Goal: Answer question/provide support: Share knowledge or assist other users

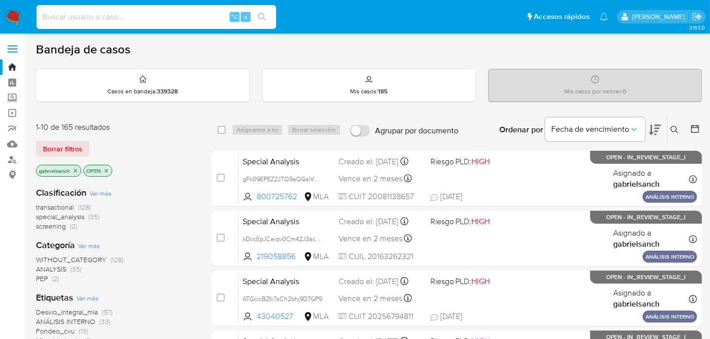
click at [160, 18] on input at bounding box center [156, 16] width 240 height 13
paste input "NwFkvUI4j3AGE0OpcDV8N7O0"
type input "NwFkvUI4j3AGE0OpcDV8N7O0"
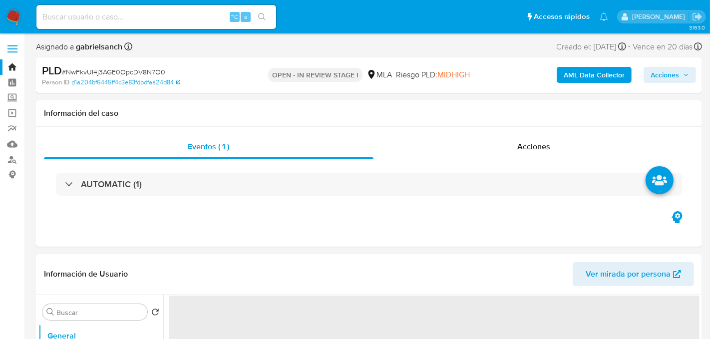
select select "10"
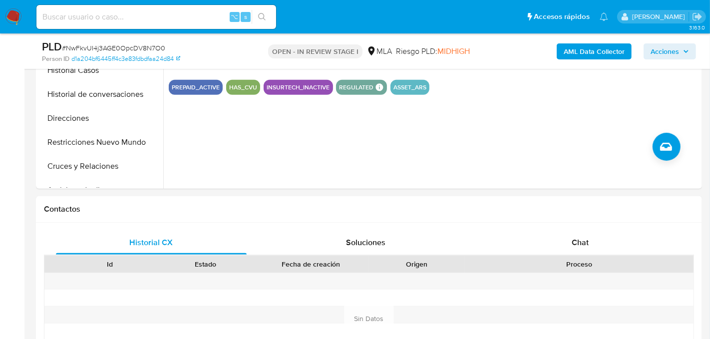
scroll to position [347, 0]
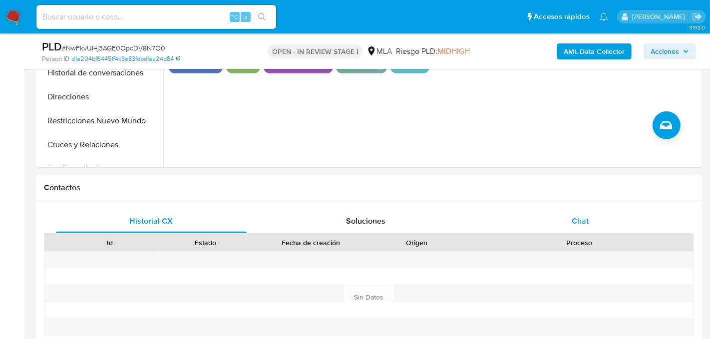
click at [585, 210] on div "Chat" at bounding box center [580, 221] width 191 height 24
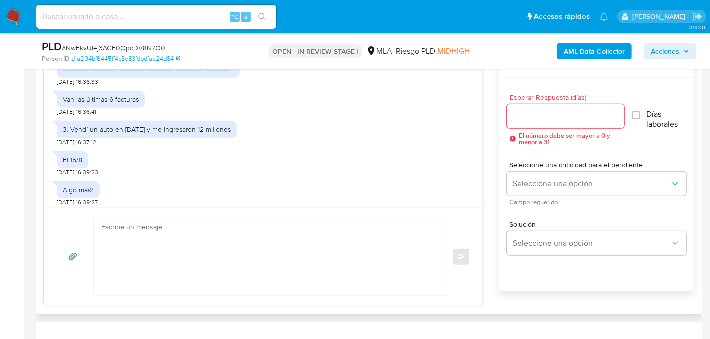
scroll to position [641, 0]
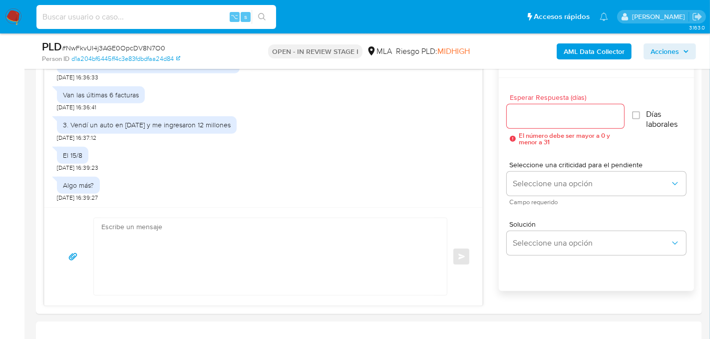
click at [163, 15] on input at bounding box center [156, 16] width 240 height 13
paste input "IoWzeuiHfQClmi3Hd22A0QNm"
type input "IoWzeuiHfQClmi3Hd22A0QNm"
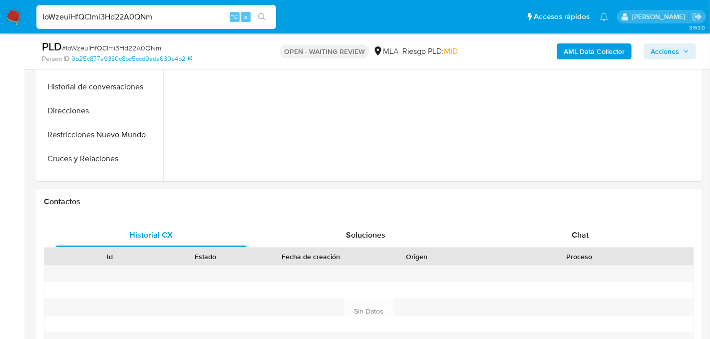
select select "10"
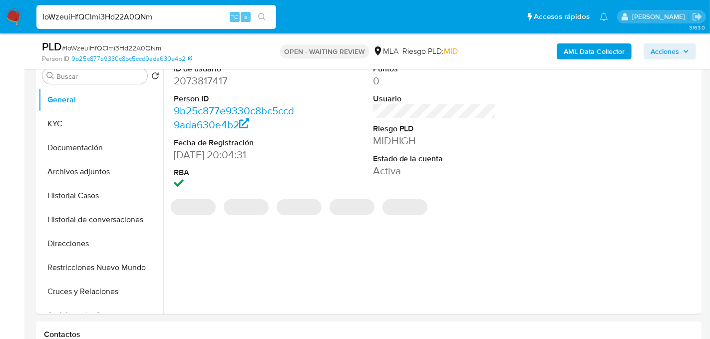
scroll to position [211, 0]
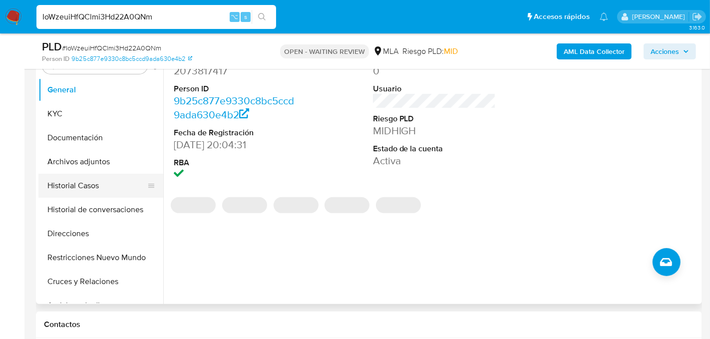
click at [110, 177] on button "Historial Casos" at bounding box center [96, 186] width 117 height 24
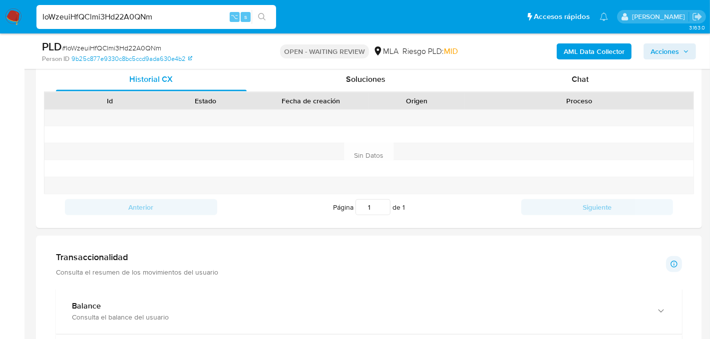
scroll to position [486, 0]
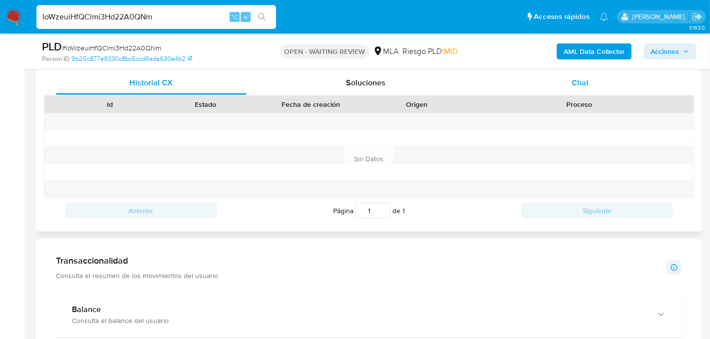
click at [571, 80] on div "Chat" at bounding box center [580, 83] width 191 height 24
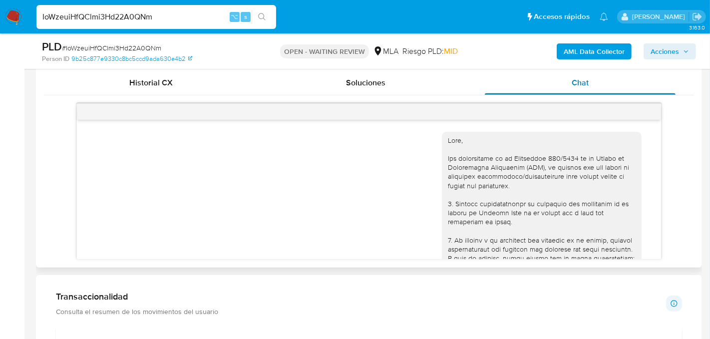
scroll to position [505, 0]
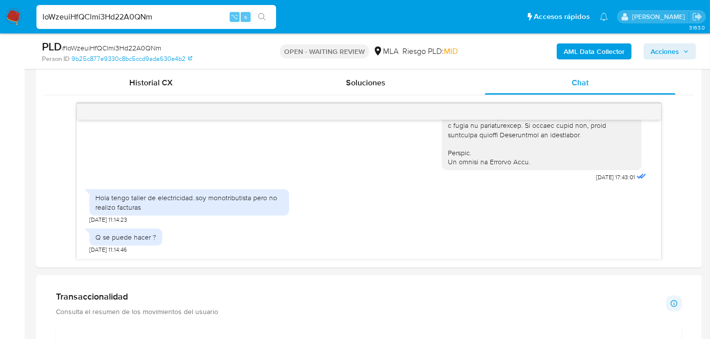
click at [144, 15] on input "IoWzeuiHfQClmi3Hd22A0QNm" at bounding box center [156, 16] width 240 height 13
click at [330, 22] on ul "Pausado Ver notificaciones IoWzeuiHfQClmi3Hd22A0QNm ⌥ s Accesos rápidos Presion…" at bounding box center [322, 16] width 582 height 25
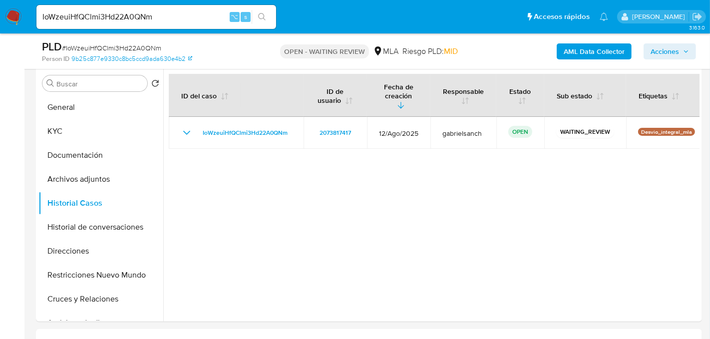
scroll to position [188, 0]
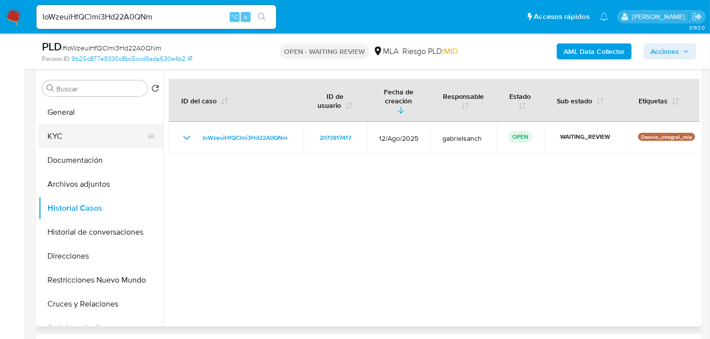
click at [71, 135] on button "KYC" at bounding box center [96, 136] width 117 height 24
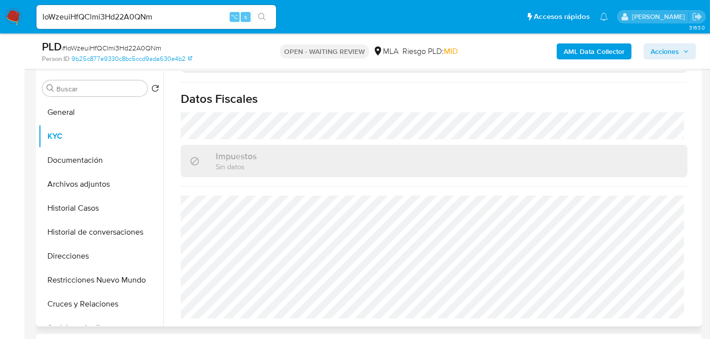
scroll to position [560, 0]
click at [66, 254] on button "Direcciones" at bounding box center [96, 256] width 117 height 24
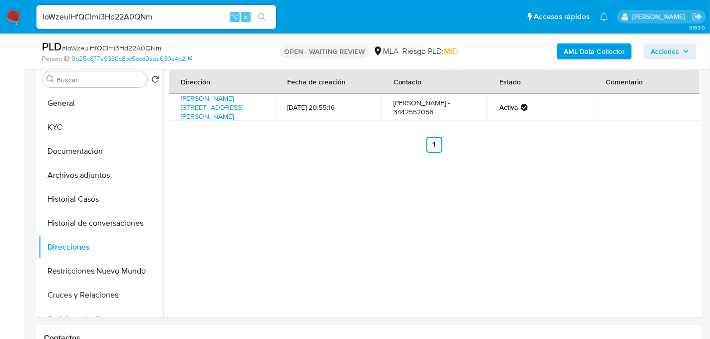
scroll to position [198, 0]
click at [210, 95] on link "Calle Sarmiento 1326, Concepción Del Uruguay, Entre Ríos, 3264, Argentina 1326" at bounding box center [212, 106] width 62 height 28
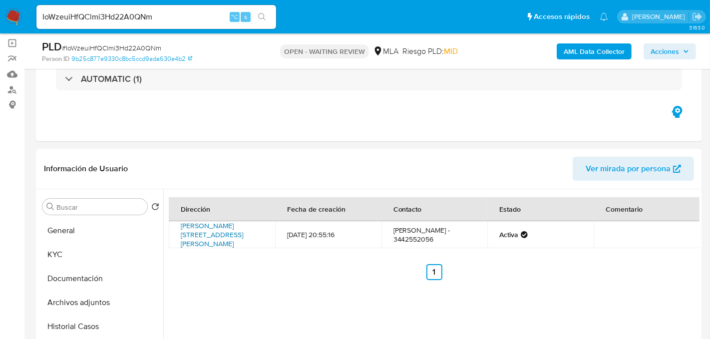
scroll to position [63, 0]
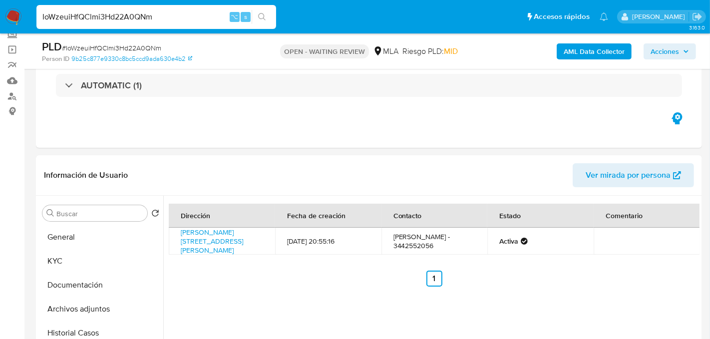
click at [138, 18] on input "IoWzeuiHfQClmi3Hd22A0QNm" at bounding box center [156, 16] width 240 height 13
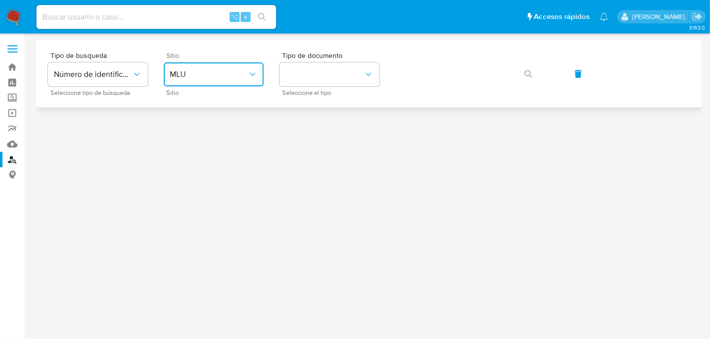
click at [233, 68] on button "MLU" at bounding box center [214, 74] width 100 height 24
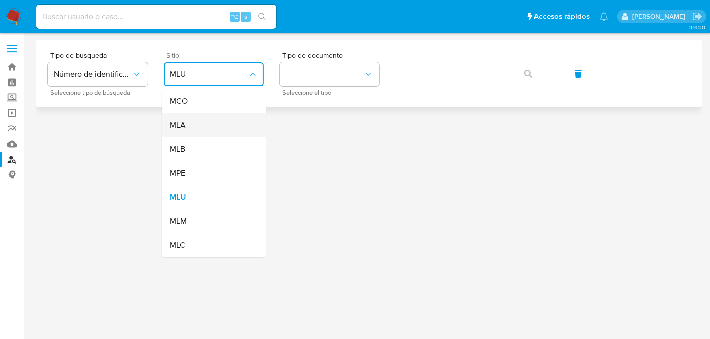
click at [212, 129] on div "MLA" at bounding box center [211, 125] width 82 height 24
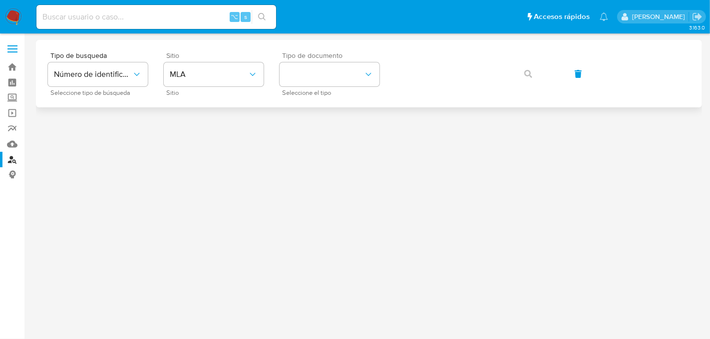
click at [287, 92] on span "Seleccione el tipo" at bounding box center [332, 92] width 100 height 5
click at [287, 83] on button "identificationType" at bounding box center [330, 74] width 100 height 24
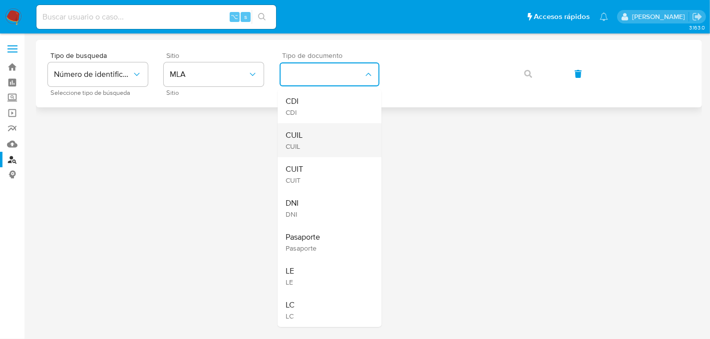
click at [319, 144] on div "CUIL CUIL" at bounding box center [327, 140] width 82 height 34
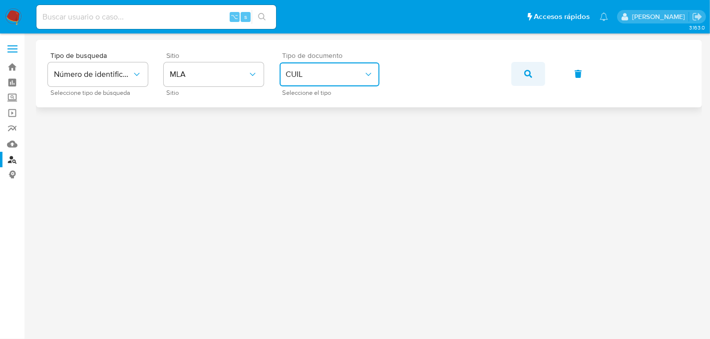
click at [534, 71] on button "button" at bounding box center [528, 74] width 34 height 24
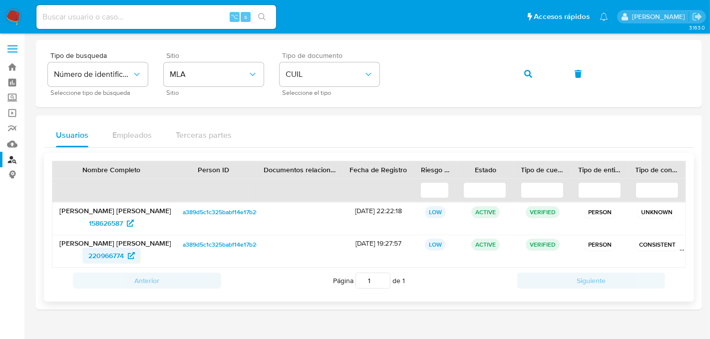
click at [108, 253] on span "220966774" at bounding box center [105, 256] width 35 height 16
click at [123, 225] on span "158626587" at bounding box center [106, 223] width 34 height 16
click at [513, 77] on button "button" at bounding box center [528, 74] width 34 height 24
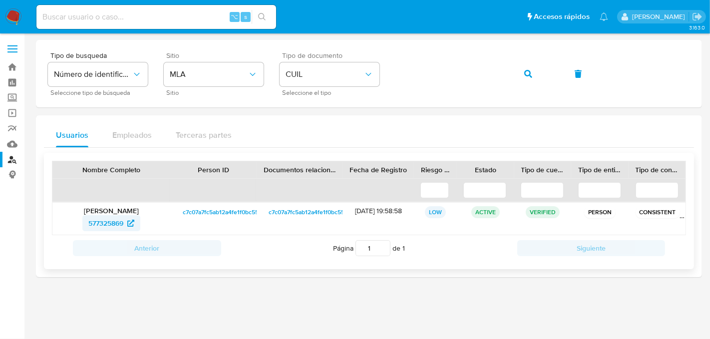
click at [118, 225] on span "577325869" at bounding box center [105, 223] width 35 height 16
click at [532, 72] on button "button" at bounding box center [528, 74] width 34 height 24
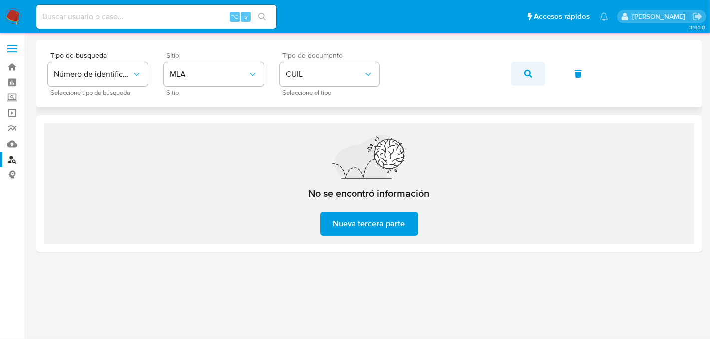
click at [537, 75] on button "button" at bounding box center [528, 74] width 34 height 24
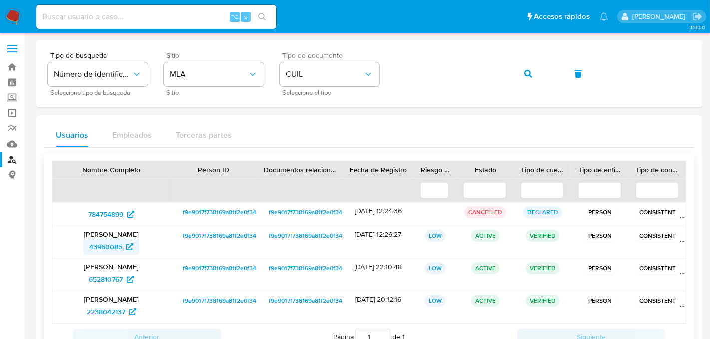
click at [117, 242] on span "43960085" at bounding box center [105, 247] width 33 height 16
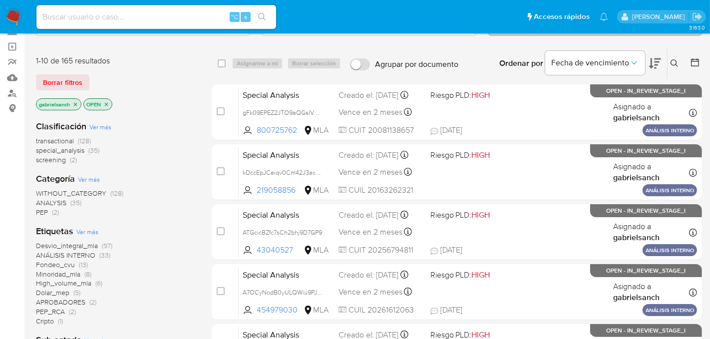
scroll to position [69, 0]
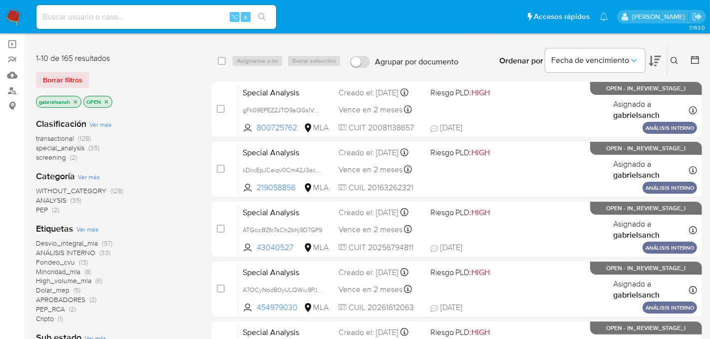
click at [675, 58] on icon at bounding box center [674, 61] width 8 height 8
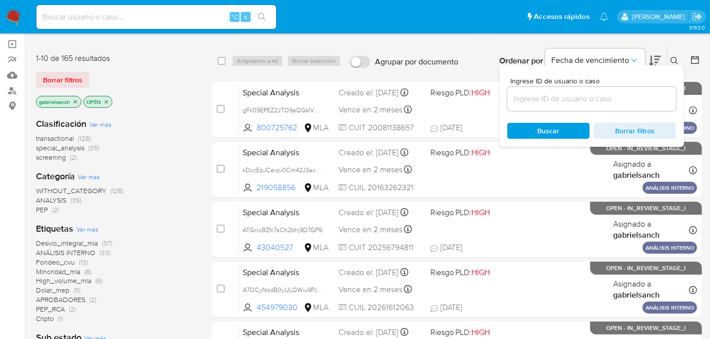
click at [590, 101] on input at bounding box center [591, 98] width 169 height 13
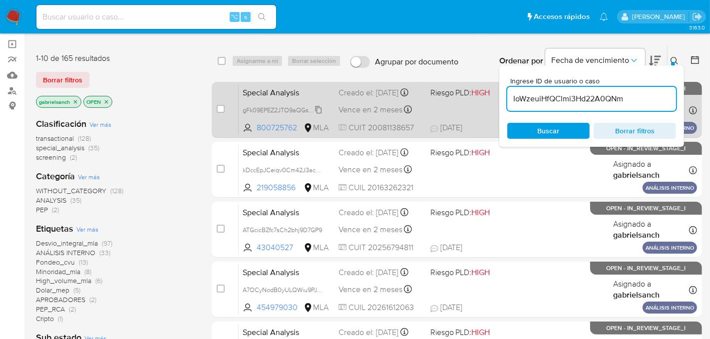
type input "IoWzeuiHfQClmi3Hd22A0QNm"
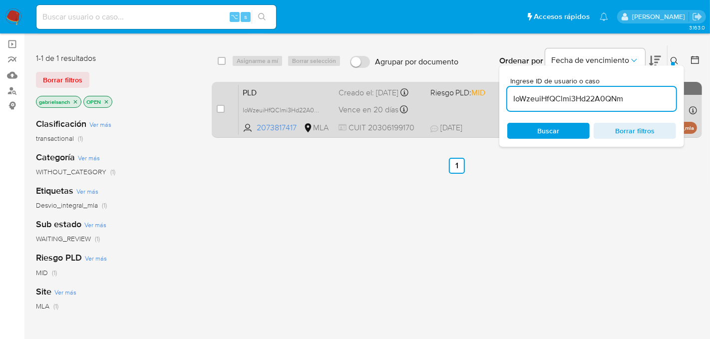
click at [218, 111] on div "case-item-checkbox" at bounding box center [221, 109] width 8 height 10
click at [221, 107] on input "checkbox" at bounding box center [221, 109] width 8 height 8
checkbox input "true"
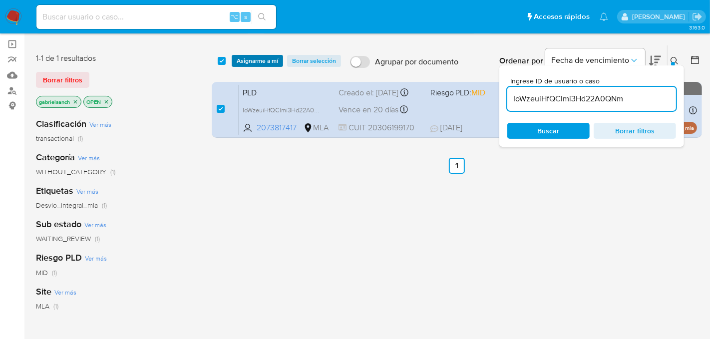
click at [248, 58] on span "Asignarme a mí" at bounding box center [257, 61] width 41 height 10
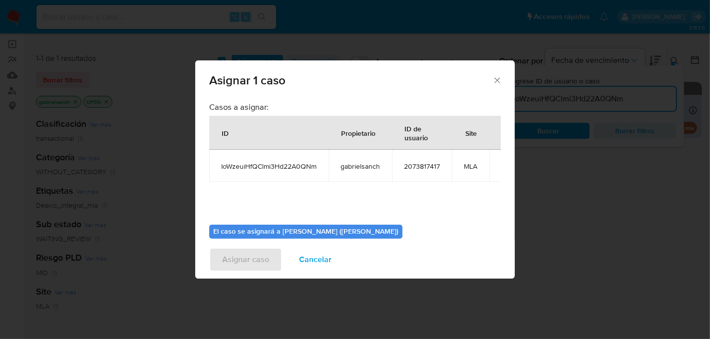
scroll to position [51, 0]
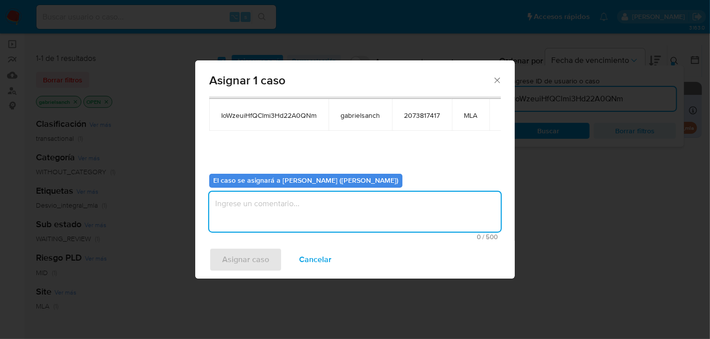
click at [267, 212] on textarea "assign-modal" at bounding box center [355, 212] width 292 height 40
type textarea "Análisis"
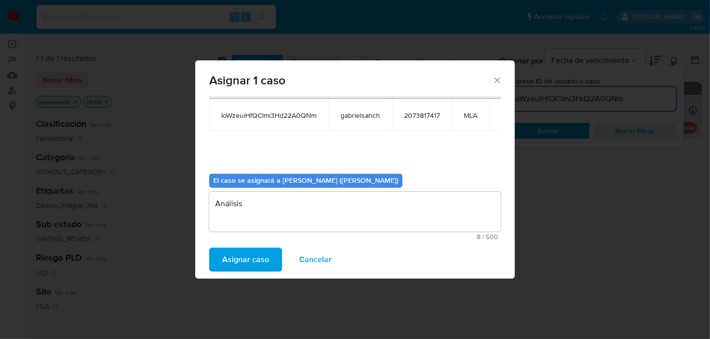
click at [248, 246] on div "Asignar caso Cancelar" at bounding box center [354, 260] width 319 height 38
click at [248, 253] on span "Asignar caso" at bounding box center [245, 260] width 47 height 22
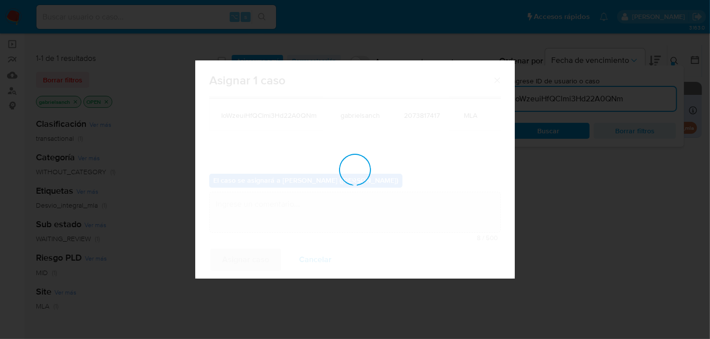
checkbox input "false"
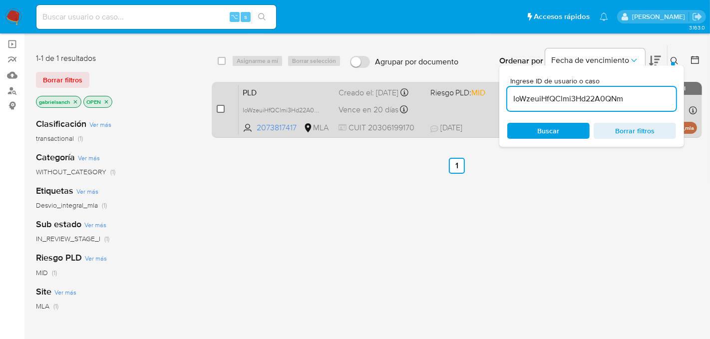
click at [220, 110] on input "checkbox" at bounding box center [221, 109] width 8 height 8
checkbox input "true"
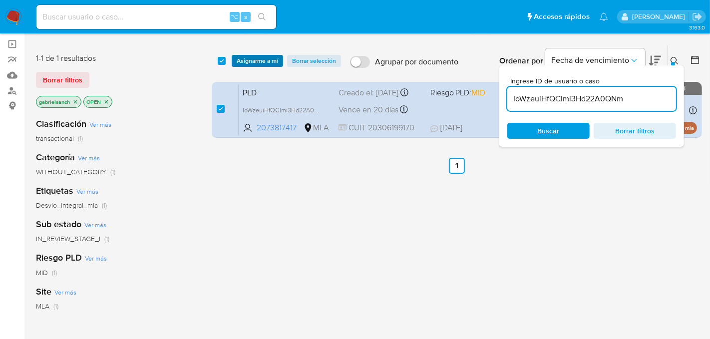
click at [242, 60] on span "Asignarme a mí" at bounding box center [257, 61] width 41 height 10
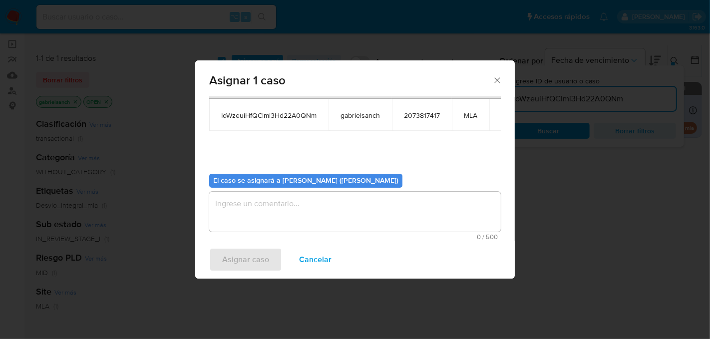
click at [271, 214] on textarea "assign-modal" at bounding box center [355, 212] width 292 height 40
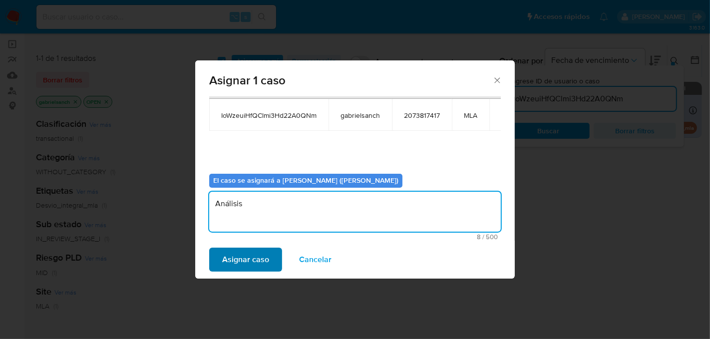
type textarea "Análisis"
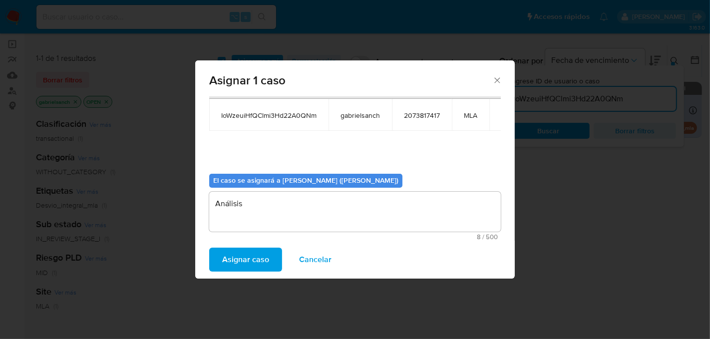
click at [243, 268] on span "Asignar caso" at bounding box center [245, 260] width 47 height 22
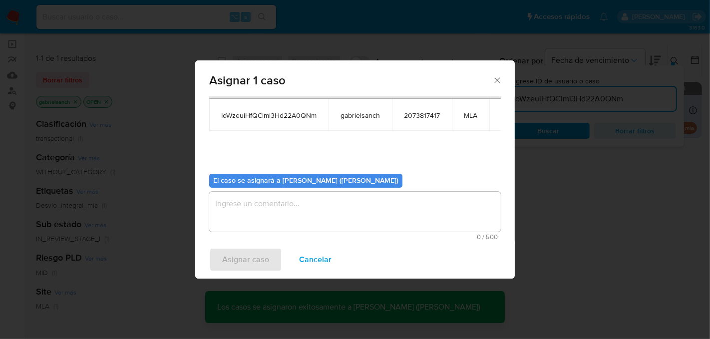
checkbox input "false"
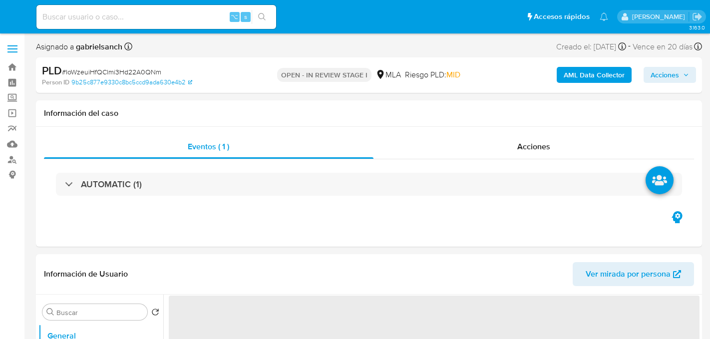
select select "10"
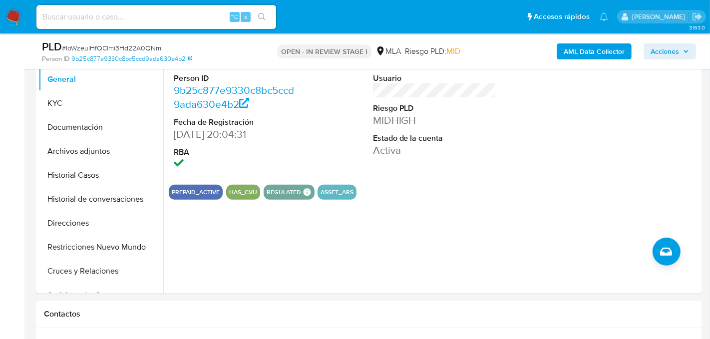
scroll to position [243, 0]
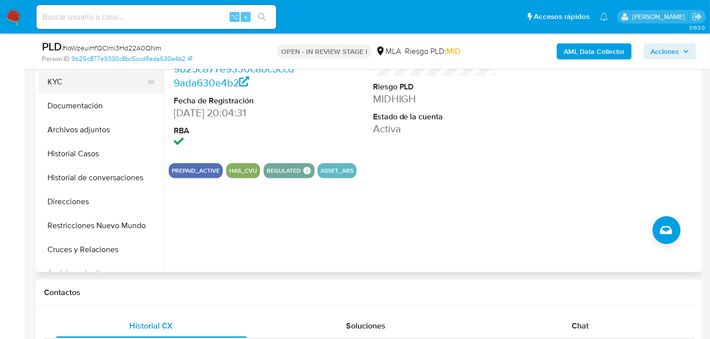
click at [74, 88] on button "KYC" at bounding box center [96, 82] width 117 height 24
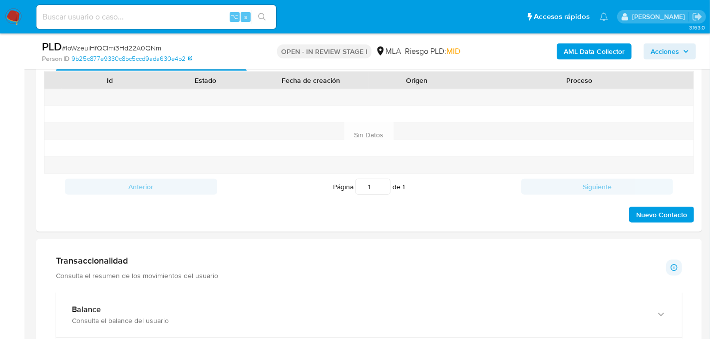
scroll to position [449, 0]
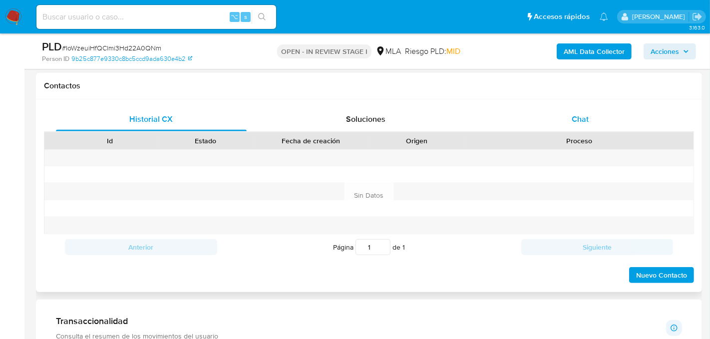
click at [568, 116] on div "Chat" at bounding box center [580, 119] width 191 height 24
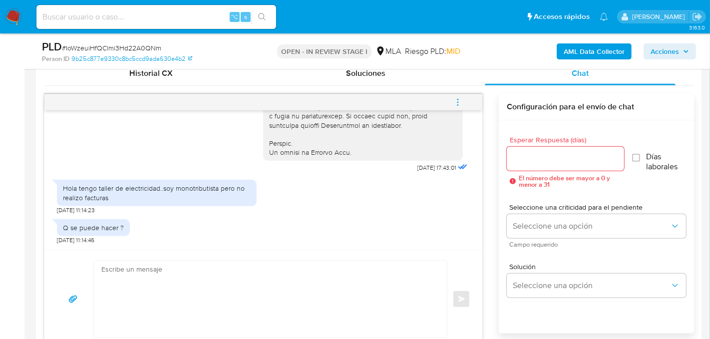
scroll to position [497, 0]
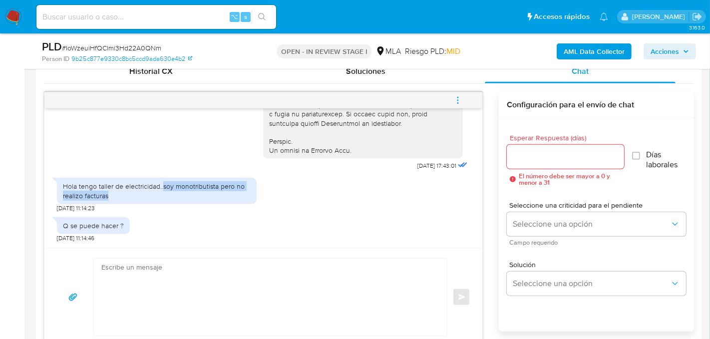
drag, startPoint x: 164, startPoint y: 185, endPoint x: 111, endPoint y: 194, distance: 53.7
click at [111, 194] on div "Hola tengo taller de electricidad..soy monotributista pero no realizo facturas" at bounding box center [157, 191] width 188 height 18
copy div "soy monotributista pero no realizo facturas"
click at [198, 288] on textarea at bounding box center [267, 297] width 333 height 77
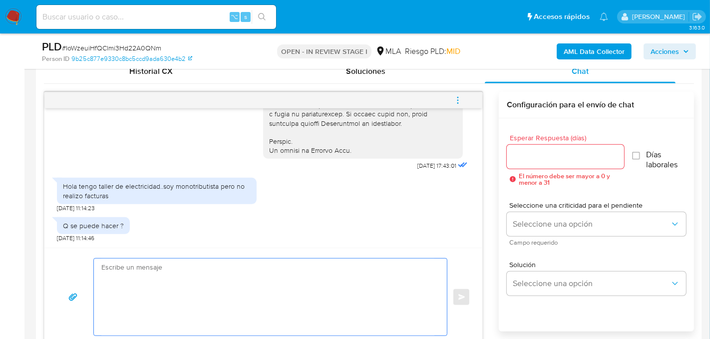
paste textarea "Hola XXX, Muchas gracias por la respuesta. Analizamos tu caso y verificamos que…"
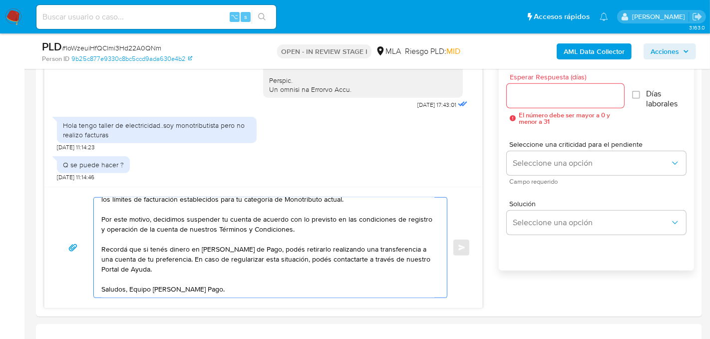
scroll to position [575, 0]
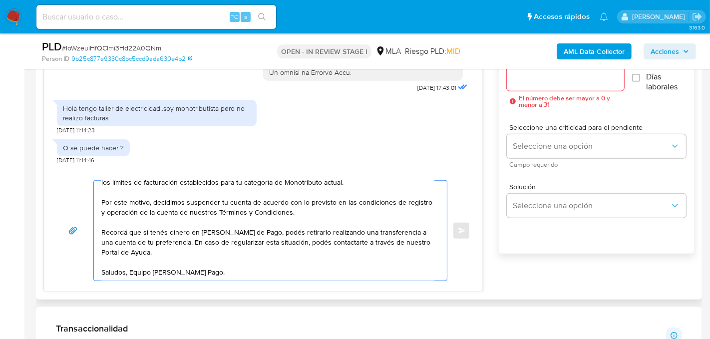
click at [129, 264] on textarea "Hola XXX, Muchas gracias por la respuesta. Analizamos tu caso y verificamos que…" at bounding box center [267, 231] width 333 height 100
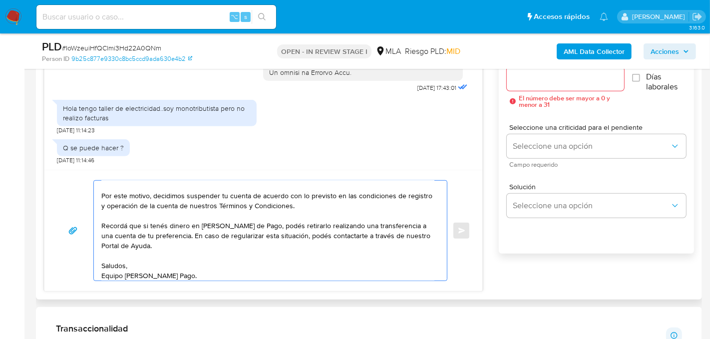
scroll to position [0, 0]
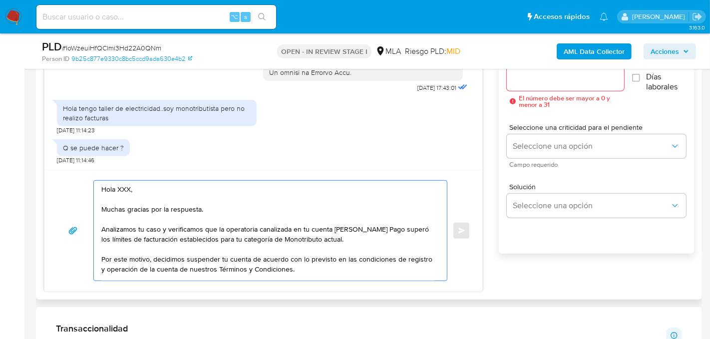
click at [113, 184] on textarea "Hola XXX, Muchas gracias por la respuesta. Analizamos tu caso y verificamos que…" at bounding box center [267, 231] width 333 height 100
click at [122, 186] on textarea "Hola XXX, Muchas gracias por la respuesta. Analizamos tu caso y verificamos que…" at bounding box center [267, 231] width 333 height 100
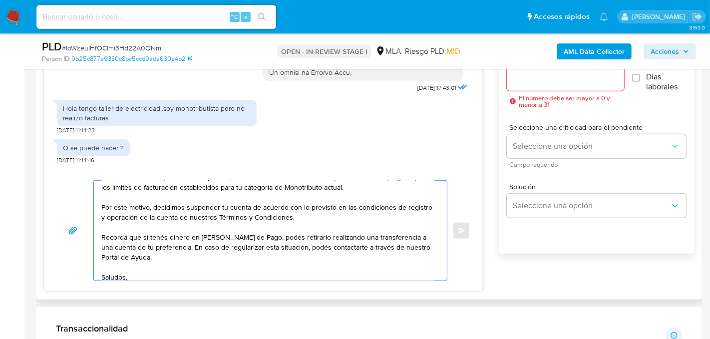
scroll to position [55, 0]
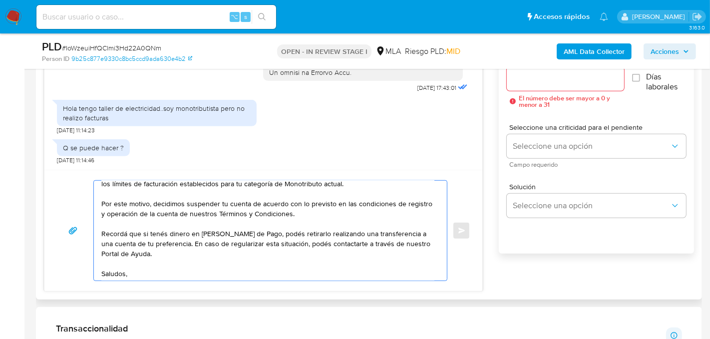
type textarea "Hola, Muchas gracias por la respuesta. Analizamos tu caso y verificamos que la …"
click at [543, 76] on input "Esperar Respuesta (días)" at bounding box center [565, 78] width 117 height 13
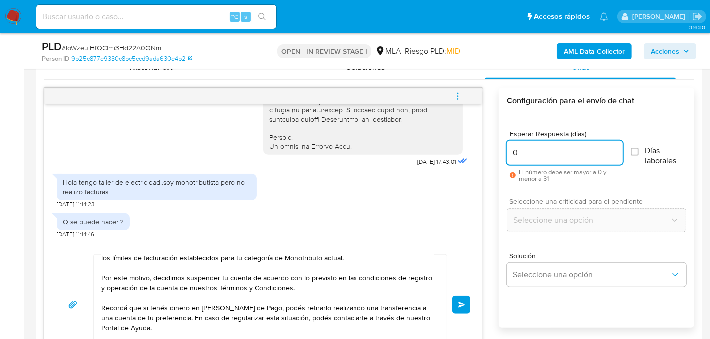
scroll to position [502, 0]
type input "0"
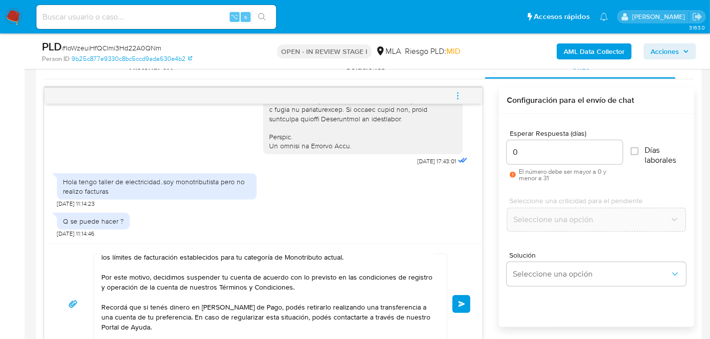
click at [459, 298] on button "Enviar" at bounding box center [461, 304] width 18 height 18
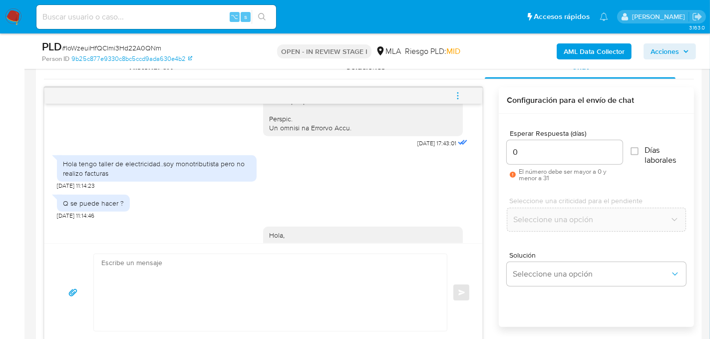
scroll to position [715, 0]
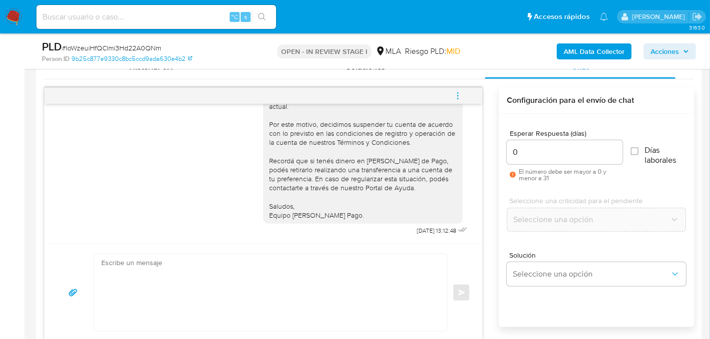
click at [457, 96] on icon "menu-action" at bounding box center [457, 95] width 9 height 9
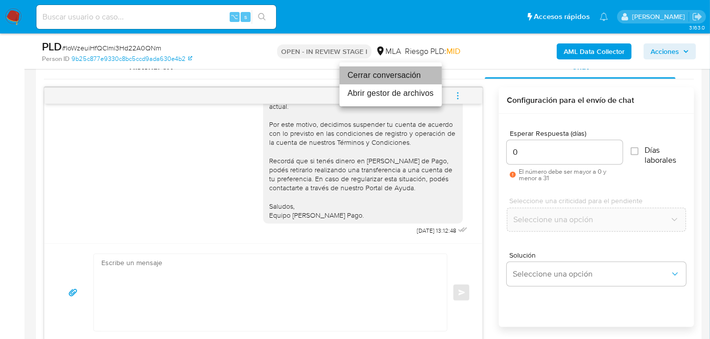
click at [399, 78] on li "Cerrar conversación" at bounding box center [390, 75] width 102 height 18
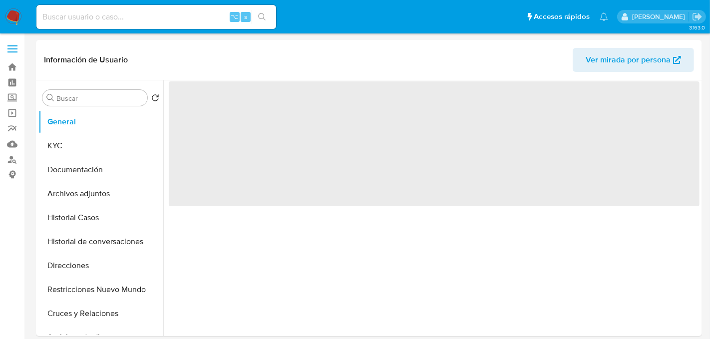
select select "10"
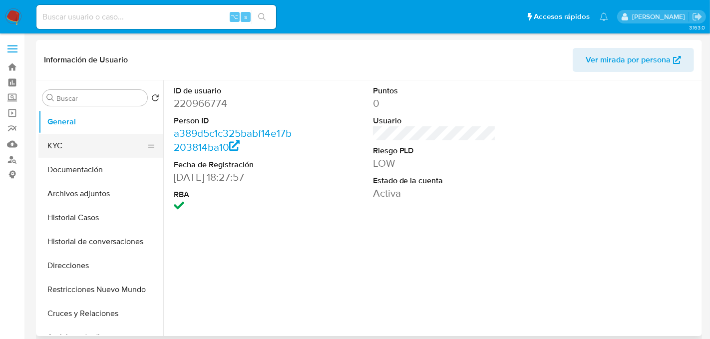
click at [64, 145] on button "KYC" at bounding box center [96, 146] width 117 height 24
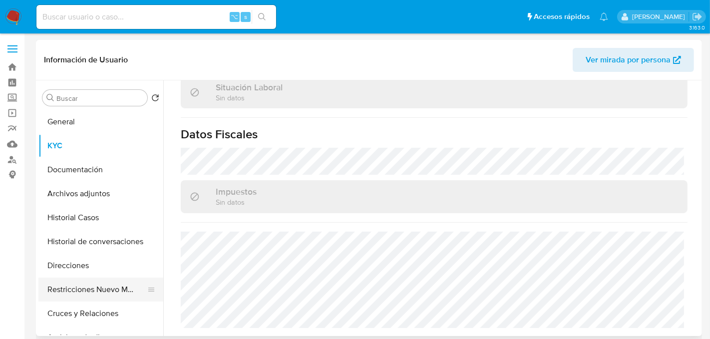
scroll to position [537, 0]
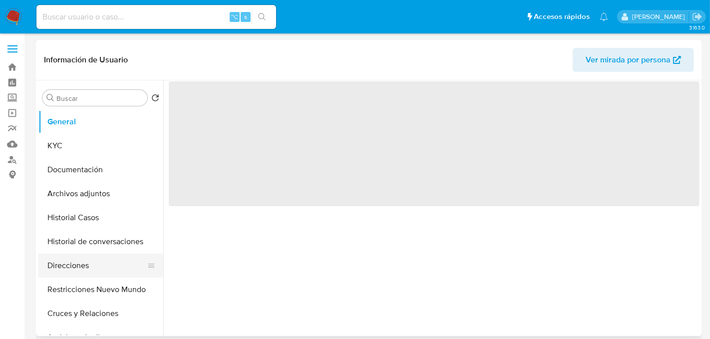
select select "10"
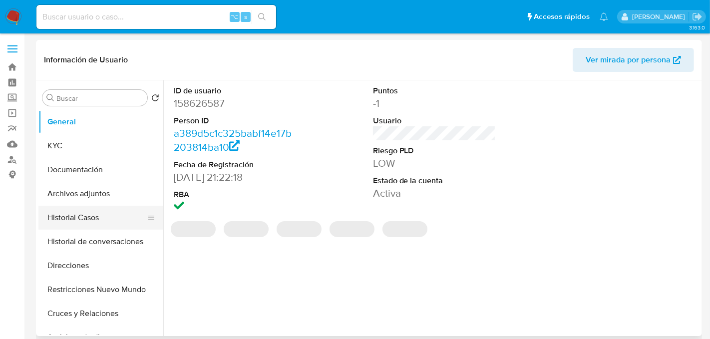
click at [90, 225] on button "Historial Casos" at bounding box center [96, 218] width 117 height 24
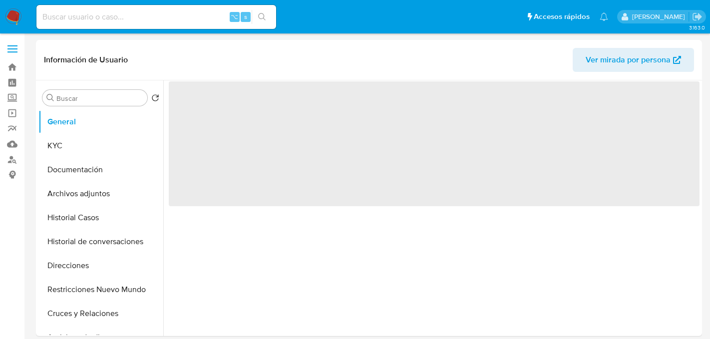
select select "10"
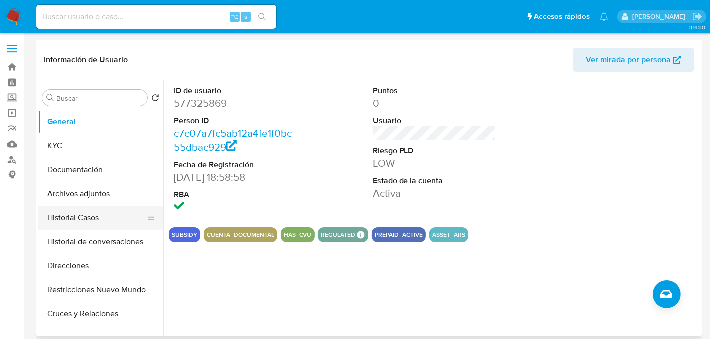
click at [77, 208] on button "Historial Casos" at bounding box center [96, 218] width 117 height 24
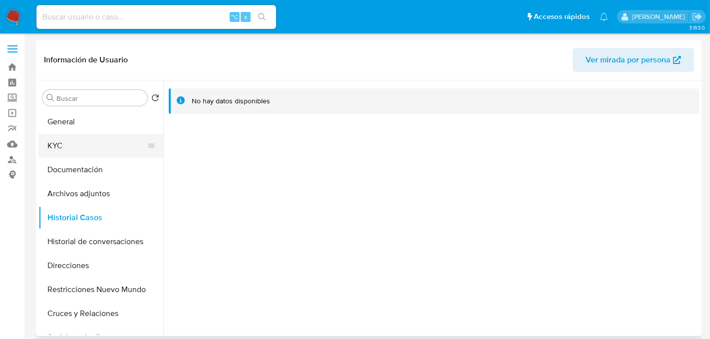
click at [91, 146] on button "KYC" at bounding box center [96, 146] width 117 height 24
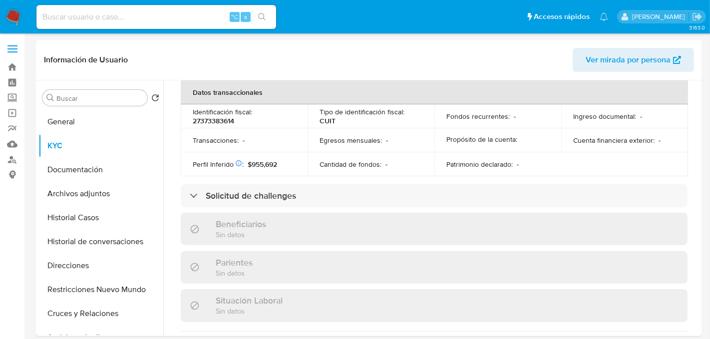
scroll to position [550, 0]
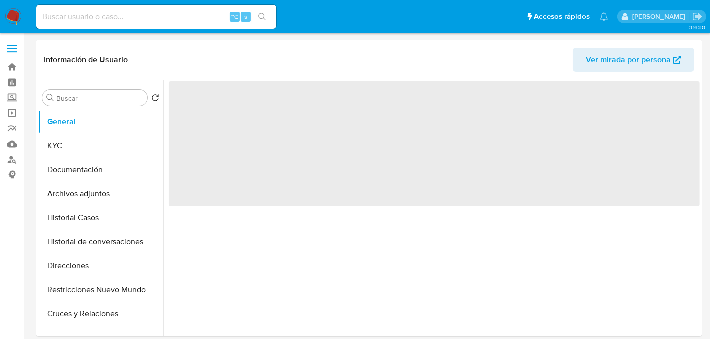
select select "10"
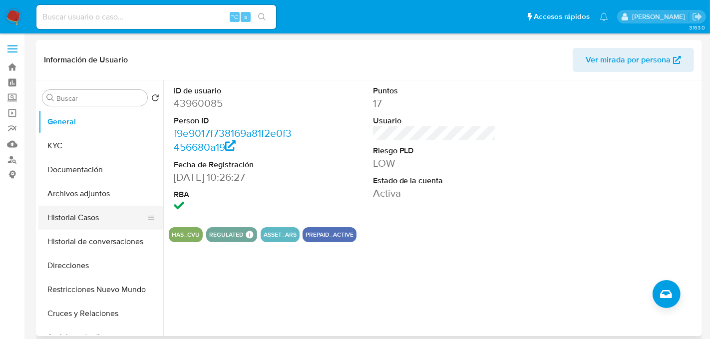
click at [78, 227] on button "Historial Casos" at bounding box center [96, 218] width 117 height 24
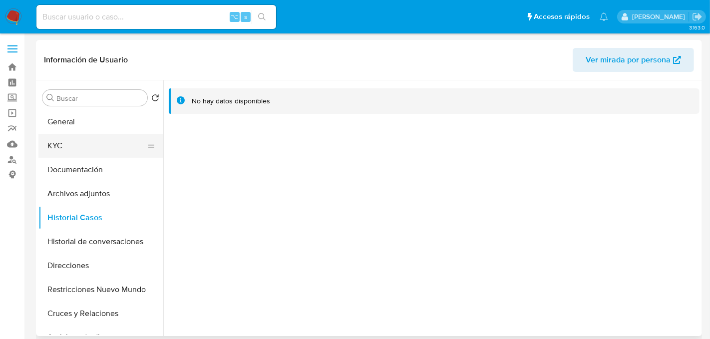
click at [89, 143] on button "KYC" at bounding box center [96, 146] width 117 height 24
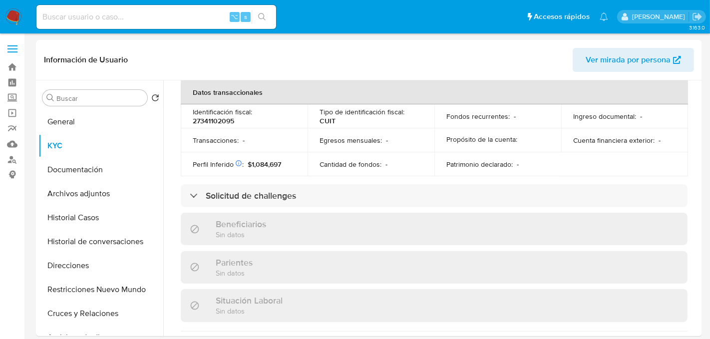
scroll to position [550, 0]
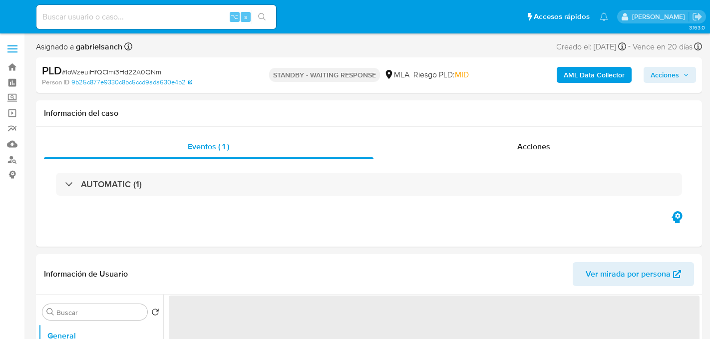
select select "10"
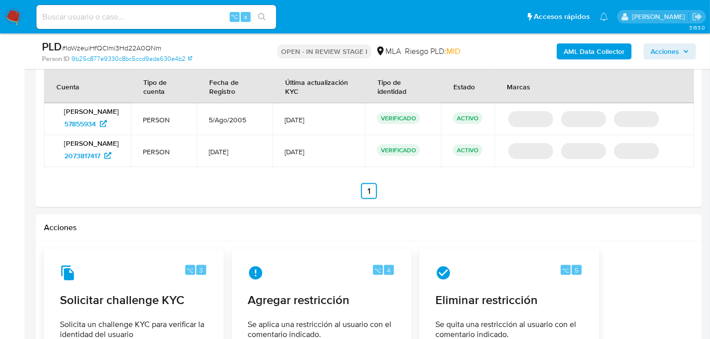
scroll to position [1474, 0]
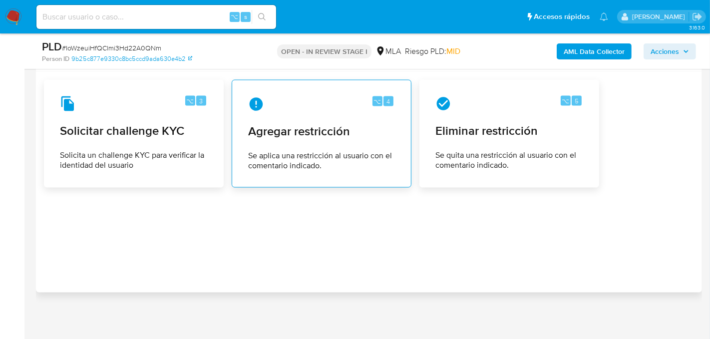
click at [313, 125] on span "Agregar restricción" at bounding box center [321, 131] width 147 height 15
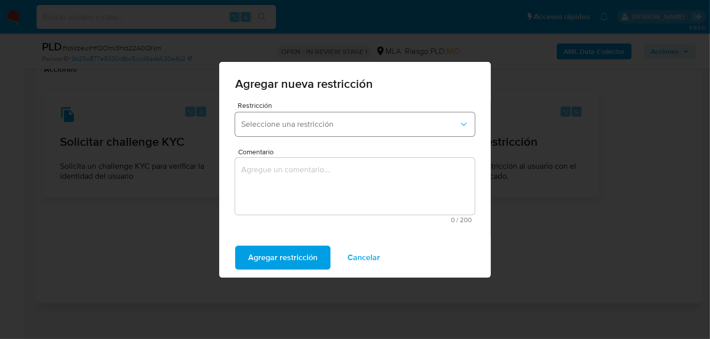
click at [278, 133] on button "Seleccione una restricción" at bounding box center [355, 124] width 240 height 24
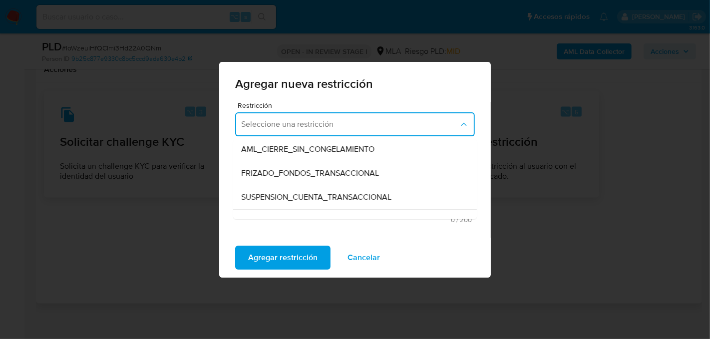
scroll to position [110, 0]
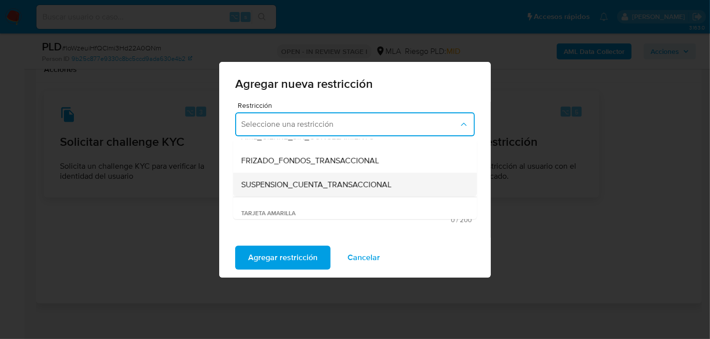
click at [294, 183] on span "SUSPENSION_CUENTA_TRANSACCIONAL" at bounding box center [316, 184] width 150 height 10
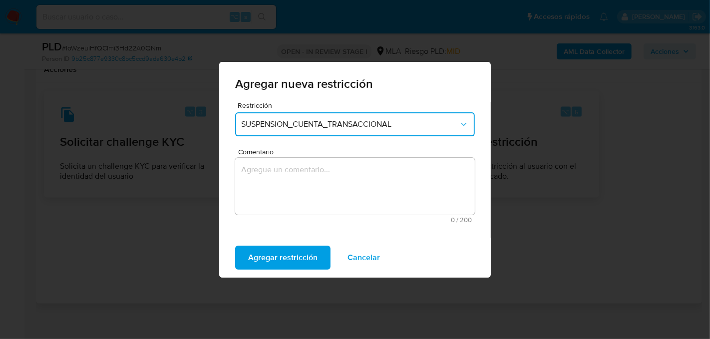
click at [294, 183] on textarea "Comentario" at bounding box center [355, 186] width 240 height 57
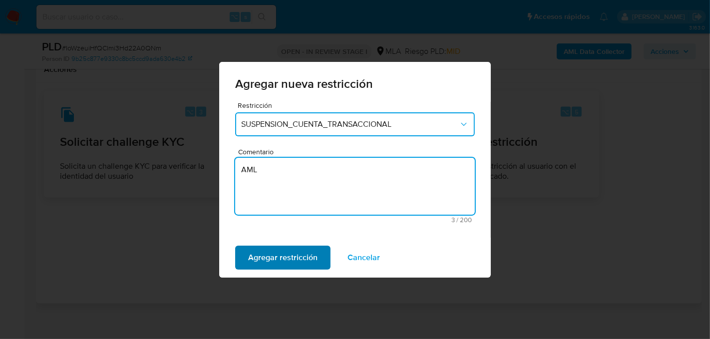
type textarea "AML"
click at [279, 253] on span "Agregar restricción" at bounding box center [282, 258] width 69 height 22
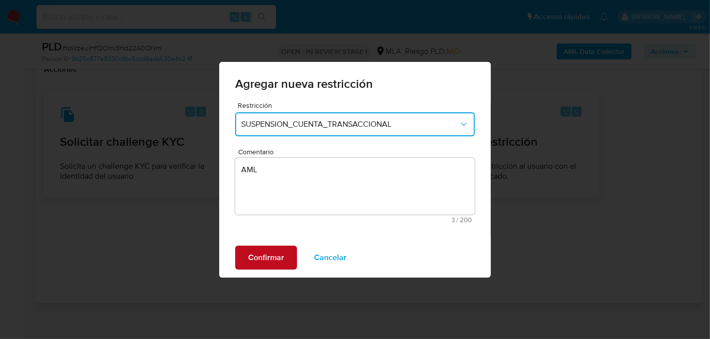
click at [279, 253] on span "Confirmar" at bounding box center [266, 258] width 36 height 22
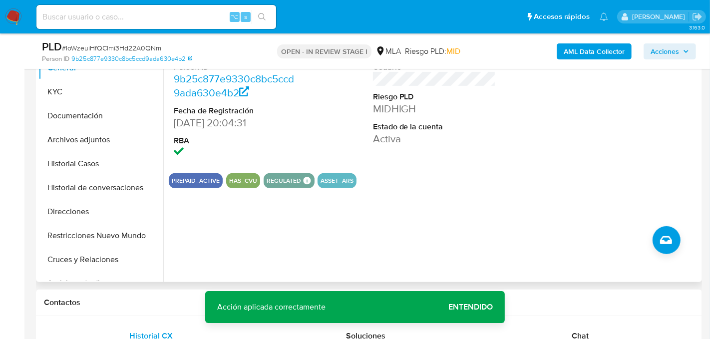
scroll to position [235, 0]
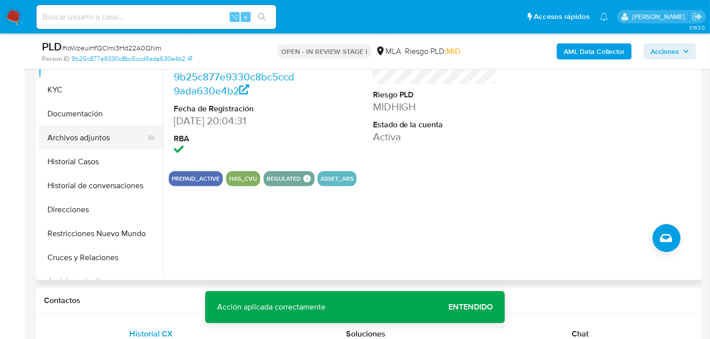
click at [66, 144] on button "Archivos adjuntos" at bounding box center [96, 138] width 117 height 24
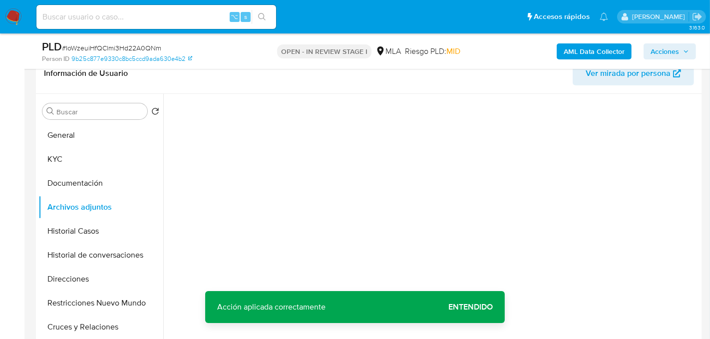
scroll to position [163, 0]
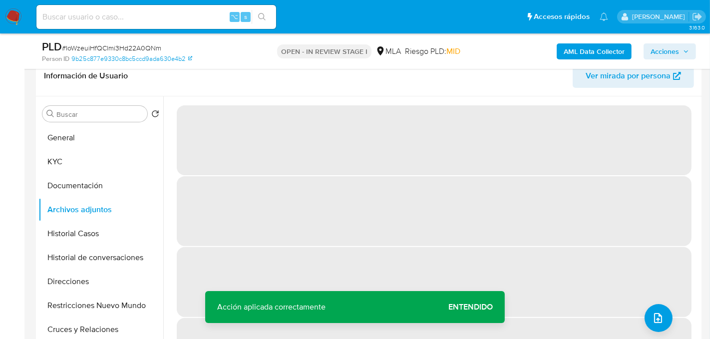
click at [569, 51] on b "AML Data Collector" at bounding box center [594, 51] width 61 height 16
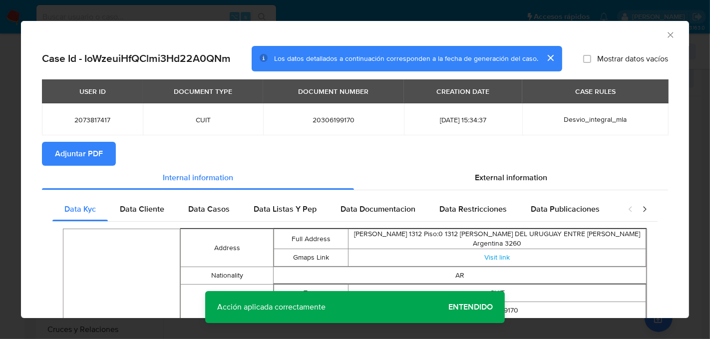
click at [79, 157] on span "Adjuntar PDF" at bounding box center [79, 154] width 48 height 22
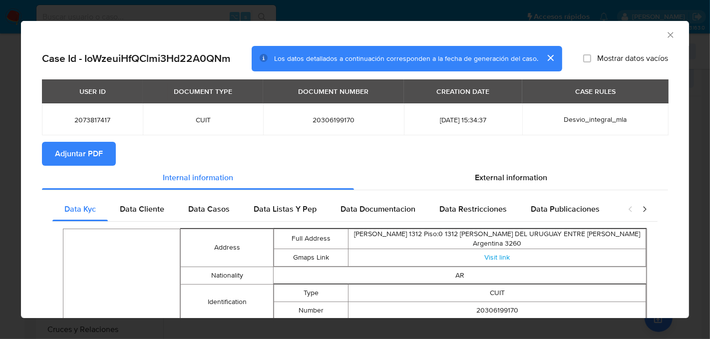
click at [669, 36] on icon "Cerrar ventana" at bounding box center [669, 34] width 5 height 5
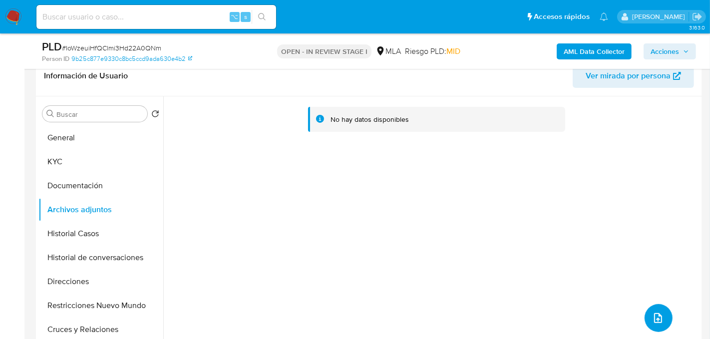
click at [647, 317] on button "upload-file" at bounding box center [658, 318] width 28 height 28
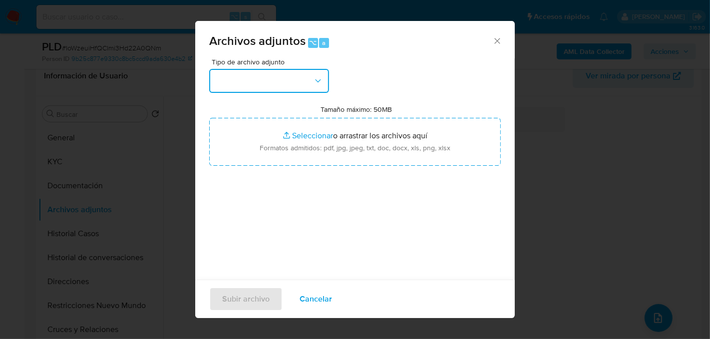
click at [257, 73] on button "button" at bounding box center [269, 81] width 120 height 24
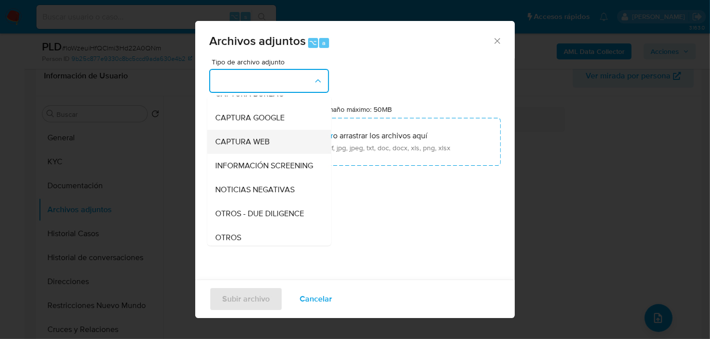
scroll to position [81, 0]
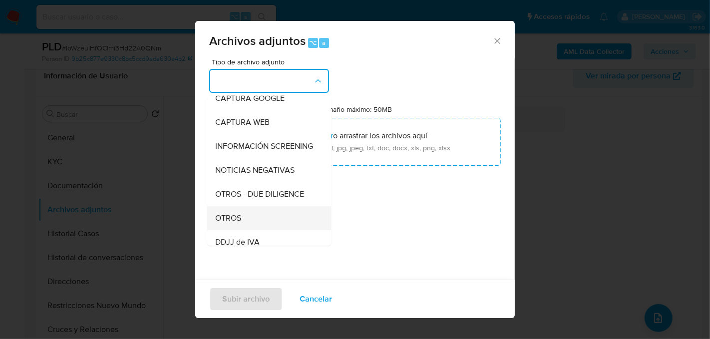
click at [259, 211] on div "OTROS" at bounding box center [266, 218] width 102 height 24
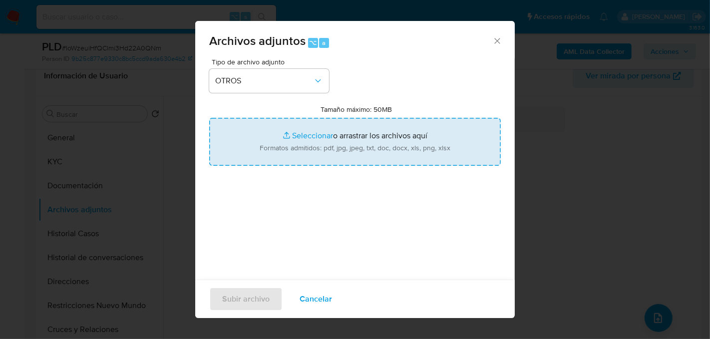
click at [297, 160] on input "Tamaño máximo: 50MB Seleccionar archivos" at bounding box center [355, 142] width 292 height 48
click at [305, 149] on input "Tamaño máximo: 50MB Seleccionar archivos" at bounding box center [355, 142] width 292 height 48
type input "C:\fakepath\Caselog IoWzeuiHfQClmi3Hd22A0QNm_2025_08_19_10_39_27.docx"
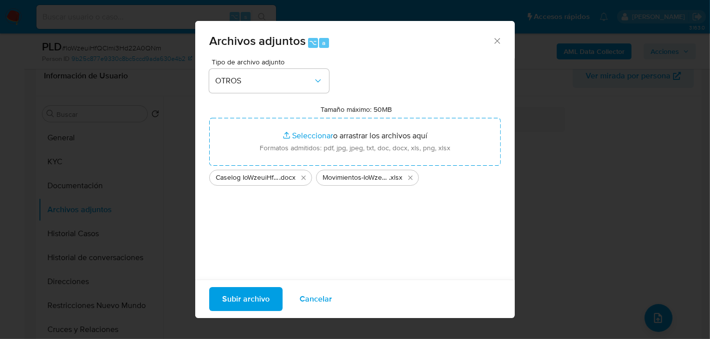
click at [245, 296] on span "Subir archivo" at bounding box center [245, 299] width 47 height 22
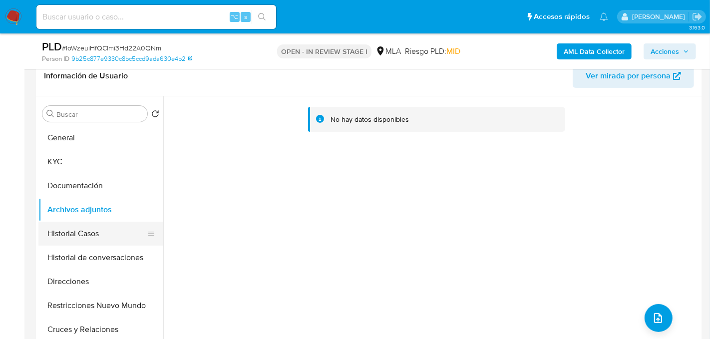
click at [116, 233] on button "Historial Casos" at bounding box center [96, 234] width 117 height 24
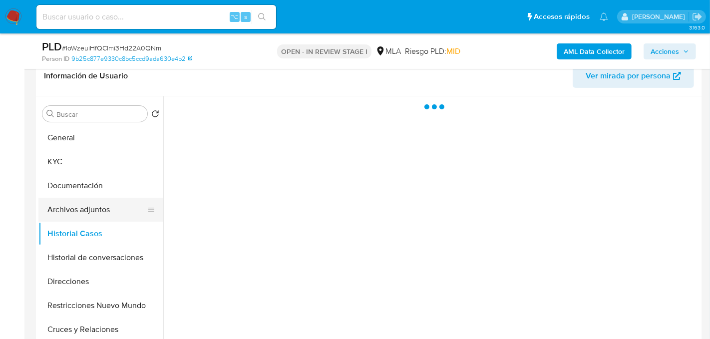
click at [114, 214] on button "Archivos adjuntos" at bounding box center [96, 210] width 117 height 24
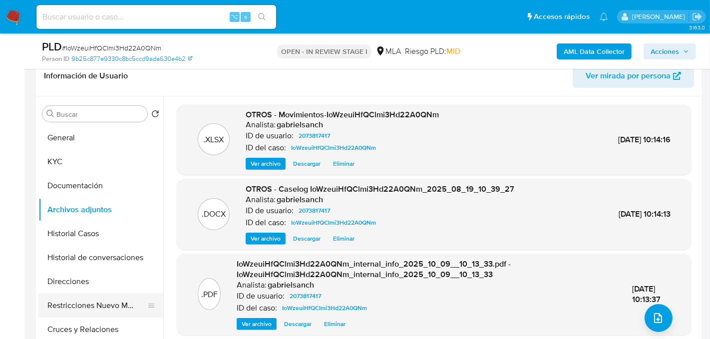
click at [89, 302] on button "Restricciones Nuevo Mundo" at bounding box center [96, 306] width 117 height 24
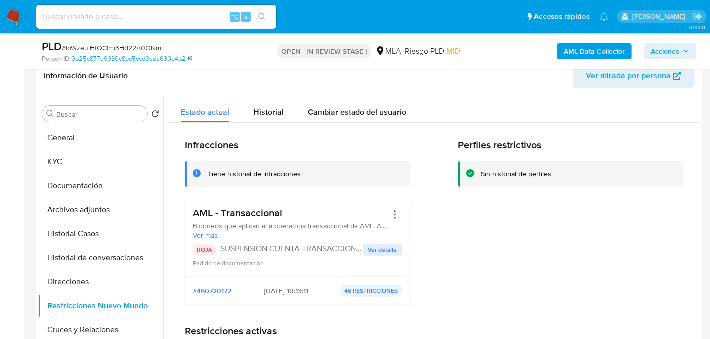
click at [658, 51] on span "Acciones" at bounding box center [664, 51] width 28 height 16
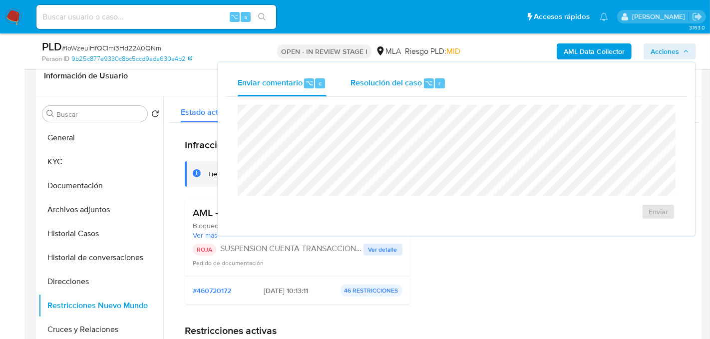
click at [375, 90] on div "Resolución del caso ⌥ r" at bounding box center [397, 83] width 95 height 26
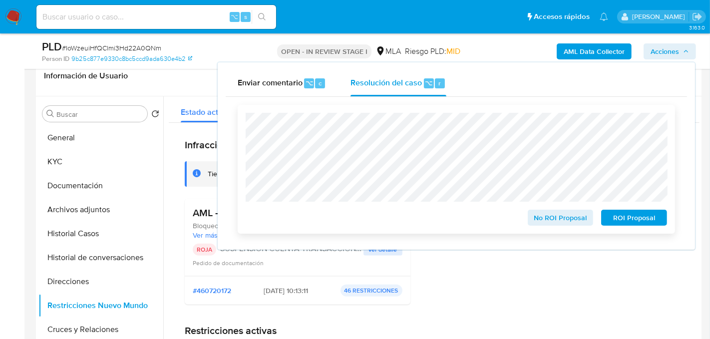
click at [626, 218] on span "ROI Proposal" at bounding box center [634, 218] width 52 height 14
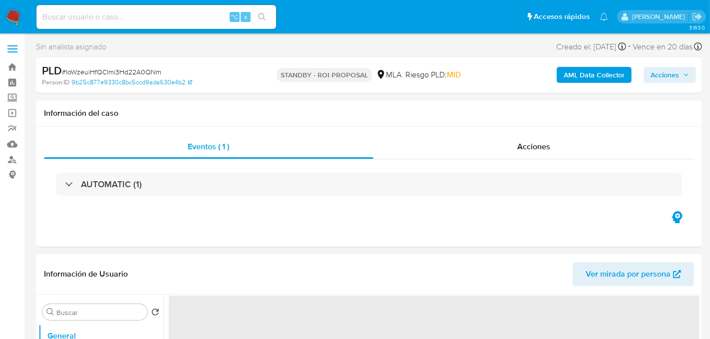
select select "10"
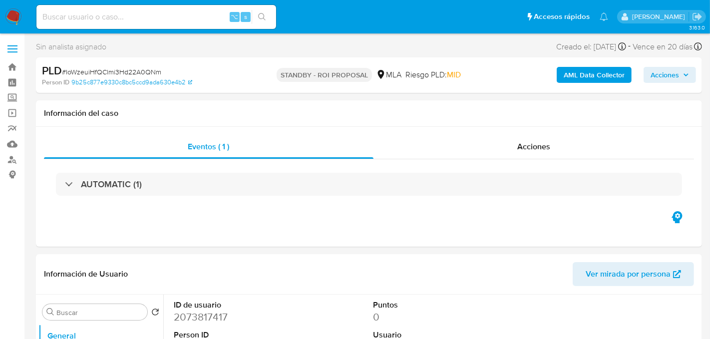
click at [130, 17] on input at bounding box center [156, 16] width 240 height 13
paste input "0sYPW8hE1i2SjuWSI0CeQiTs"
type input "0sYPW8hE1i2SjuWSI0CeQiTs"
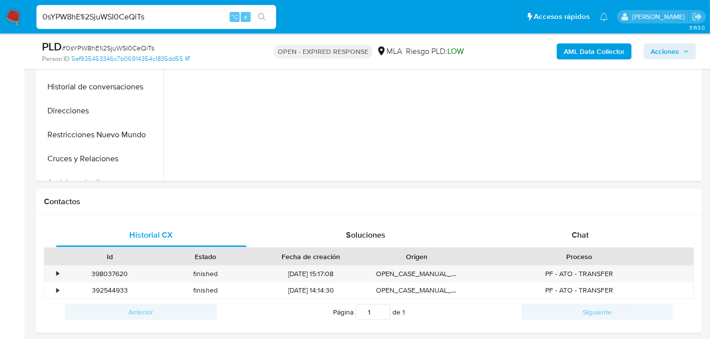
select select "10"
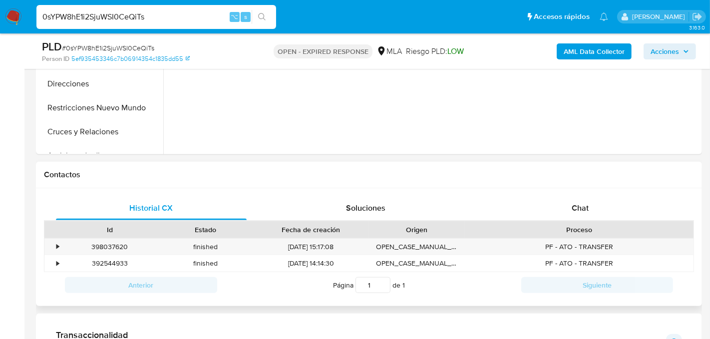
click at [575, 194] on div "Historial CX Soluciones Chat Id Estado Fecha de creación Origen Proceso • 39803…" at bounding box center [369, 247] width 666 height 118
click at [577, 202] on span "Chat" at bounding box center [580, 207] width 17 height 11
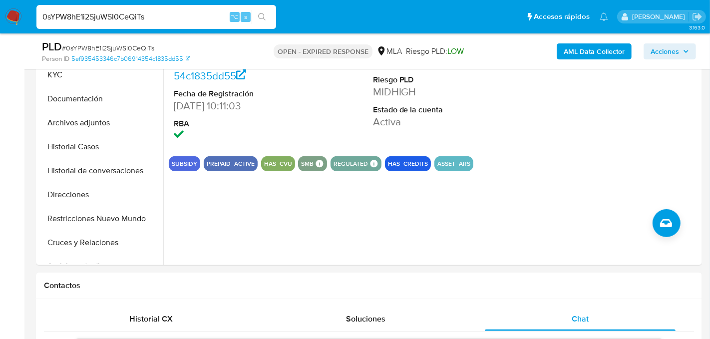
scroll to position [240, 0]
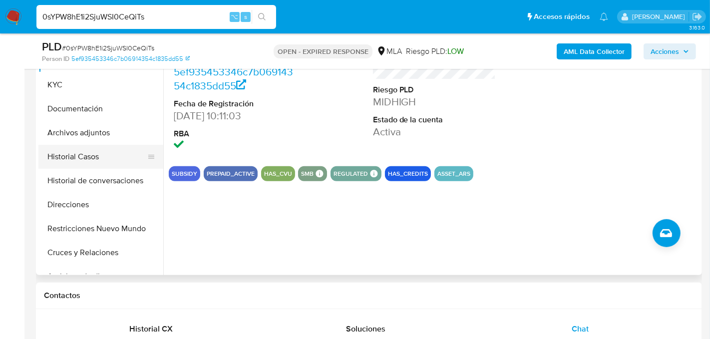
click at [94, 155] on button "Historial Casos" at bounding box center [96, 157] width 117 height 24
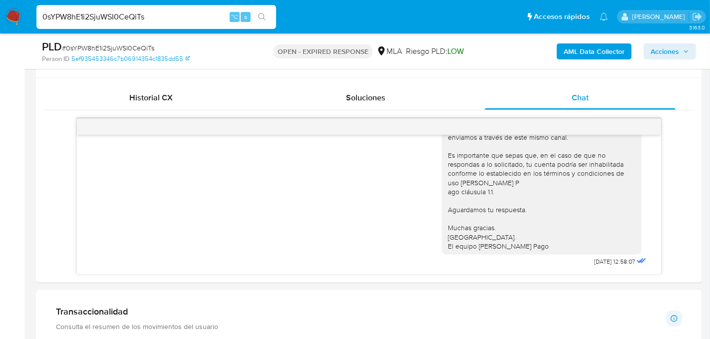
scroll to position [646, 0]
click at [123, 17] on input "0sYPW8hE1i2SjuWSI0CeQiTs" at bounding box center [156, 16] width 240 height 13
paste input "f8Drf4YBnOlnQRAWBEPm78Eb"
type input "f8Drf4YBnOlnQRAWBEPm78Eb"
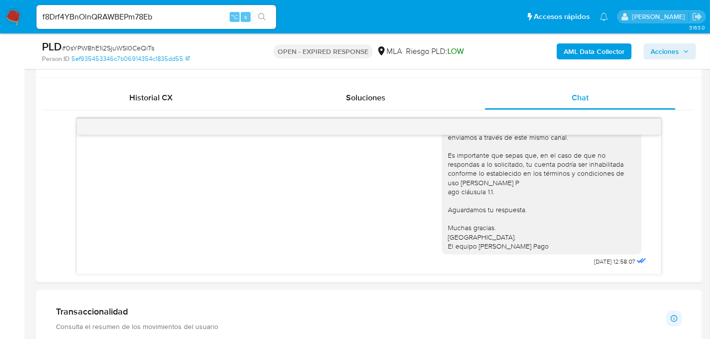
click at [263, 11] on button "search-icon" at bounding box center [262, 17] width 20 height 14
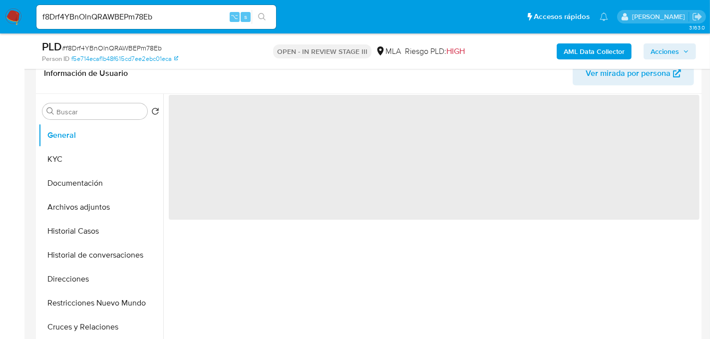
select select "10"
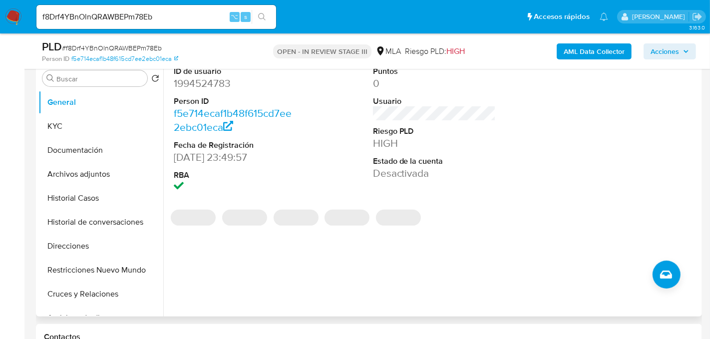
scroll to position [190, 0]
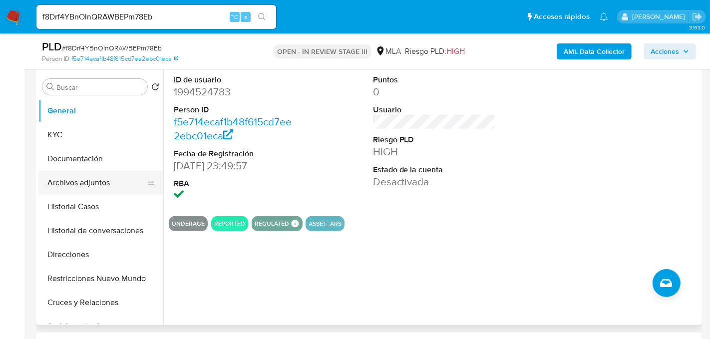
click at [92, 180] on button "Archivos adjuntos" at bounding box center [96, 183] width 117 height 24
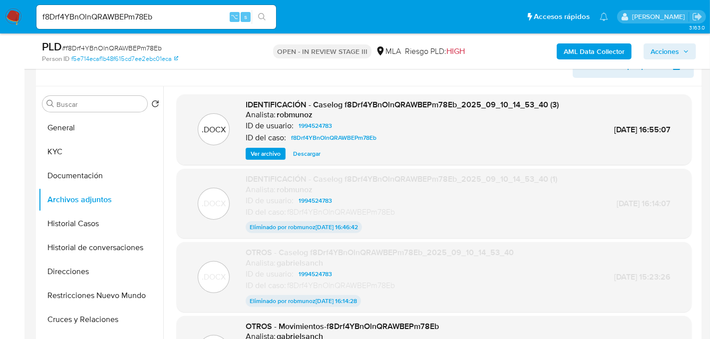
scroll to position [176, 0]
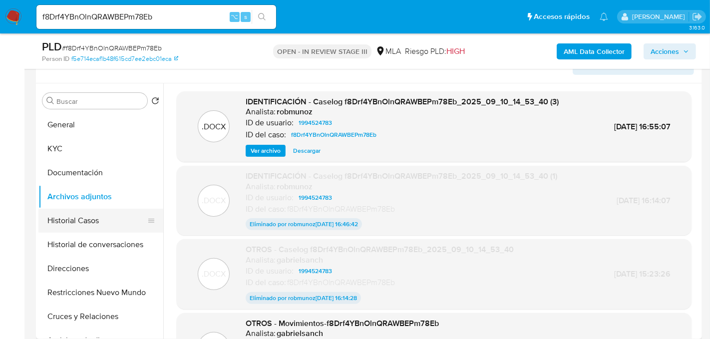
click at [110, 221] on button "Historial Casos" at bounding box center [96, 221] width 117 height 24
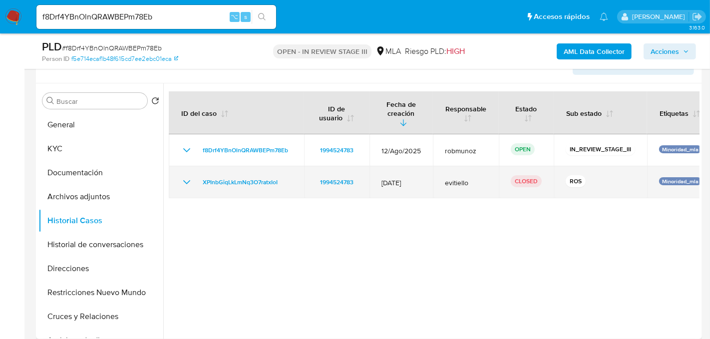
click at [183, 177] on icon "Mostrar/Ocultar" at bounding box center [187, 182] width 12 height 12
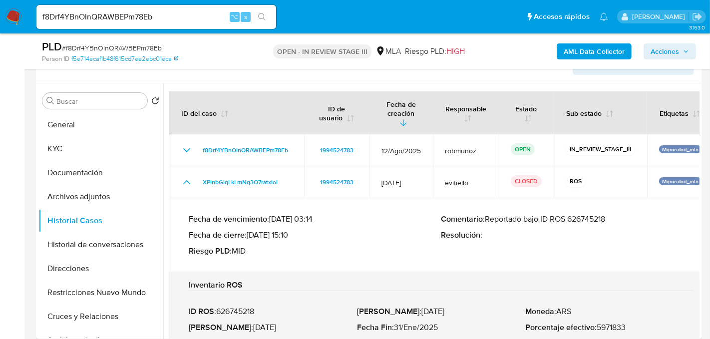
click at [584, 214] on p "Comentario : Reportado bajo ID ROS 626745218" at bounding box center [567, 219] width 253 height 10
click at [85, 202] on button "Archivos adjuntos" at bounding box center [96, 197] width 117 height 24
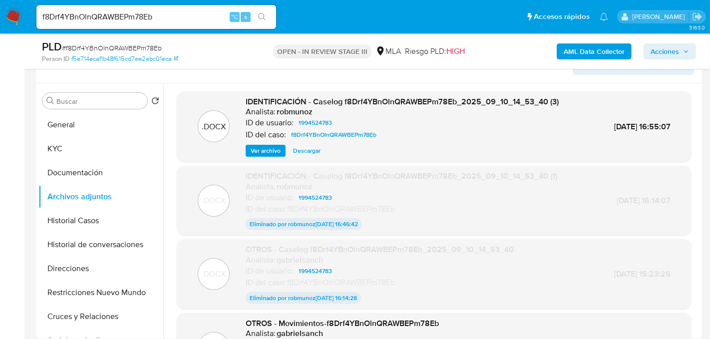
click at [280, 147] on span "Ver archivo" at bounding box center [266, 151] width 30 height 10
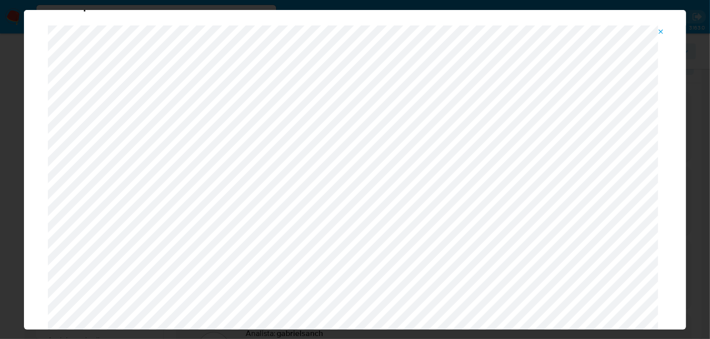
scroll to position [48, 0]
click at [221, 7] on div "Vista previa" at bounding box center [355, 169] width 710 height 339
click at [666, 32] on button "Attachment preview" at bounding box center [661, 32] width 22 height 16
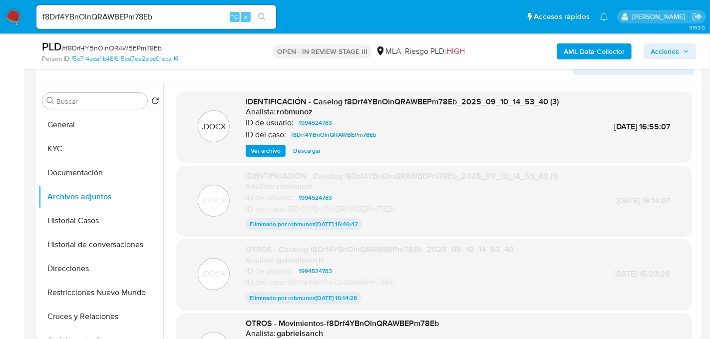
click at [303, 151] on span "Descargar" at bounding box center [306, 151] width 27 height 10
click at [144, 12] on input "f8Drf4YBnOlnQRAWBEPm78Eb" at bounding box center [156, 16] width 240 height 13
paste input "Ol73HQvipaLQtBOyd0gmcNd1"
type input "Ol73HQvipaLQtBOyd0gmcNd1"
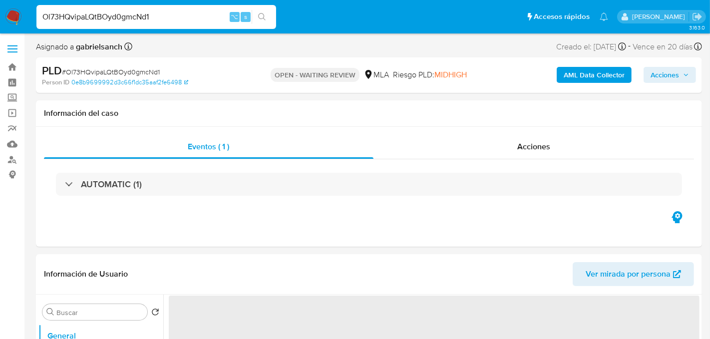
select select "10"
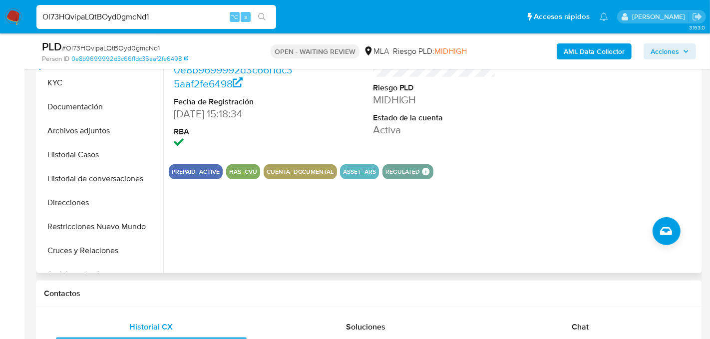
scroll to position [231, 0]
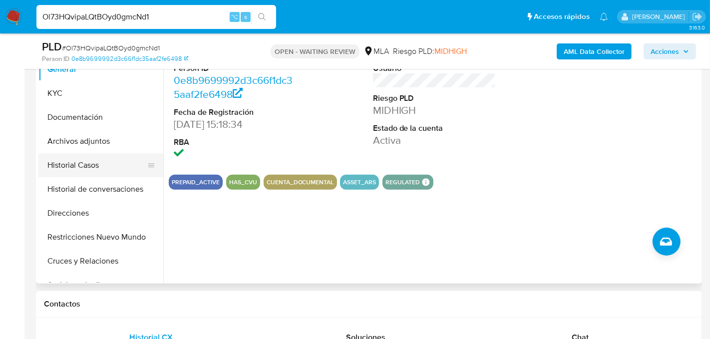
click at [92, 170] on button "Historial Casos" at bounding box center [96, 165] width 117 height 24
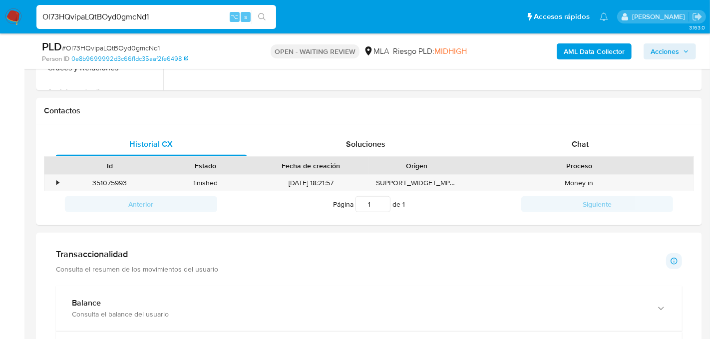
scroll to position [426, 0]
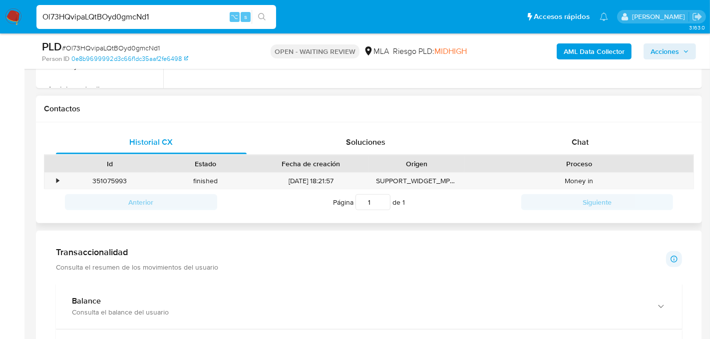
click at [573, 120] on div "Contactos" at bounding box center [369, 109] width 666 height 26
click at [579, 134] on div "Chat" at bounding box center [580, 142] width 191 height 24
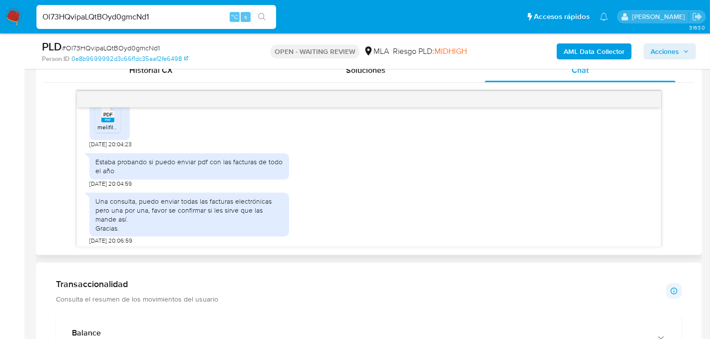
scroll to position [663, 0]
click at [104, 117] on span "PDF" at bounding box center [107, 113] width 9 height 6
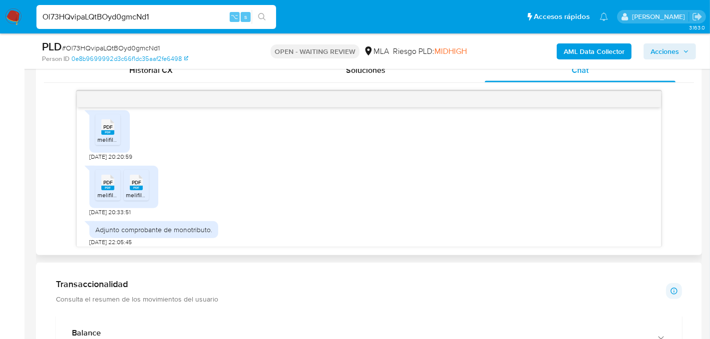
scroll to position [801, 0]
click at [100, 137] on div "PDF PDF" at bounding box center [107, 126] width 21 height 19
click at [104, 187] on span "PDF" at bounding box center [107, 183] width 9 height 6
click at [139, 191] on rect at bounding box center [136, 189] width 13 height 4
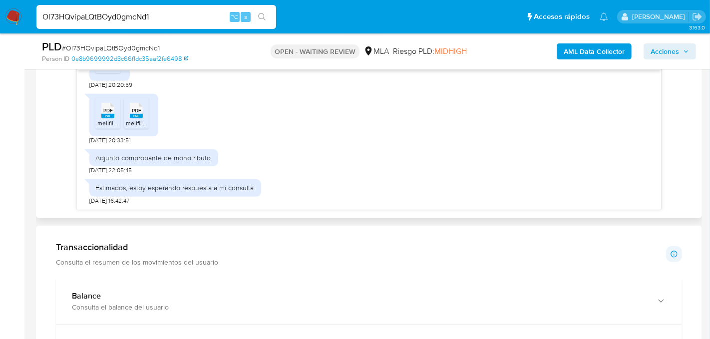
scroll to position [544, 0]
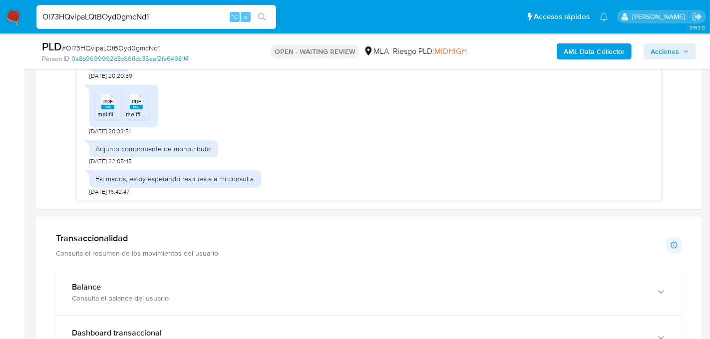
click at [106, 23] on input "Ol73HQvipaLQtBOyd0gmcNd1" at bounding box center [156, 16] width 240 height 13
click at [140, 21] on input "Ol73HQvipaLQtBOyd0gmcNd1" at bounding box center [156, 16] width 240 height 13
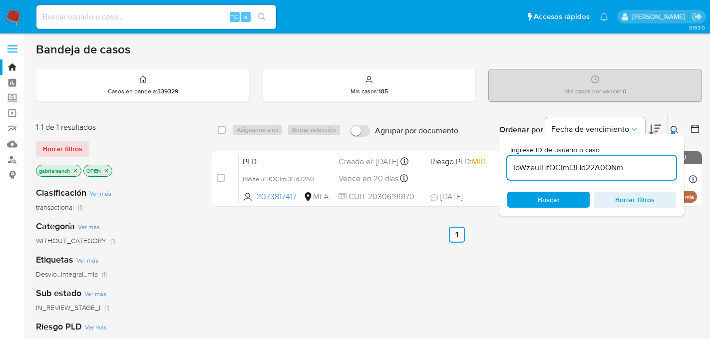
scroll to position [69, 0]
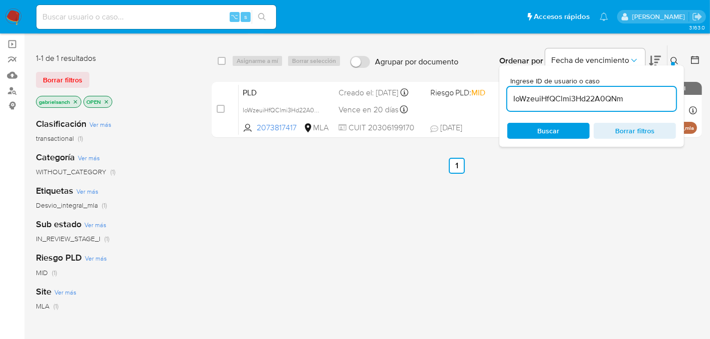
click at [577, 96] on input "IoWzeuiHfQClmi3Hd22A0QNm" at bounding box center [591, 98] width 169 height 13
type input "Ol73HQvipaLQtBOyd0gmcNd1"
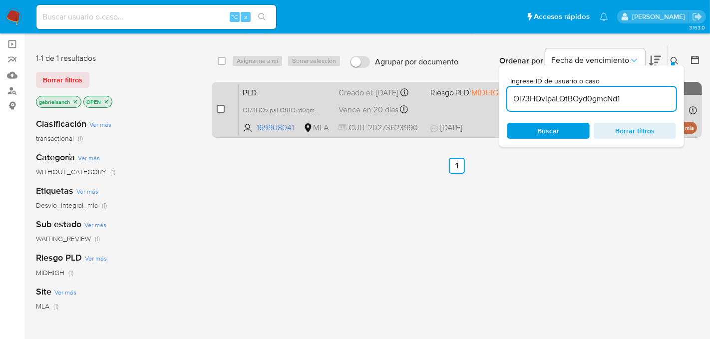
click at [223, 109] on input "checkbox" at bounding box center [221, 109] width 8 height 8
checkbox input "true"
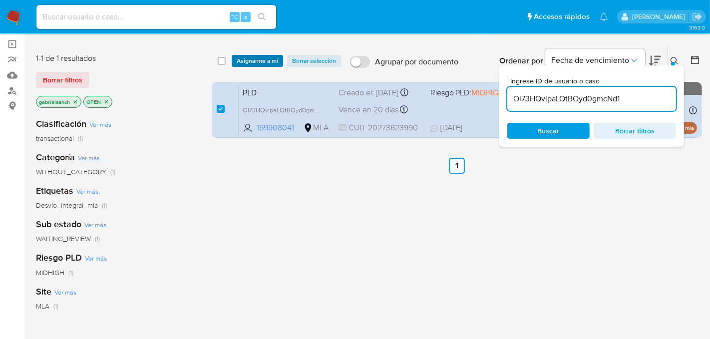
click at [251, 64] on span "Asignarme a mí" at bounding box center [257, 61] width 41 height 10
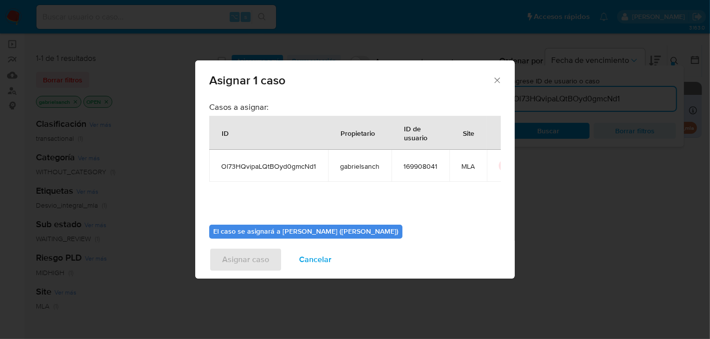
scroll to position [51, 0]
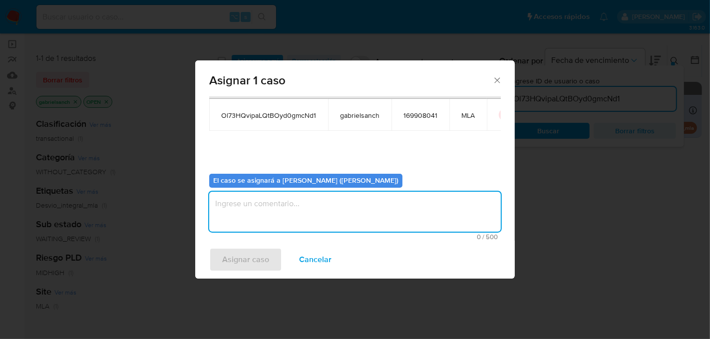
click at [285, 218] on textarea "assign-modal" at bounding box center [355, 212] width 292 height 40
type textarea "Análisis"
click at [236, 264] on span "Asignar caso" at bounding box center [245, 260] width 47 height 22
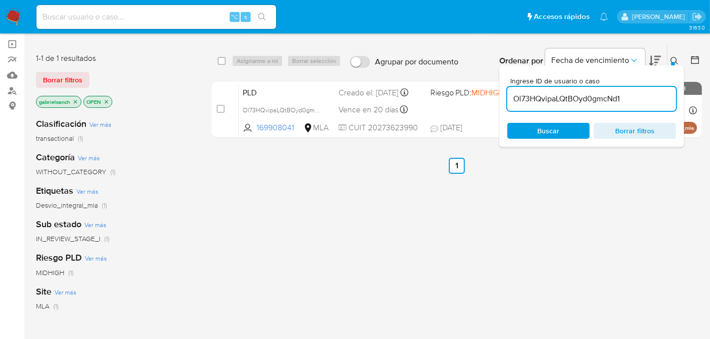
click at [554, 102] on input "Ol73HQvipaLQtBOyd0gmcNd1" at bounding box center [591, 98] width 169 height 13
paste input "zgqw22XkrnNOGeDkhNQWSq2v"
type input "zgqw22XkrnNOGeDkhNQWSq2v"
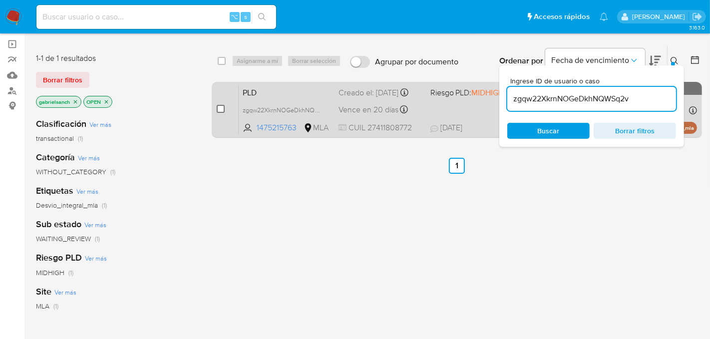
click at [217, 109] on input "checkbox" at bounding box center [221, 109] width 8 height 8
checkbox input "true"
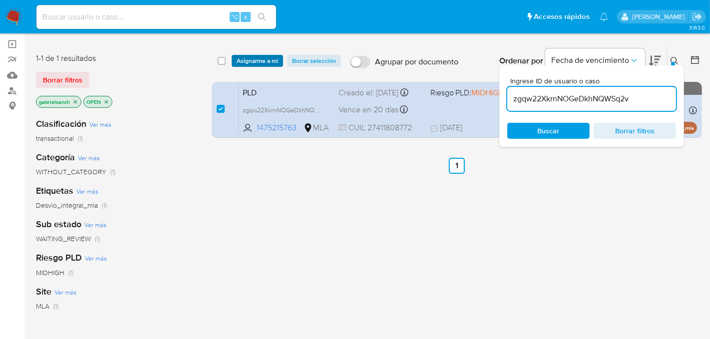
click at [239, 64] on span "Asignarme a mí" at bounding box center [257, 61] width 41 height 10
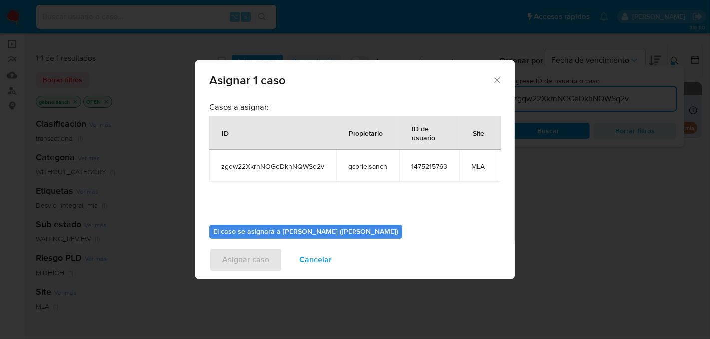
scroll to position [51, 0]
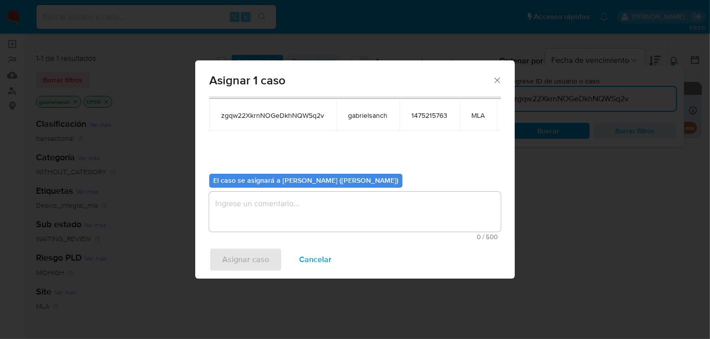
click at [253, 207] on textarea "assign-modal" at bounding box center [355, 212] width 292 height 40
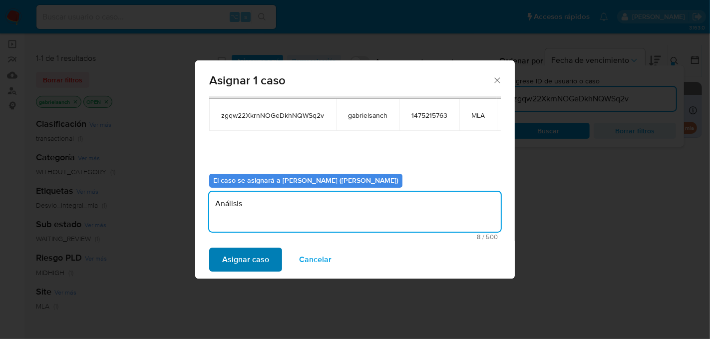
type textarea "Análisis"
click at [230, 257] on span "Asignar caso" at bounding box center [245, 260] width 47 height 22
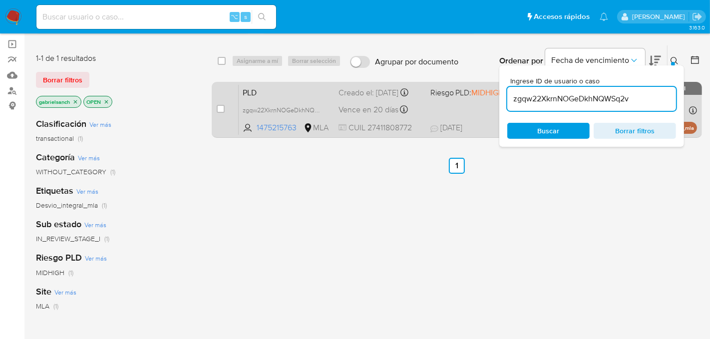
click at [226, 108] on div "case-item-checkbox No es posible asignar el caso" at bounding box center [228, 109] width 22 height 50
click at [221, 108] on input "checkbox" at bounding box center [221, 109] width 8 height 8
checkbox input "true"
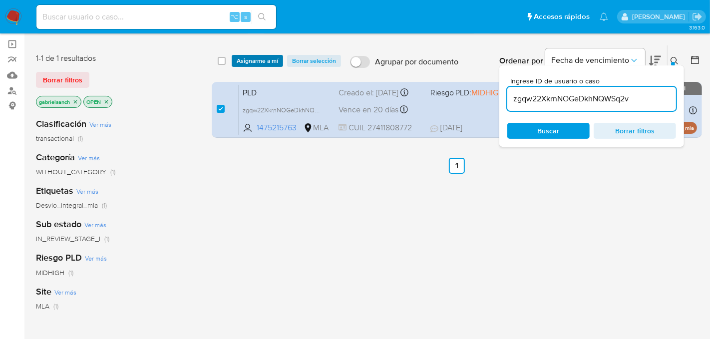
click at [256, 63] on span "Asignarme a mí" at bounding box center [257, 61] width 41 height 10
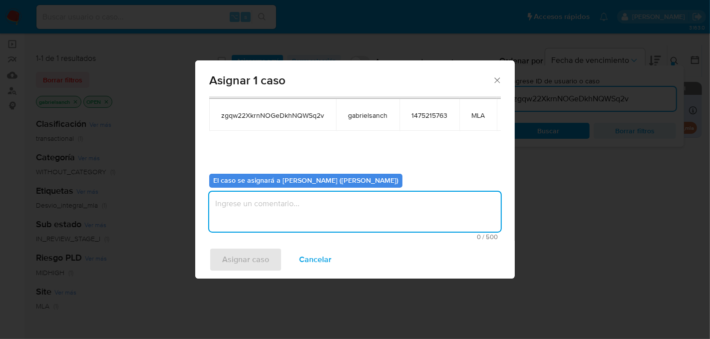
click at [266, 207] on textarea "assign-modal" at bounding box center [355, 212] width 292 height 40
type textarea "Análisis"
click at [239, 257] on span "Asignar caso" at bounding box center [245, 260] width 47 height 22
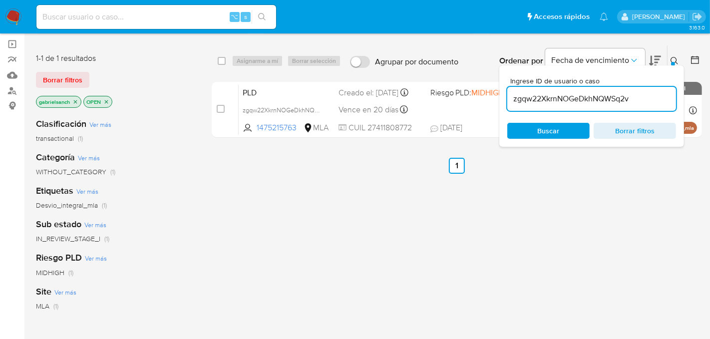
click at [564, 92] on input "zgqw22XkrnNOGeDkhNQWSq2v" at bounding box center [591, 98] width 169 height 13
paste input "VCl9kKKfKQmtbcyb162tpY46"
type input "VCl9kKKfKQmtbcyb162tpY46"
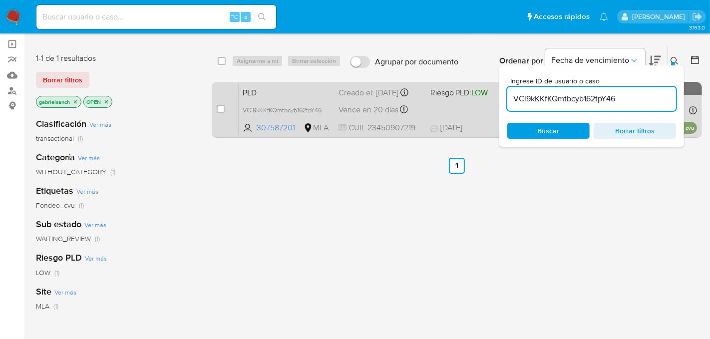
click at [225, 107] on div "case-item-checkbox No es posible asignar el caso" at bounding box center [228, 109] width 22 height 50
click at [222, 107] on input "checkbox" at bounding box center [221, 109] width 8 height 8
checkbox input "true"
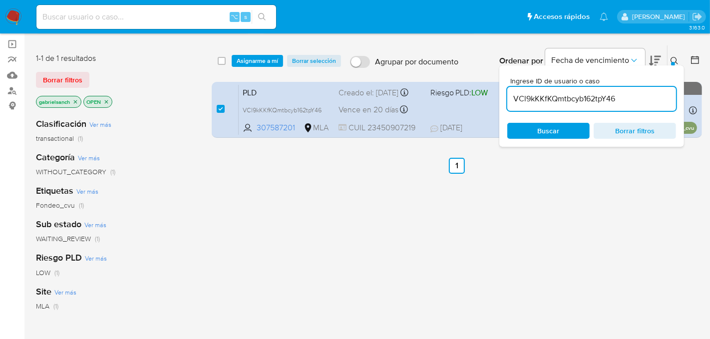
click at [253, 51] on div "select-all-cases-checkbox Asignarme a mí Borrar selección Agrupar por documento…" at bounding box center [457, 60] width 490 height 31
click at [253, 59] on span "Asignarme a mí" at bounding box center [257, 61] width 41 height 10
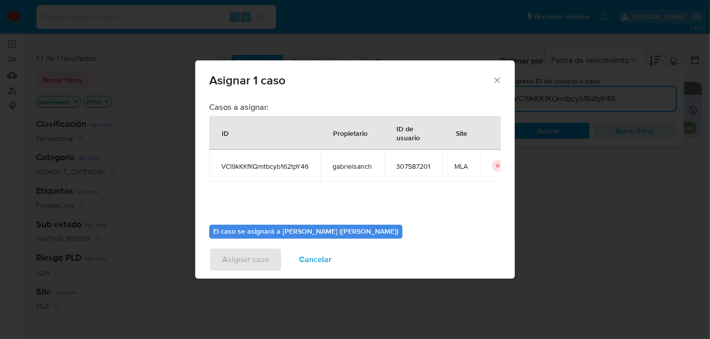
scroll to position [51, 0]
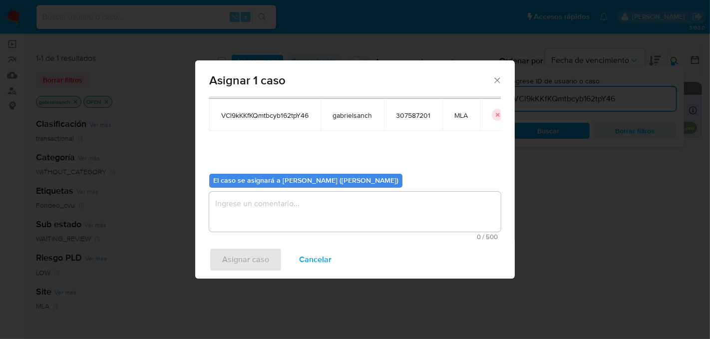
click at [247, 219] on textarea "assign-modal" at bounding box center [355, 212] width 292 height 40
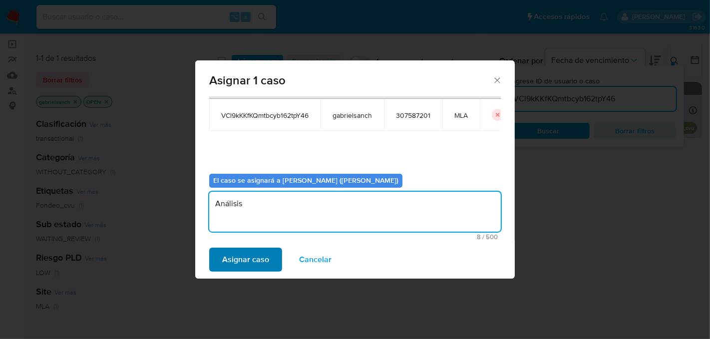
type textarea "Análisis"
click at [253, 253] on span "Asignar caso" at bounding box center [245, 260] width 47 height 22
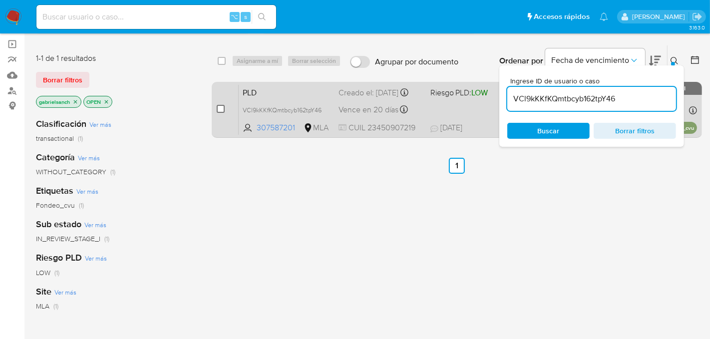
click at [223, 107] on input "checkbox" at bounding box center [221, 109] width 8 height 8
checkbox input "true"
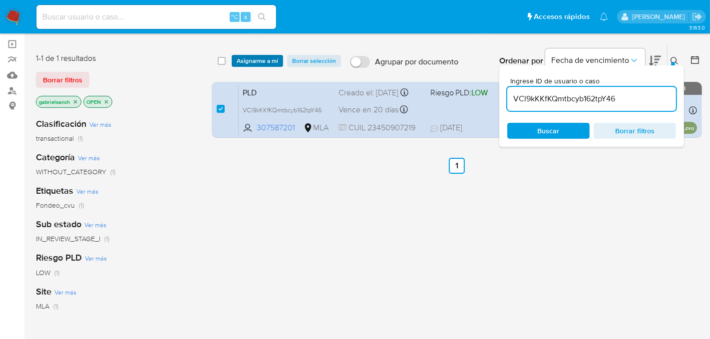
click at [252, 64] on span "Asignarme a mí" at bounding box center [257, 61] width 41 height 10
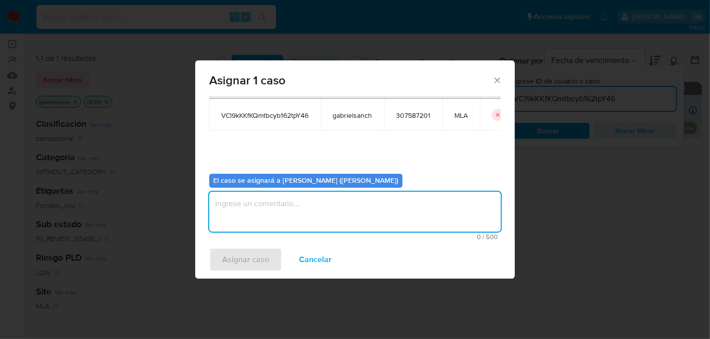
click at [270, 212] on textarea "assign-modal" at bounding box center [355, 212] width 292 height 40
type textarea "Análisis"
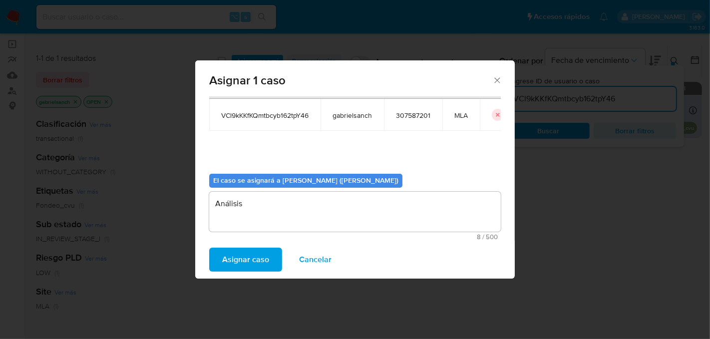
click at [251, 266] on span "Asignar caso" at bounding box center [245, 260] width 47 height 22
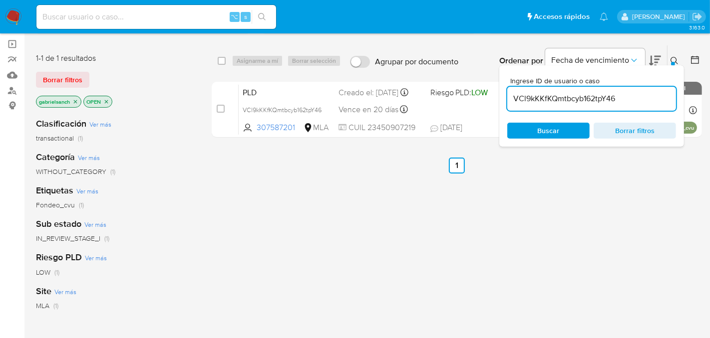
click at [539, 97] on input "VCl9kKKfKQmtbcyb162tpY46" at bounding box center [591, 98] width 169 height 13
paste input "zA6uurYjsghh9BfCmVQrwE2K"
type input "zA6uurYjsghh9BfCmVQrwE2K"
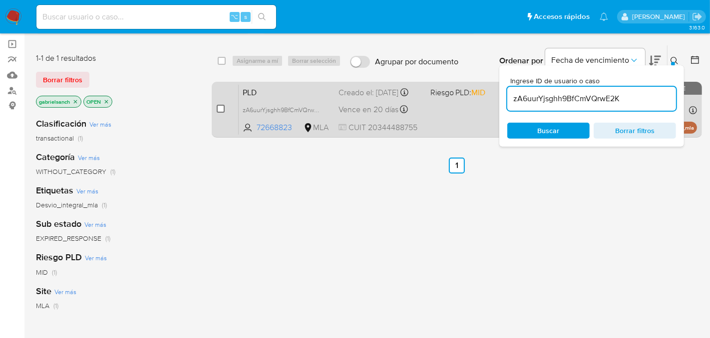
click at [221, 109] on input "checkbox" at bounding box center [221, 109] width 8 height 8
checkbox input "true"
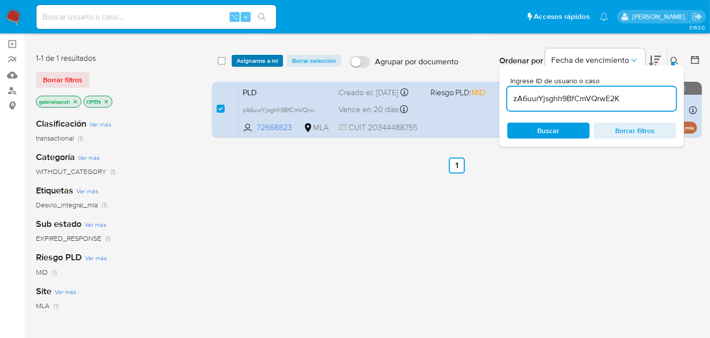
click at [256, 63] on span "Asignarme a mí" at bounding box center [257, 61] width 41 height 10
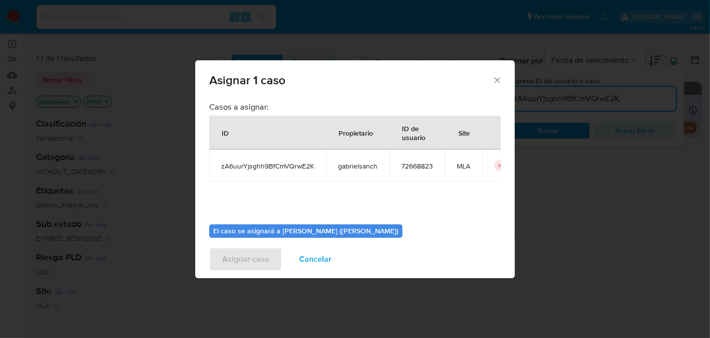
scroll to position [51, 0]
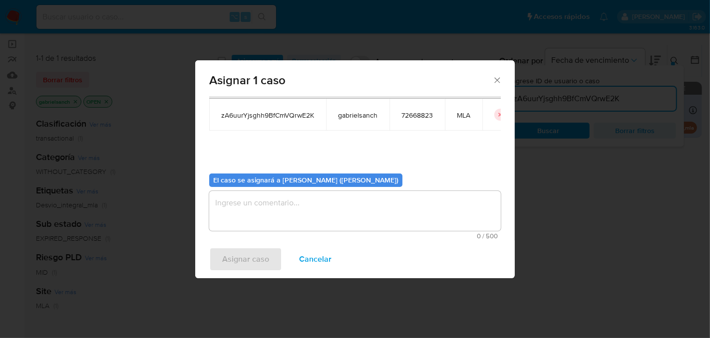
click at [271, 213] on textarea "assign-modal" at bounding box center [355, 211] width 292 height 40
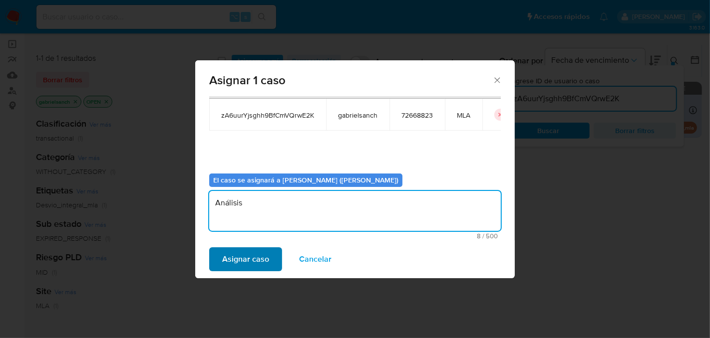
type textarea "Análisis"
click at [252, 247] on div "Asignar caso Cancelar" at bounding box center [354, 260] width 319 height 38
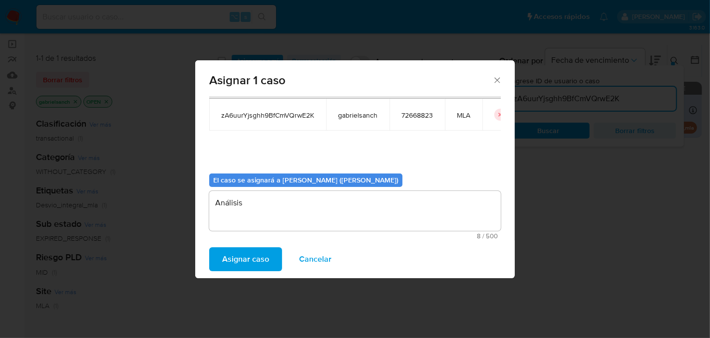
click at [252, 249] on span "Asignar caso" at bounding box center [245, 260] width 47 height 22
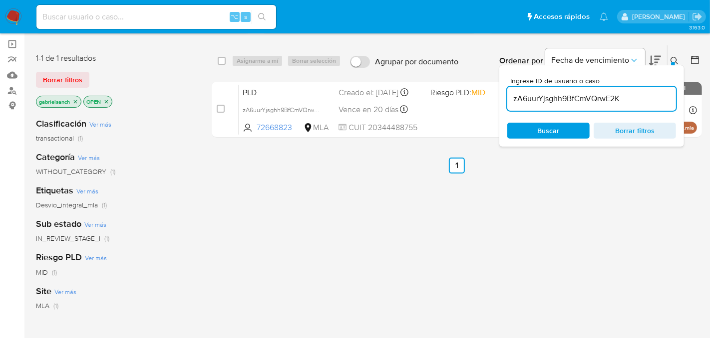
click at [539, 103] on input "zA6uurYjsghh9BfCmVQrwE2K" at bounding box center [591, 98] width 169 height 13
paste input "Xyb0Z2QnPz6qYqWgTORn1dpA"
type input "Xyb0Z2QnPz6qYqWgTORn1dpA"
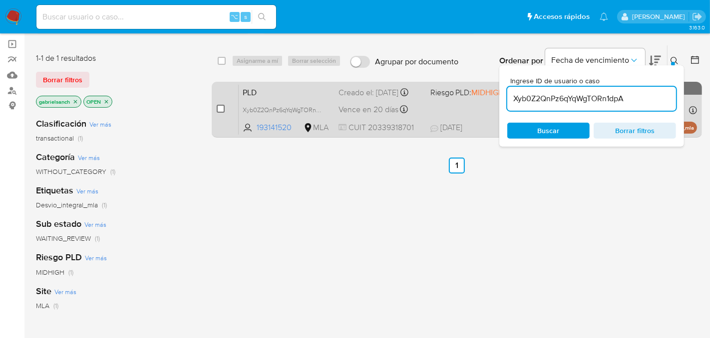
click at [221, 110] on input "checkbox" at bounding box center [221, 109] width 8 height 8
checkbox input "true"
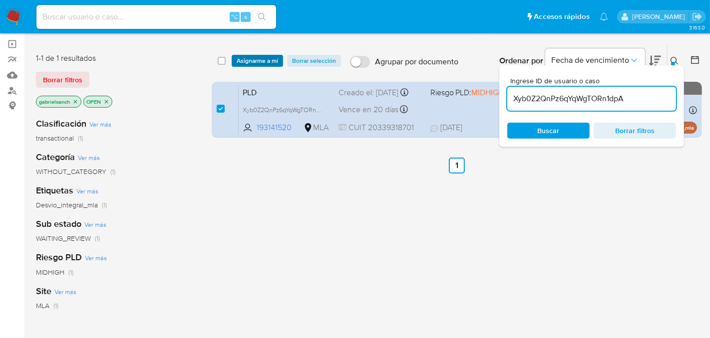
click at [250, 62] on span "Asignarme a mí" at bounding box center [257, 61] width 41 height 10
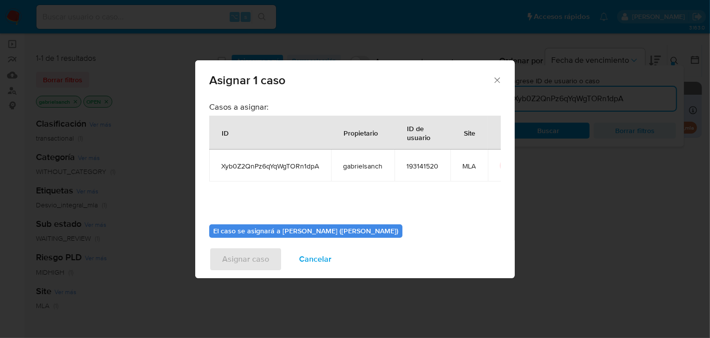
scroll to position [51, 0]
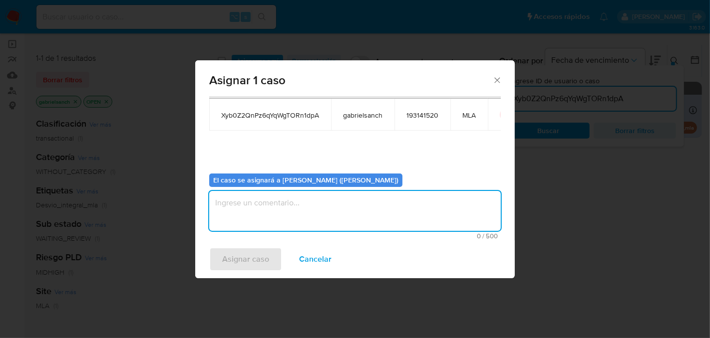
click at [284, 207] on textarea "assign-modal" at bounding box center [355, 211] width 292 height 40
type textarea "Análisis"
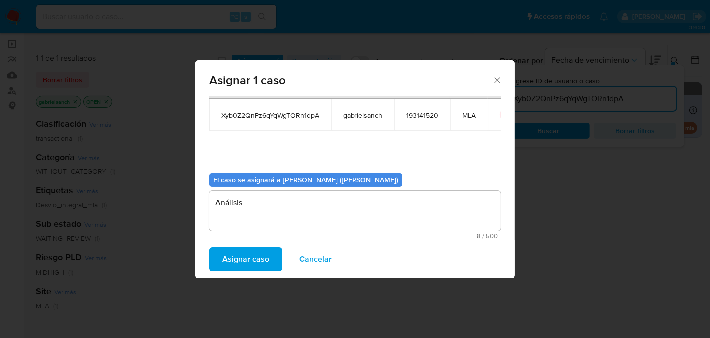
click at [251, 246] on div "Asignar caso Cancelar" at bounding box center [354, 260] width 319 height 38
click at [252, 252] on span "Asignar caso" at bounding box center [245, 260] width 47 height 22
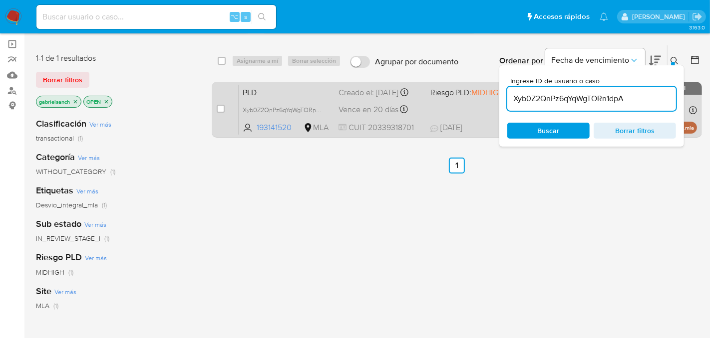
click at [225, 105] on div "case-item-checkbox No es posible asignar el caso" at bounding box center [228, 109] width 22 height 50
click at [224, 105] on input "checkbox" at bounding box center [221, 109] width 8 height 8
checkbox input "true"
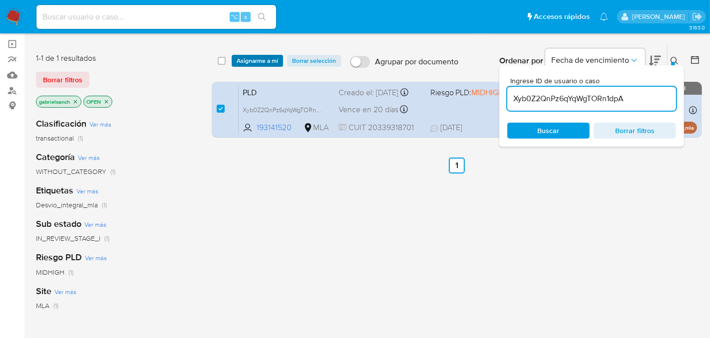
click at [248, 58] on span "Asignarme a mí" at bounding box center [257, 61] width 41 height 10
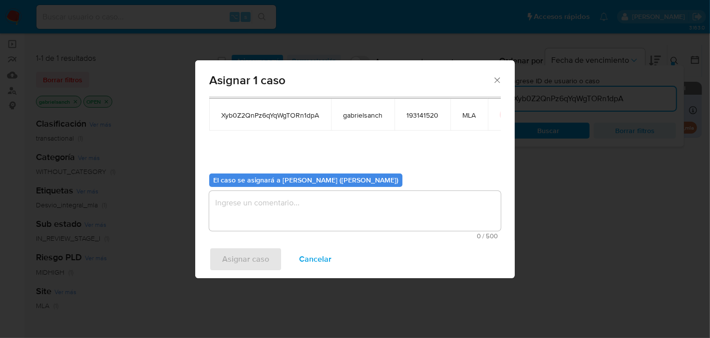
click at [268, 224] on textarea "assign-modal" at bounding box center [355, 211] width 292 height 40
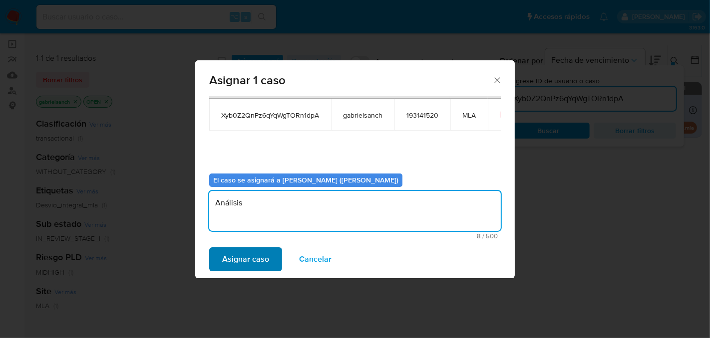
type textarea "Análisis"
click at [239, 267] on span "Asignar caso" at bounding box center [245, 260] width 47 height 22
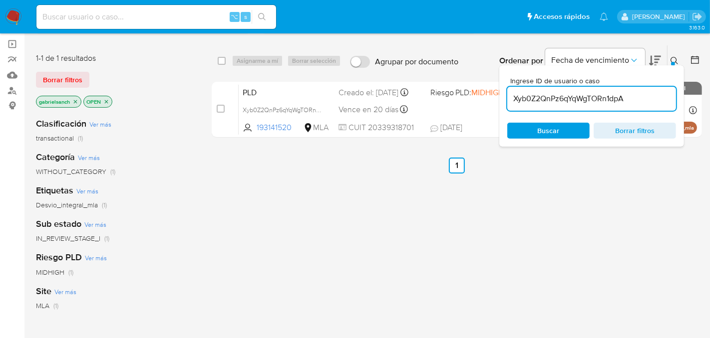
click at [598, 96] on input "Xyb0Z2QnPz6qYqWgTORn1dpA" at bounding box center [591, 98] width 169 height 13
paste input "P1kdI9LlHWIwzeY3AYg6cU4Y"
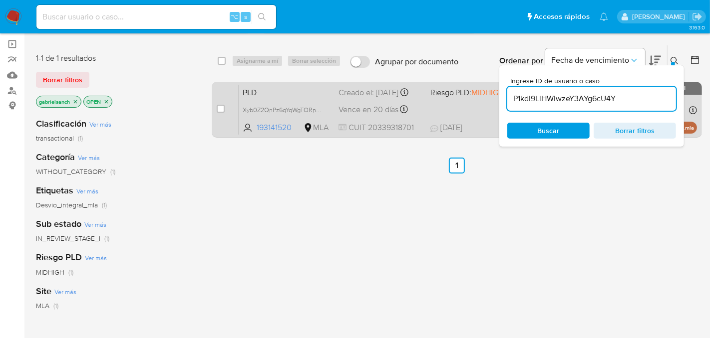
type input "P1kdI9LlHWIwzeY3AYg6cU4Y"
click at [226, 110] on div "case-item-checkbox No es posible asignar el caso" at bounding box center [228, 109] width 22 height 50
click at [223, 110] on input "checkbox" at bounding box center [221, 109] width 8 height 8
checkbox input "true"
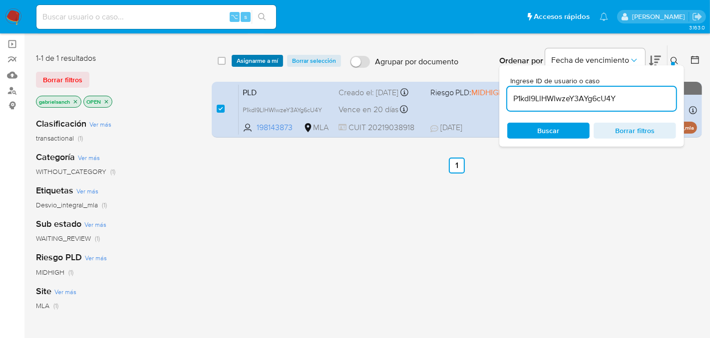
click at [250, 59] on span "Asignarme a mí" at bounding box center [257, 61] width 41 height 10
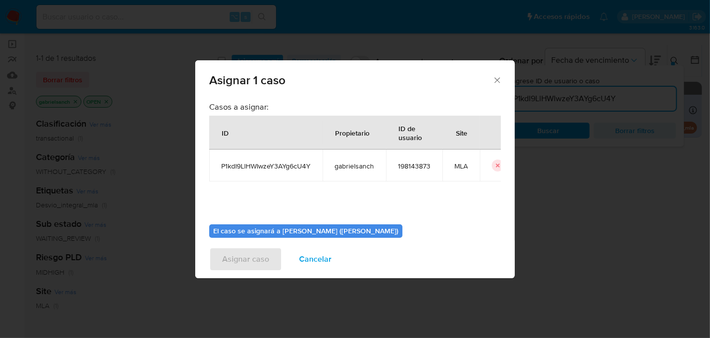
scroll to position [51, 0]
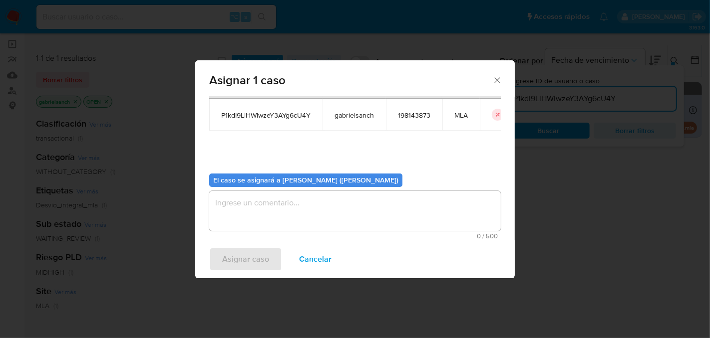
click at [265, 209] on textarea "assign-modal" at bounding box center [355, 211] width 292 height 40
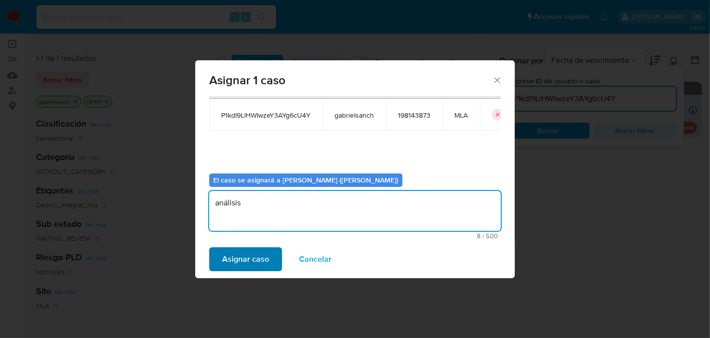
type textarea "análisis"
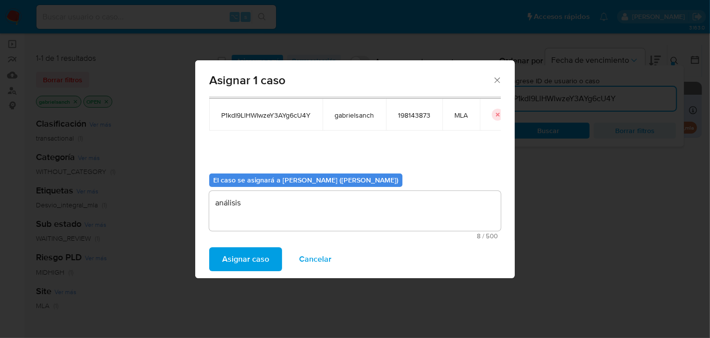
click at [231, 264] on span "Asignar caso" at bounding box center [245, 260] width 47 height 22
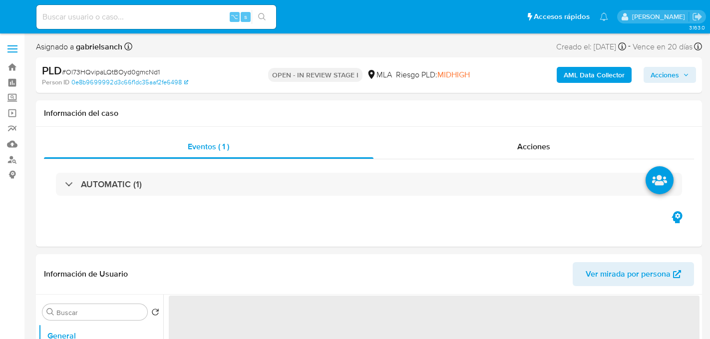
select select "10"
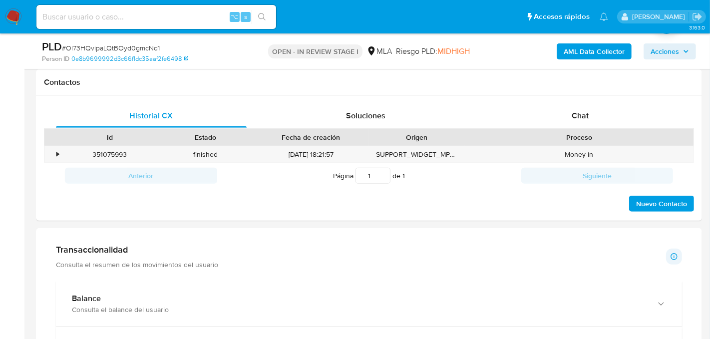
scroll to position [446, 0]
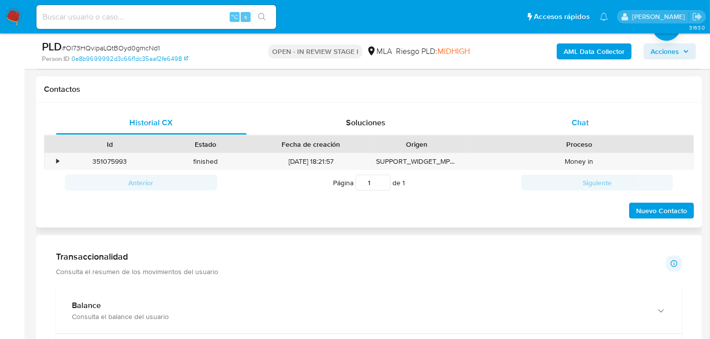
click at [589, 124] on div "Chat" at bounding box center [580, 123] width 191 height 24
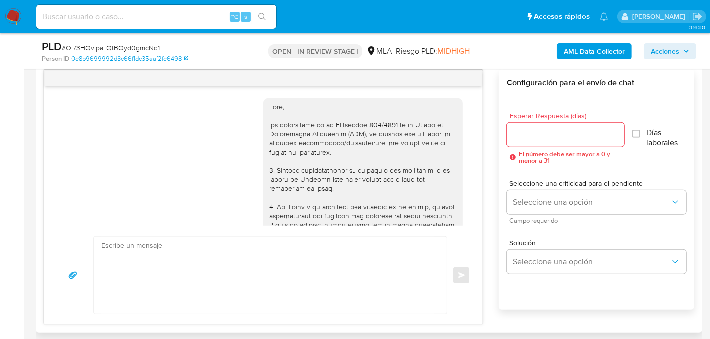
scroll to position [855, 0]
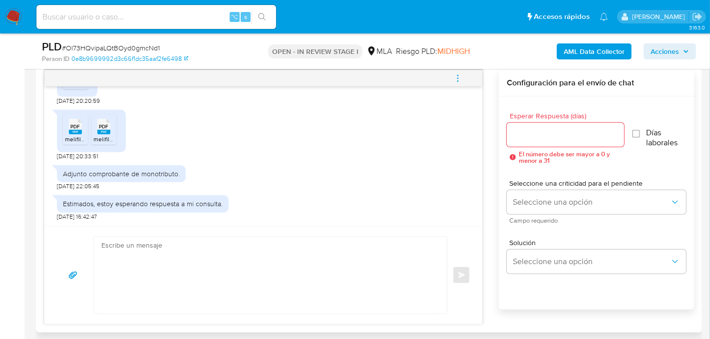
click at [240, 252] on textarea at bounding box center [267, 275] width 333 height 77
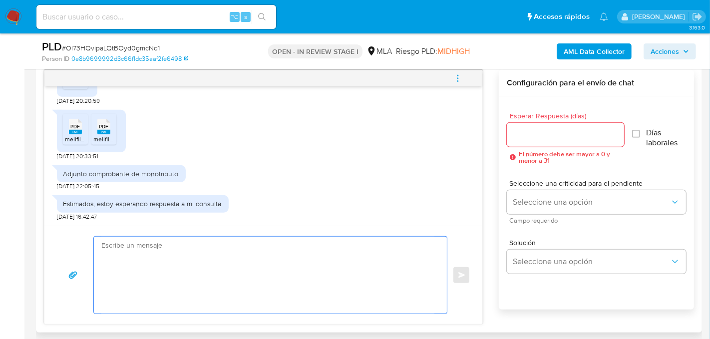
paste textarea "Lore, Ip dolorsi am con adipiscinge seddoeiusmo te in utlabo et Dolorem Aliq, e…"
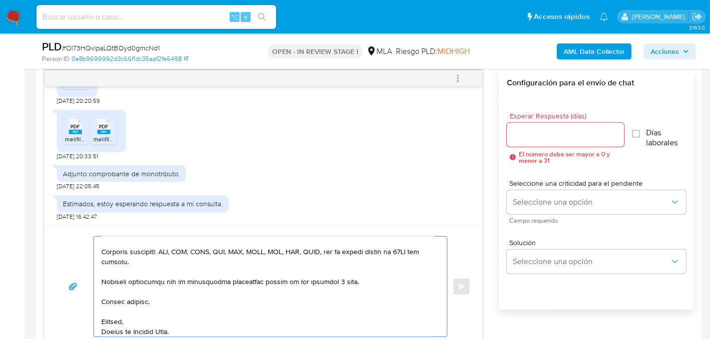
scroll to position [0, 0]
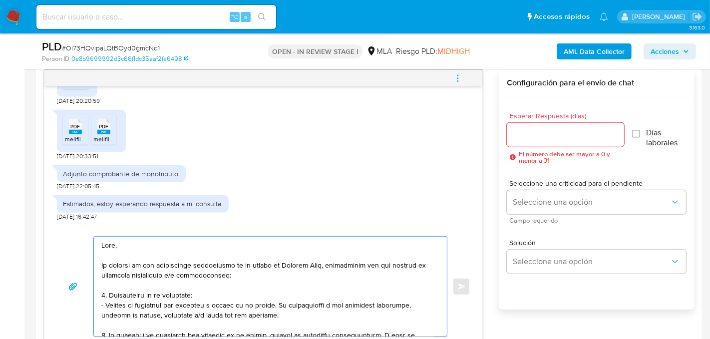
click at [160, 249] on textarea at bounding box center [267, 287] width 333 height 100
click at [158, 244] on textarea at bounding box center [267, 287] width 333 height 100
drag, startPoint x: 111, startPoint y: 263, endPoint x: 322, endPoint y: 264, distance: 211.2
click at [322, 264] on textarea at bounding box center [267, 287] width 333 height 100
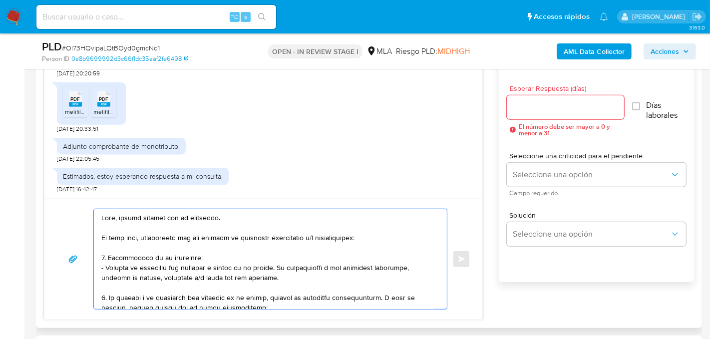
scroll to position [550, 0]
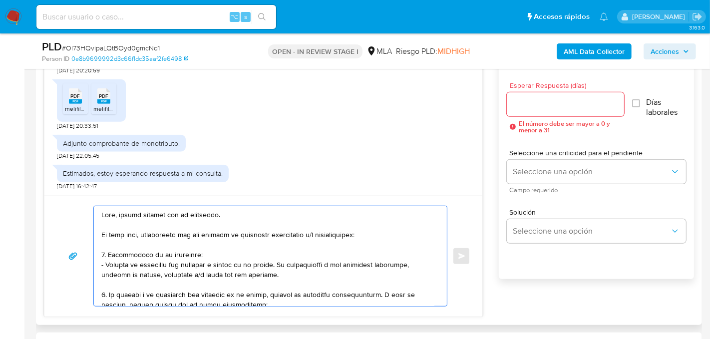
drag, startPoint x: 105, startPoint y: 293, endPoint x: 106, endPoint y: 255, distance: 38.0
click at [106, 255] on textarea at bounding box center [267, 256] width 333 height 100
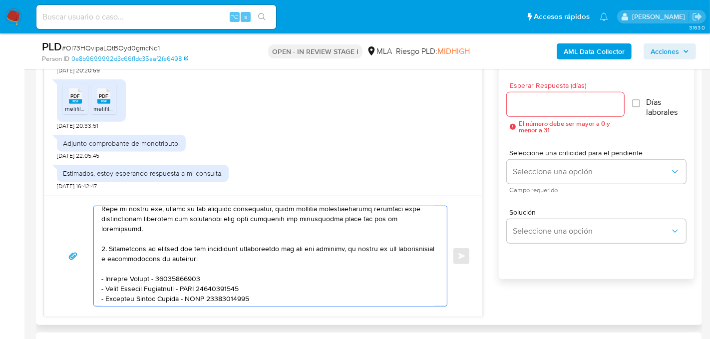
scroll to position [184, 0]
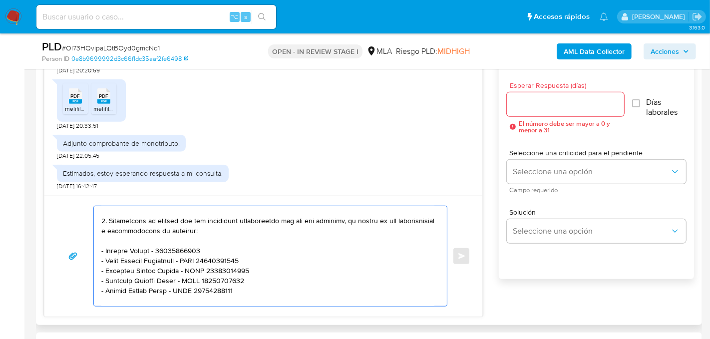
click at [104, 208] on textarea at bounding box center [267, 256] width 333 height 100
type textarea "Hola, muchas gracias por tu respuesta. En este caso, necesitamos que nos brinde…"
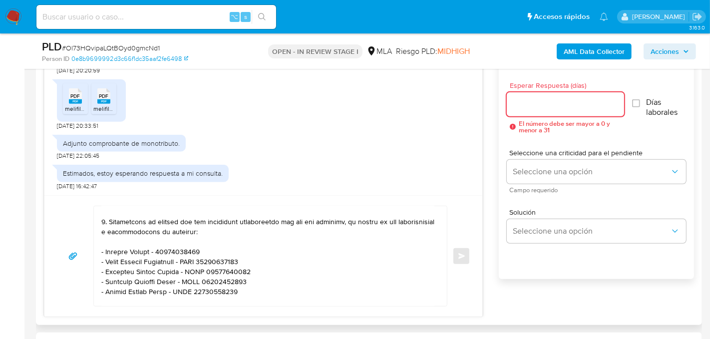
click at [526, 99] on input "Esperar Respuesta (días)" at bounding box center [565, 104] width 117 height 13
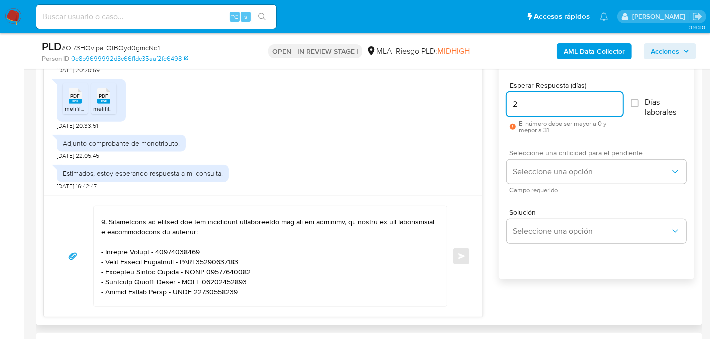
type input "2"
click at [532, 157] on div "Seleccione una criticidad para el pendiente Seleccione una opción Campo requeri…" at bounding box center [596, 170] width 179 height 43
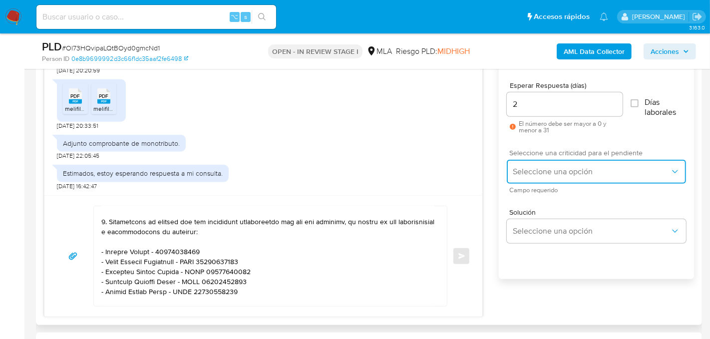
click at [532, 162] on button "Seleccione una opción" at bounding box center [596, 172] width 179 height 24
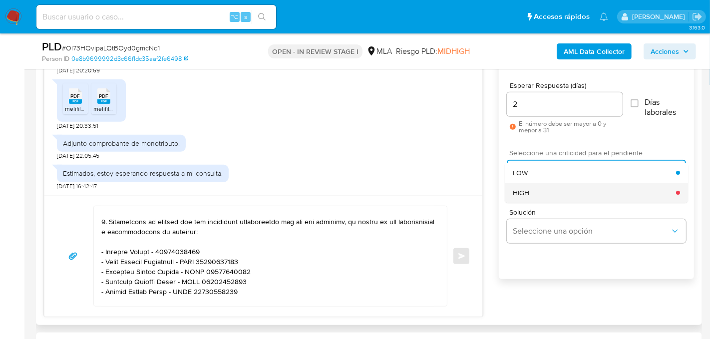
click at [531, 195] on div "HIGH" at bounding box center [594, 193] width 163 height 20
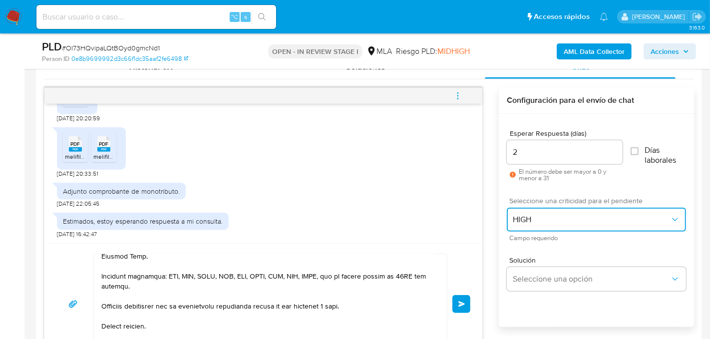
scroll to position [501, 0]
click at [464, 302] on span "Enviar" at bounding box center [461, 305] width 7 height 6
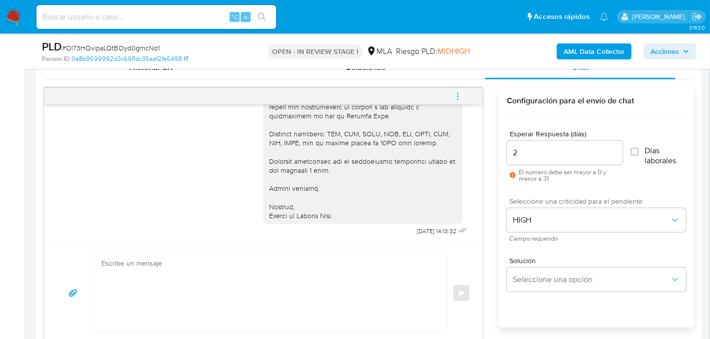
scroll to position [0, 0]
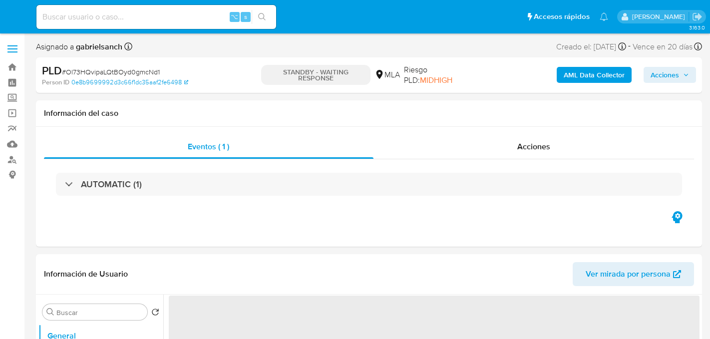
select select "10"
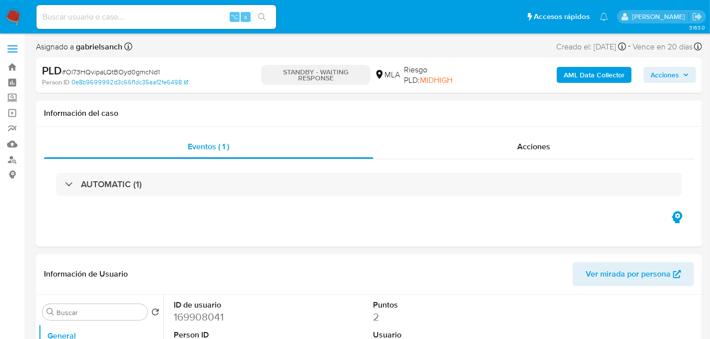
click at [148, 11] on input at bounding box center [156, 16] width 240 height 13
paste input "3A6k0C98gpjrzeJ5yQ02P6He"
type input "3A6k0C98gpjrzeJ5yQ02P6He"
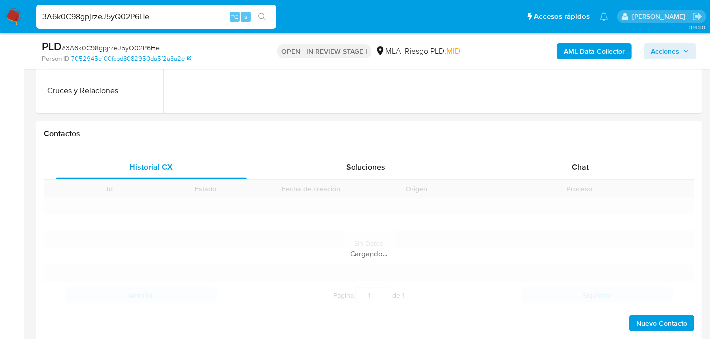
scroll to position [448, 0]
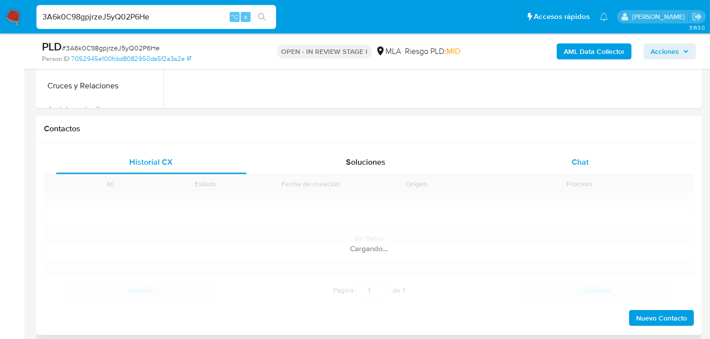
click at [591, 160] on div "Chat" at bounding box center [580, 162] width 191 height 24
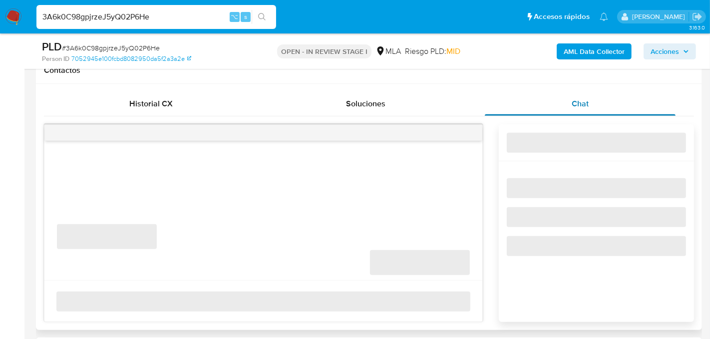
scroll to position [468, 0]
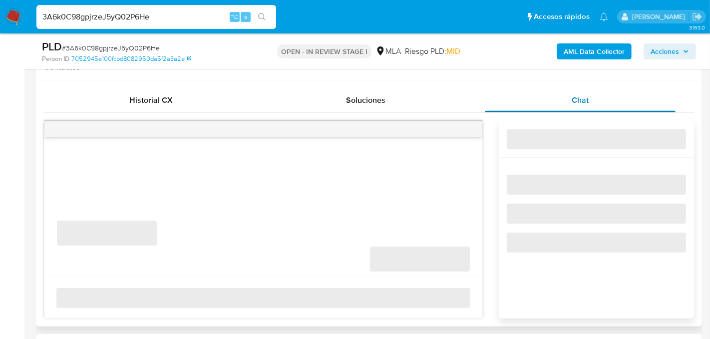
select select "10"
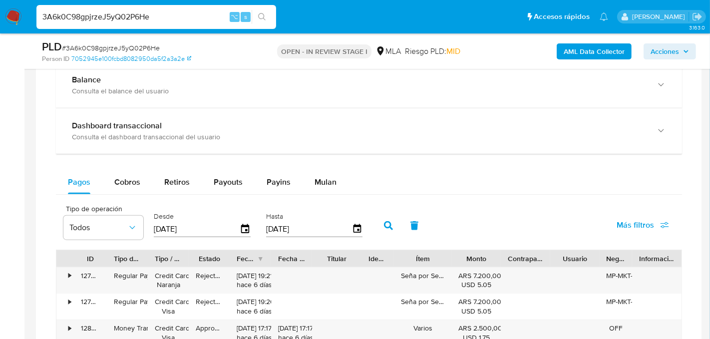
scroll to position [841, 0]
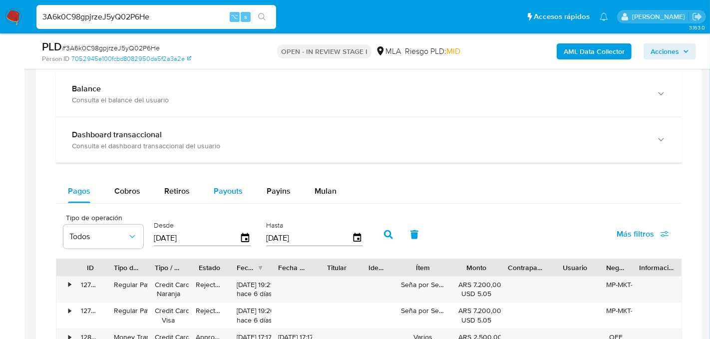
click at [233, 188] on span "Payouts" at bounding box center [228, 190] width 29 height 11
select select "10"
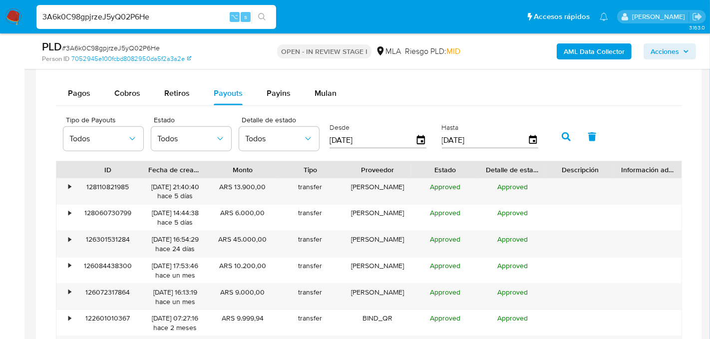
scroll to position [942, 0]
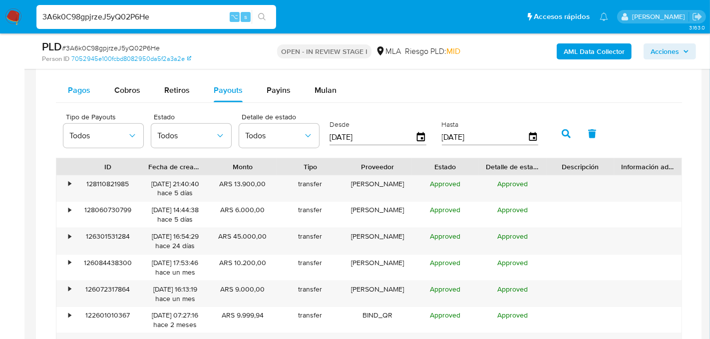
click at [91, 88] on button "Pagos" at bounding box center [79, 90] width 46 height 24
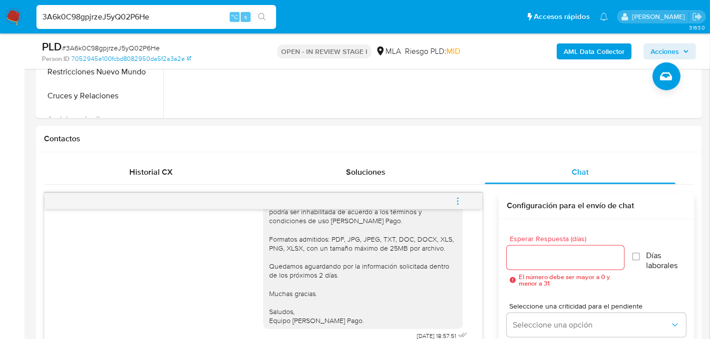
scroll to position [391, 0]
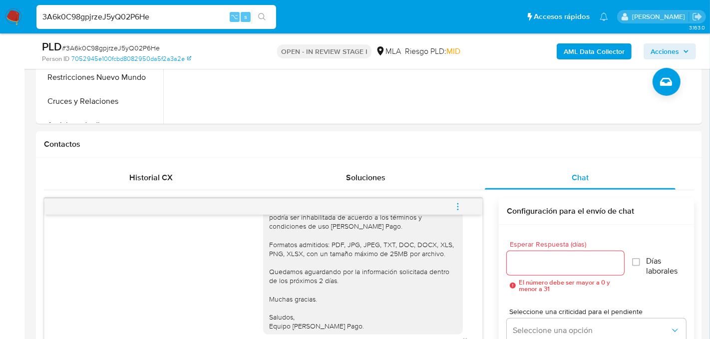
click at [134, 17] on input "3A6k0C98gpjrzeJ5yQ02P6He" at bounding box center [156, 16] width 240 height 13
paste input "zgqw22XkrnNOGeDkhNQWSq2v"
type input "zgqw22XkrnNOGeDkhNQWSq2v"
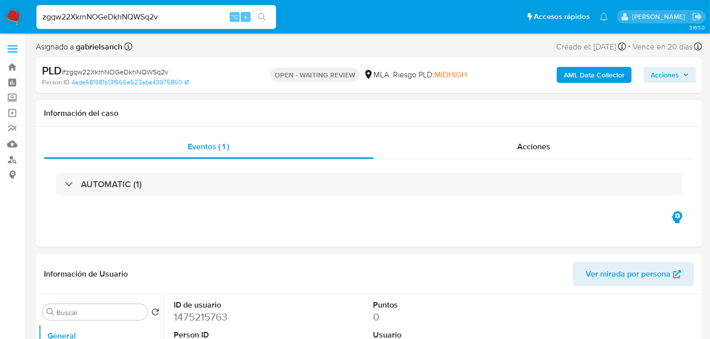
select select "10"
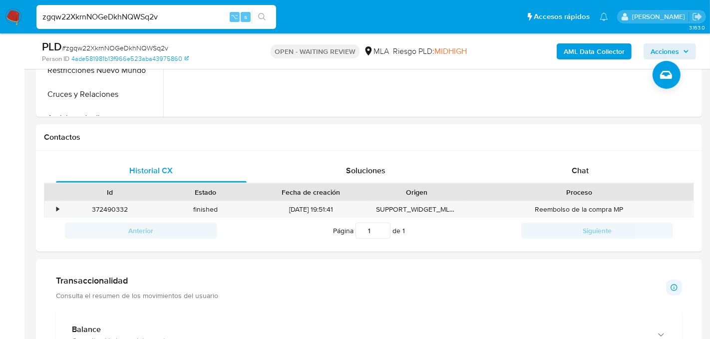
scroll to position [398, 0]
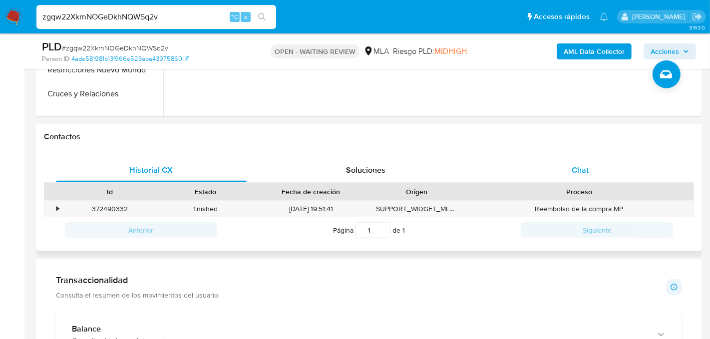
click at [554, 176] on div "Chat" at bounding box center [580, 170] width 191 height 24
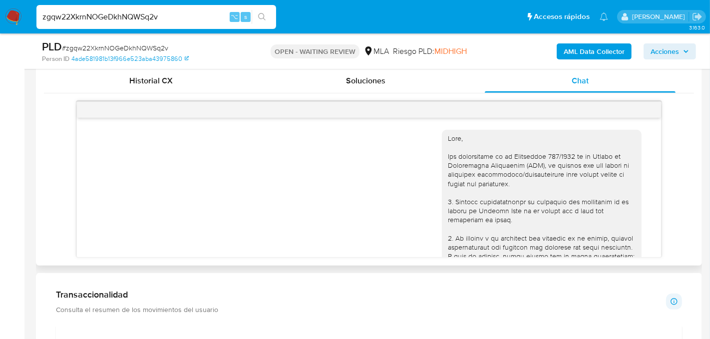
scroll to position [1155, 0]
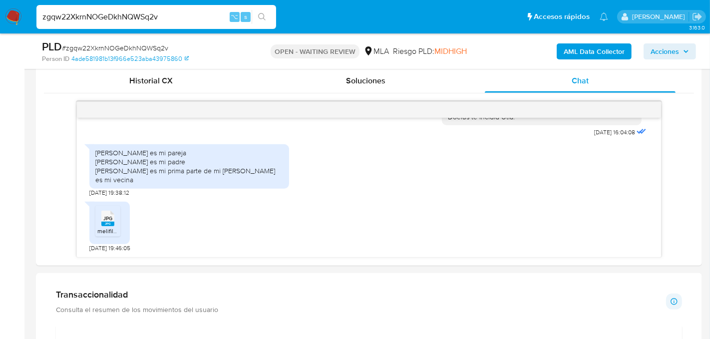
click at [129, 13] on input "zgqw22XkrnNOGeDkhNQWSq2v" at bounding box center [156, 16] width 240 height 13
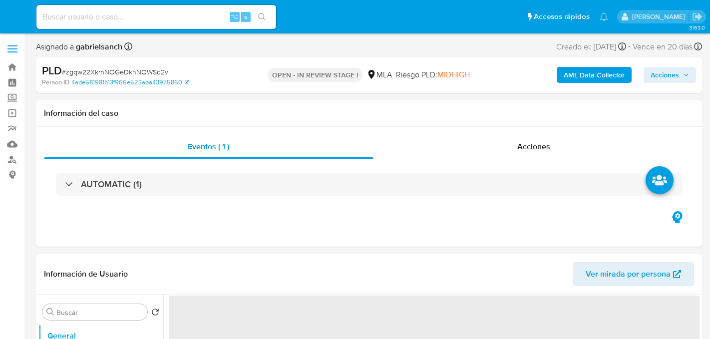
select select "10"
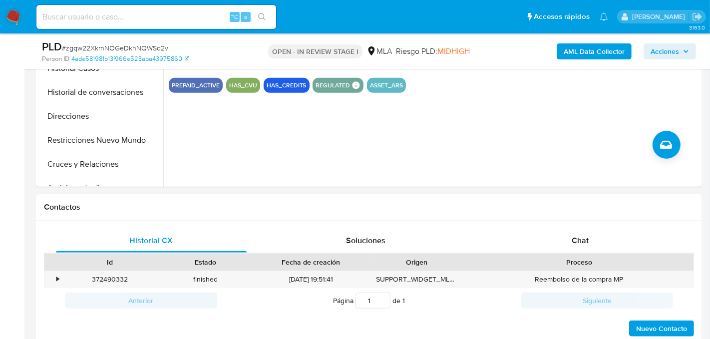
scroll to position [332, 0]
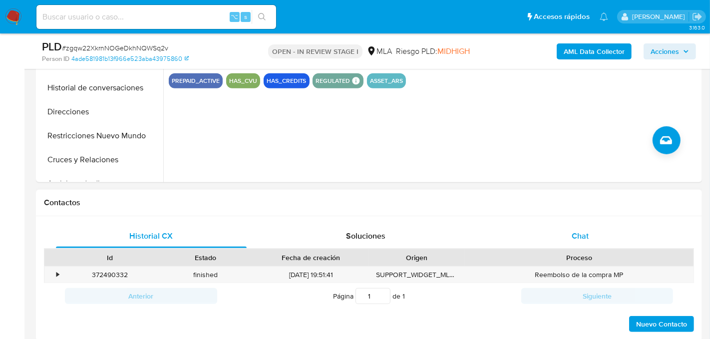
click at [518, 235] on div "Chat" at bounding box center [580, 236] width 191 height 24
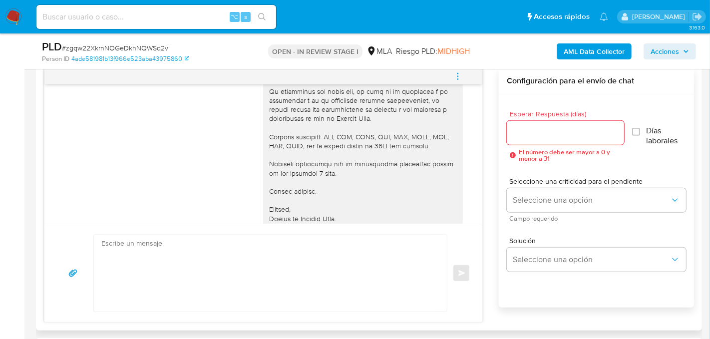
scroll to position [1155, 0]
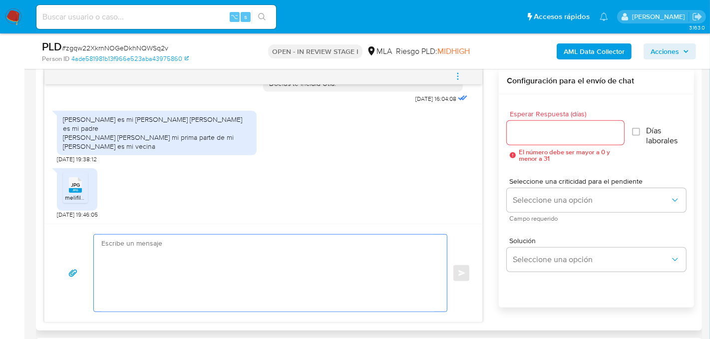
click at [126, 269] on textarea at bounding box center [267, 273] width 333 height 77
paste textarea "Hola XXX, Muchas gracias por tu respuesta. Analizamos tu caso y verificamos que…"
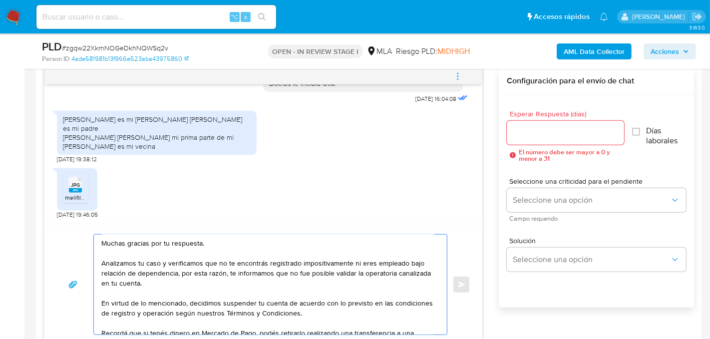
scroll to position [0, 0]
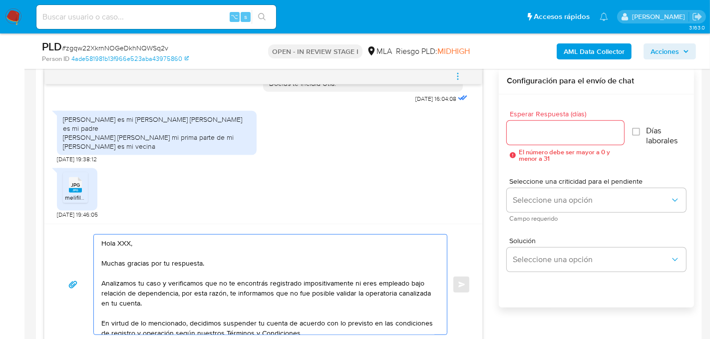
drag, startPoint x: 114, startPoint y: 241, endPoint x: 131, endPoint y: 240, distance: 16.5
click at [131, 240] on textarea "Hola XXX, Muchas gracias por tu respuesta. Analizamos tu caso y verificamos que…" at bounding box center [267, 285] width 333 height 100
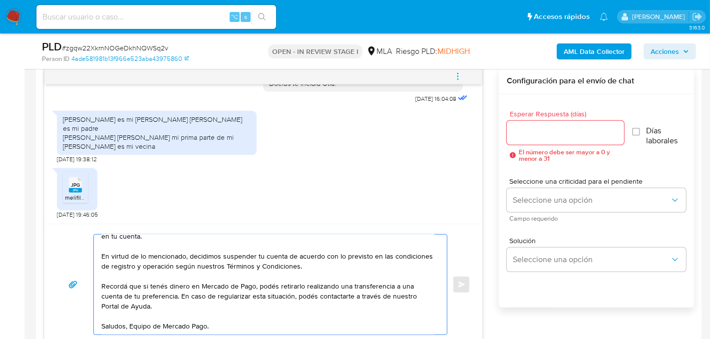
scroll to position [76, 0]
type textarea "Hola, Muchas gracias por tu respuesta. Analizamos tu caso y verificamos que no …"
click at [520, 135] on input "Esperar Respuesta (días)" at bounding box center [565, 132] width 117 height 13
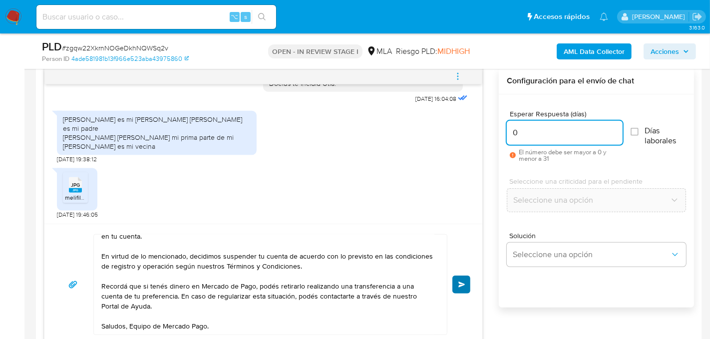
type input "0"
click at [461, 278] on button "Enviar" at bounding box center [461, 285] width 18 height 18
click at [458, 76] on icon "menu-action" at bounding box center [457, 76] width 9 height 9
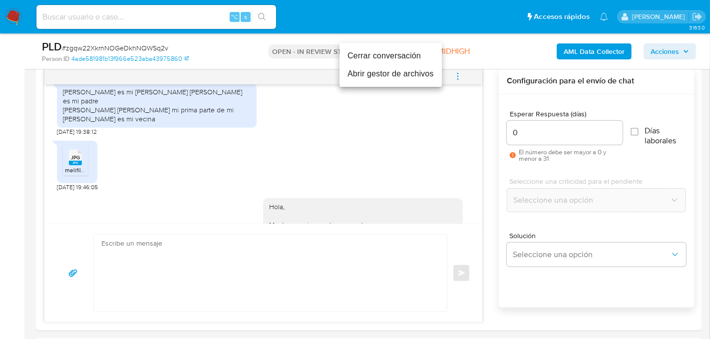
scroll to position [0, 0]
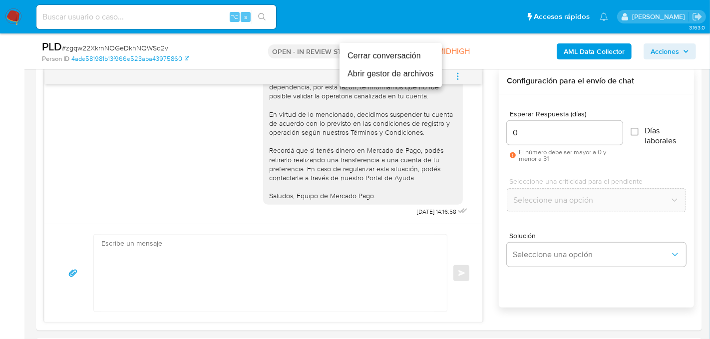
click at [410, 53] on li "Cerrar conversación" at bounding box center [390, 56] width 102 height 18
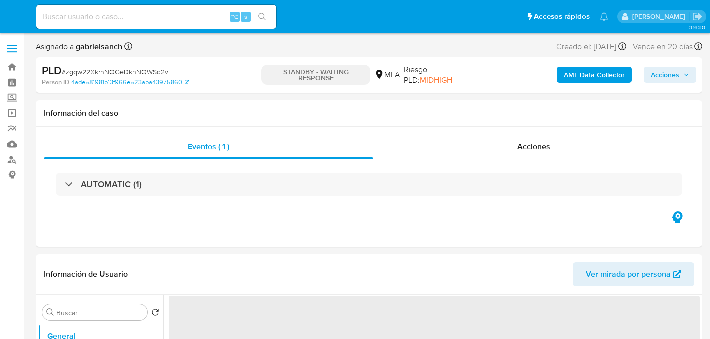
select select "10"
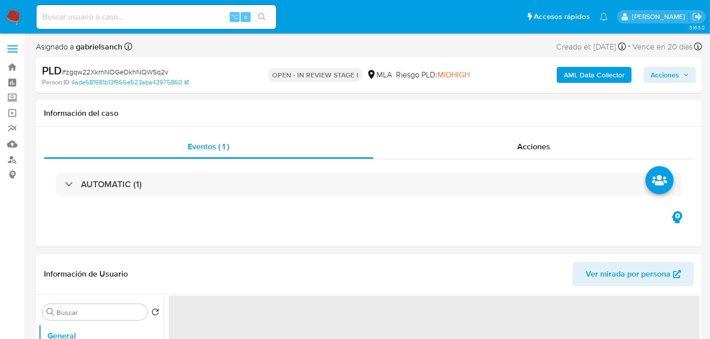
select select "10"
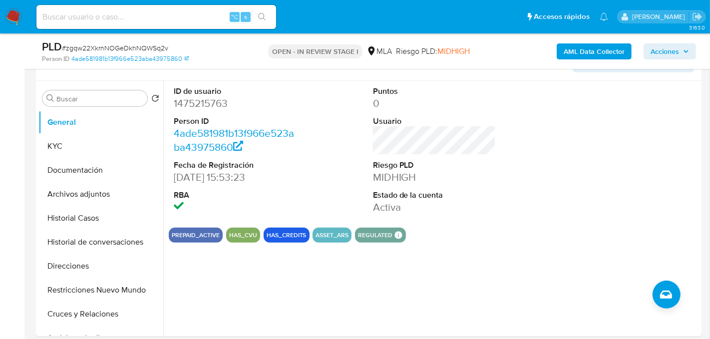
scroll to position [161, 0]
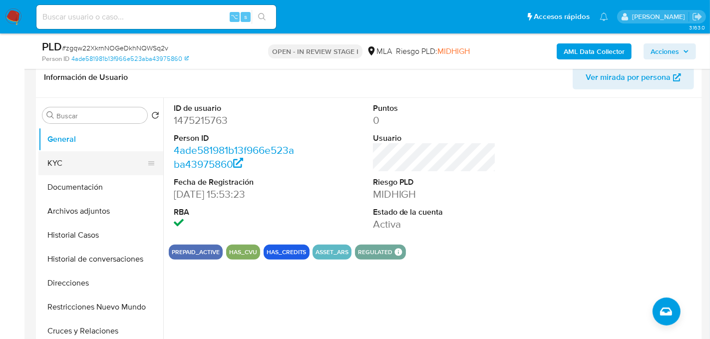
click at [76, 163] on button "KYC" at bounding box center [96, 163] width 117 height 24
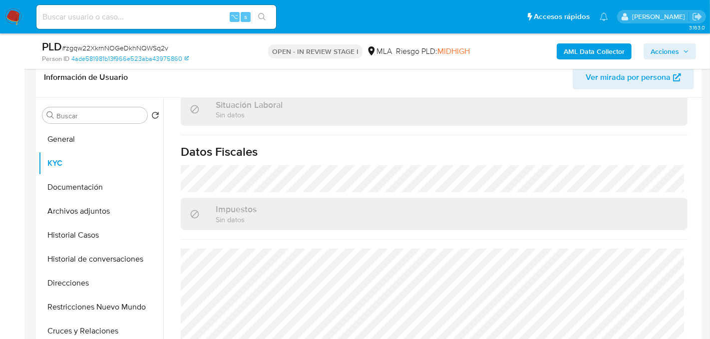
scroll to position [534, 0]
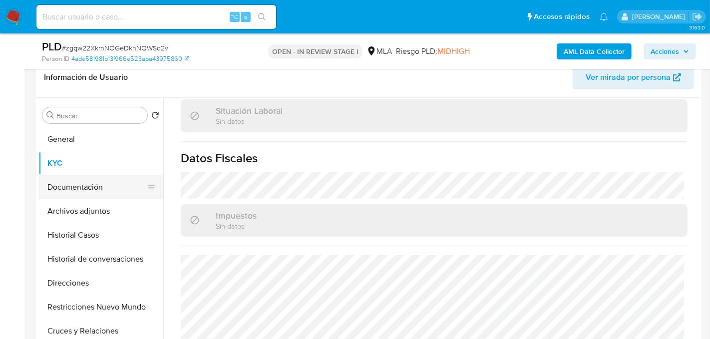
click at [72, 193] on button "Documentación" at bounding box center [96, 187] width 117 height 24
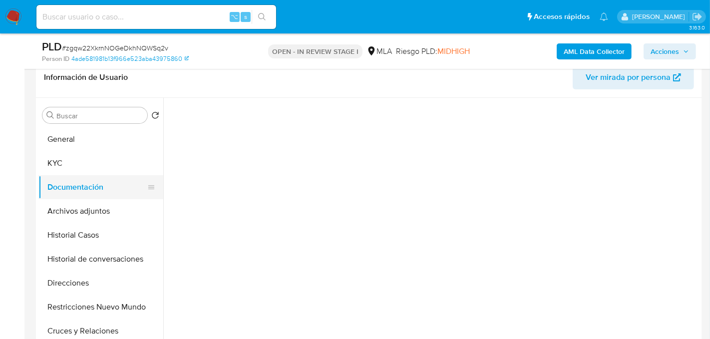
scroll to position [0, 0]
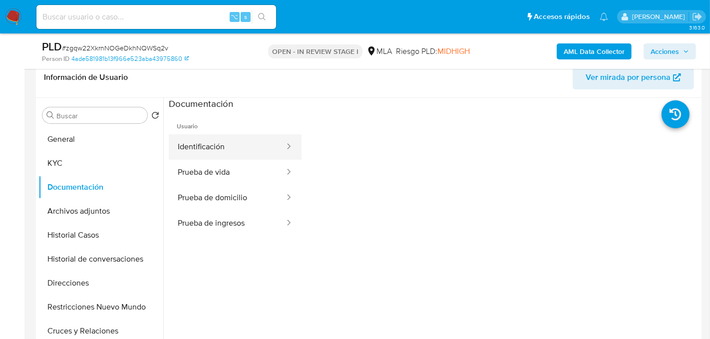
click at [243, 149] on button "Identificación" at bounding box center [227, 146] width 117 height 25
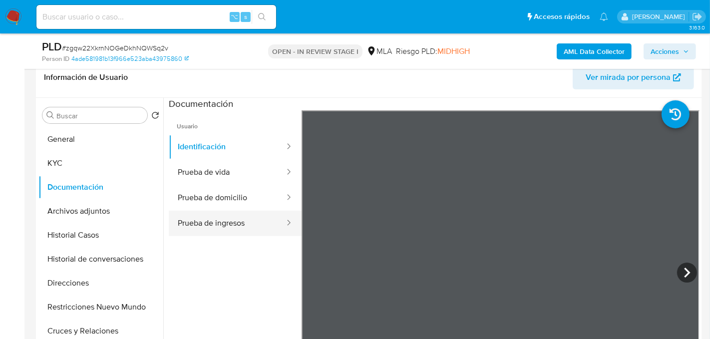
click at [209, 232] on button "Prueba de ingresos" at bounding box center [227, 223] width 117 height 25
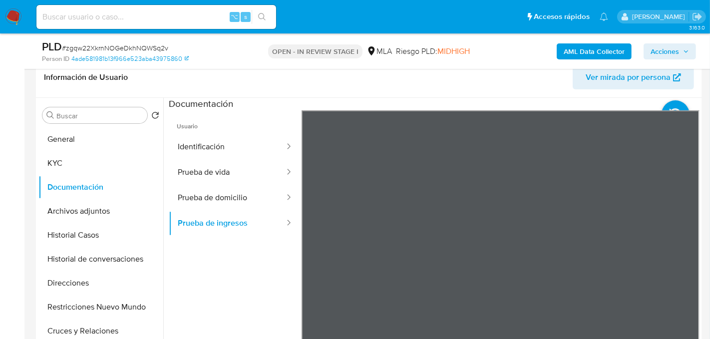
click at [475, 90] on div "Información de Usuario Ver mirada por persona Buscar Volver al orden por defect…" at bounding box center [369, 205] width 666 height 296
click at [210, 146] on button "Identificación" at bounding box center [227, 146] width 117 height 25
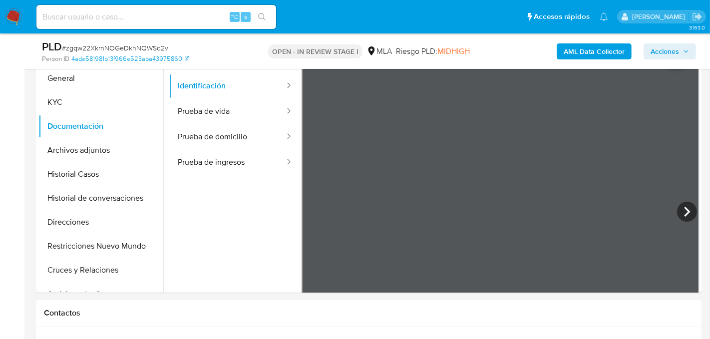
scroll to position [226, 0]
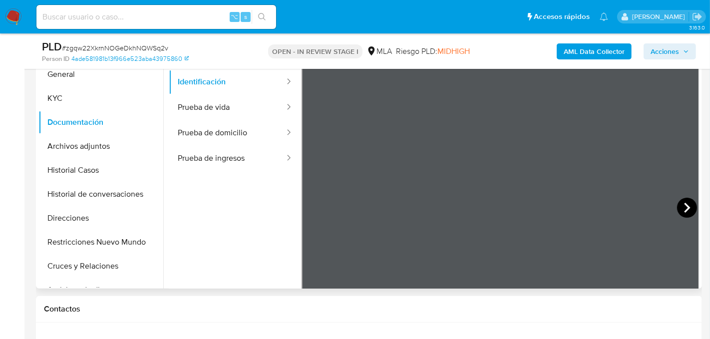
click at [678, 206] on icon at bounding box center [687, 208] width 20 height 20
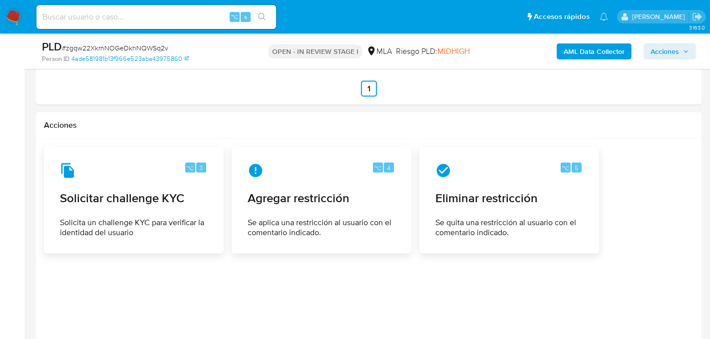
scroll to position [1373, 0]
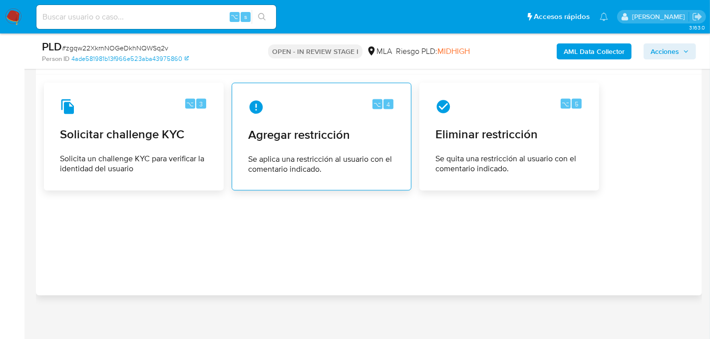
click at [299, 127] on span "Agregar restricción" at bounding box center [321, 134] width 147 height 15
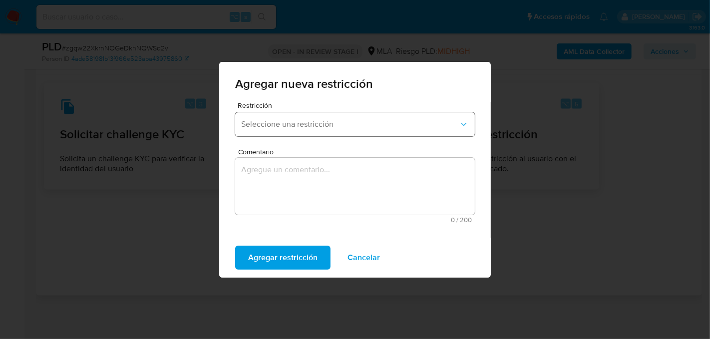
click at [391, 128] on span "Seleccione una restricción" at bounding box center [350, 124] width 218 height 10
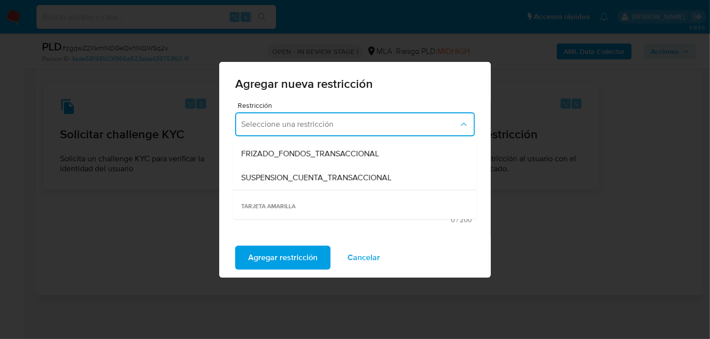
scroll to position [122, 0]
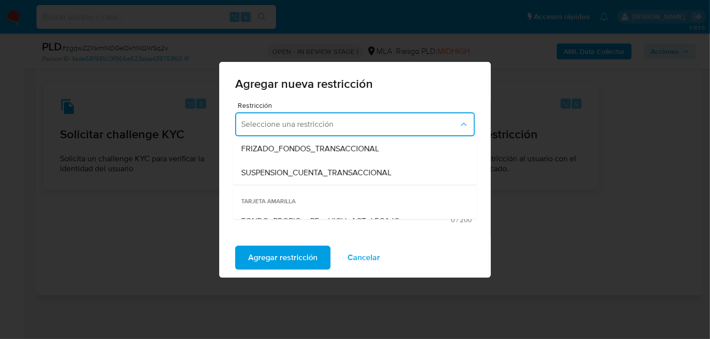
click at [338, 177] on span "SUSPENSION_CUENTA_TRANSACCIONAL" at bounding box center [316, 172] width 150 height 10
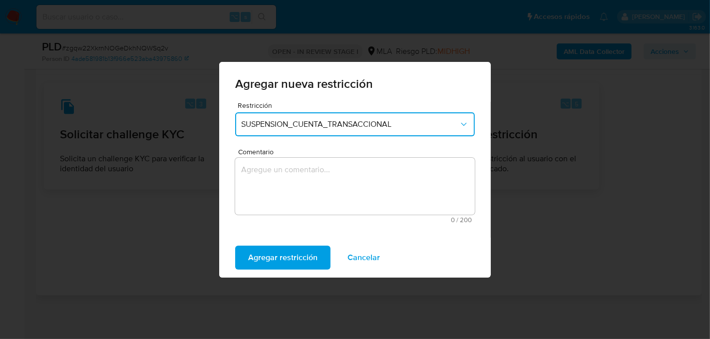
click at [338, 177] on textarea "Comentario" at bounding box center [355, 186] width 240 height 57
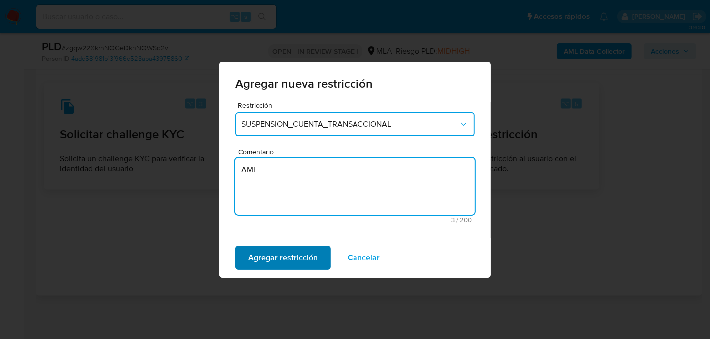
type textarea "AML"
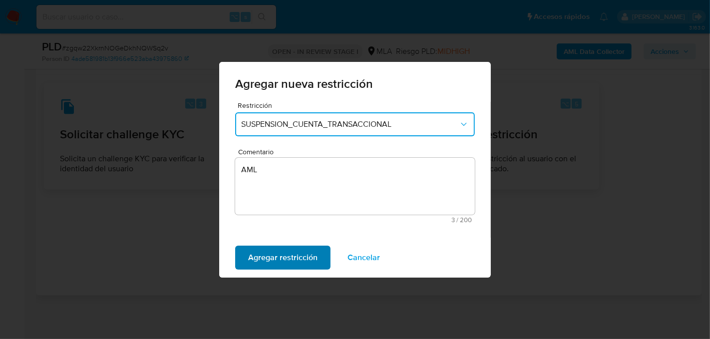
click at [258, 250] on span "Agregar restricción" at bounding box center [282, 258] width 69 height 22
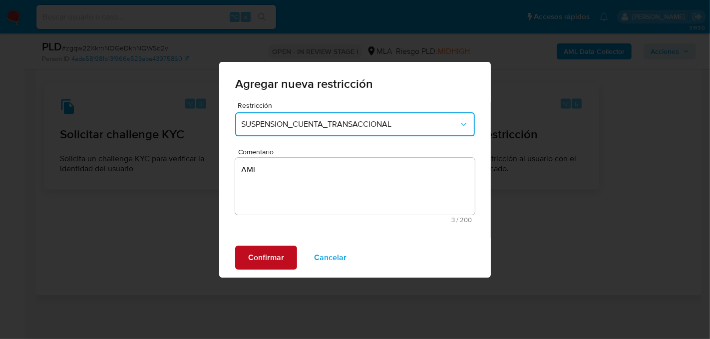
click at [280, 253] on span "Confirmar" at bounding box center [266, 258] width 36 height 22
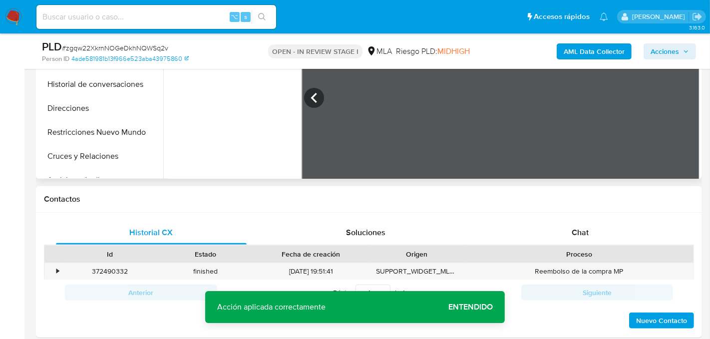
scroll to position [311, 0]
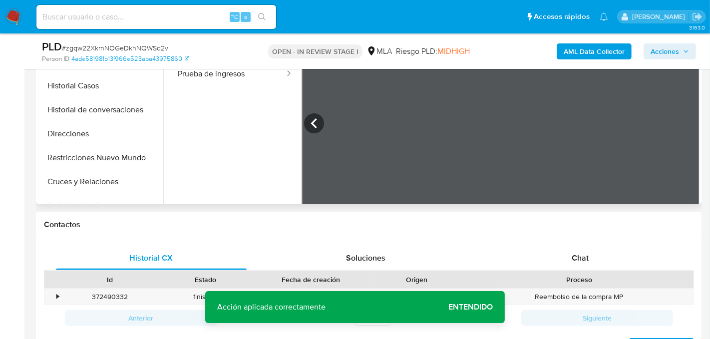
click at [590, 51] on b "AML Data Collector" at bounding box center [594, 51] width 61 height 16
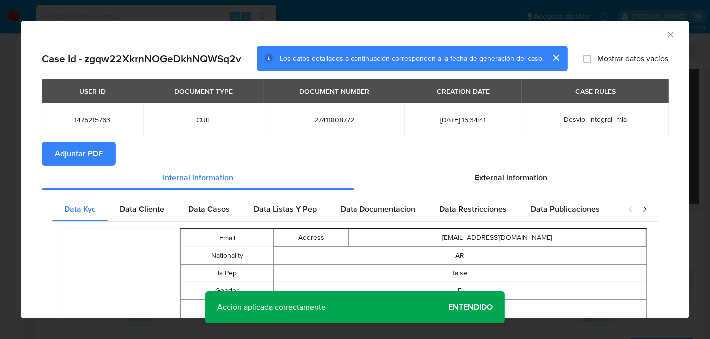
click at [52, 146] on button "Adjuntar PDF" at bounding box center [79, 154] width 74 height 24
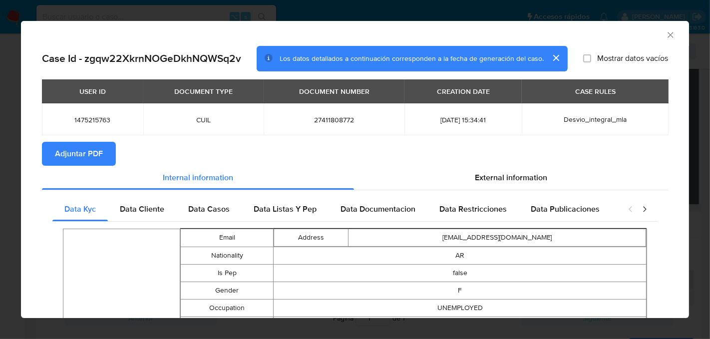
click at [670, 33] on icon "Cerrar ventana" at bounding box center [670, 35] width 10 height 10
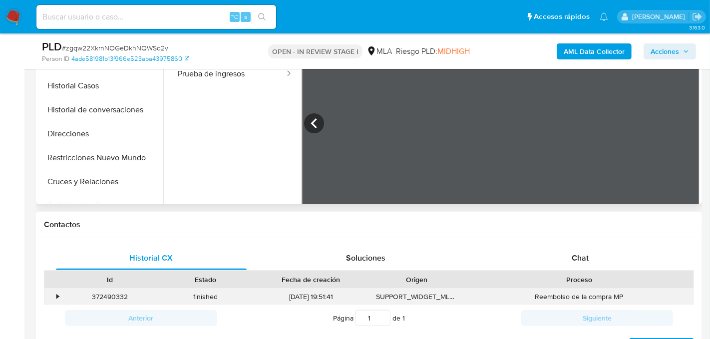
scroll to position [254, 0]
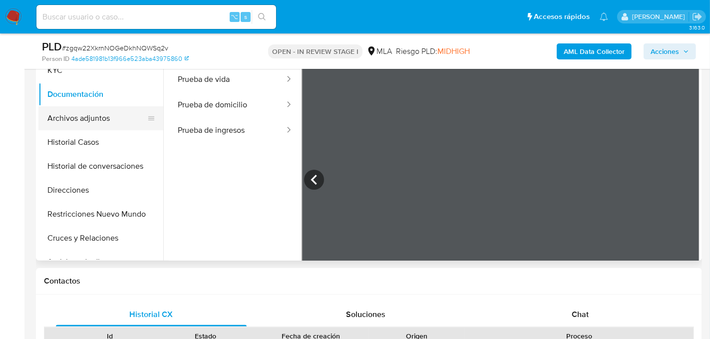
click at [93, 128] on button "Archivos adjuntos" at bounding box center [96, 118] width 117 height 24
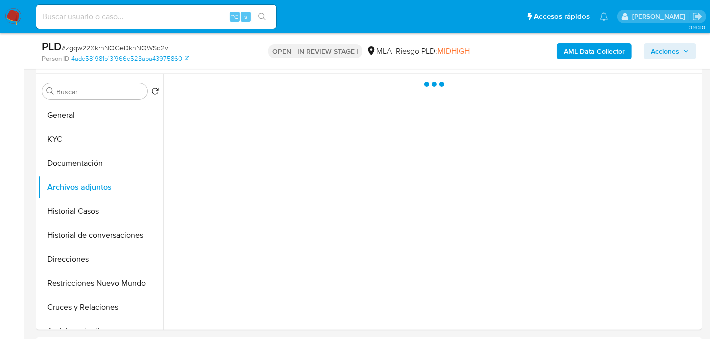
scroll to position [174, 0]
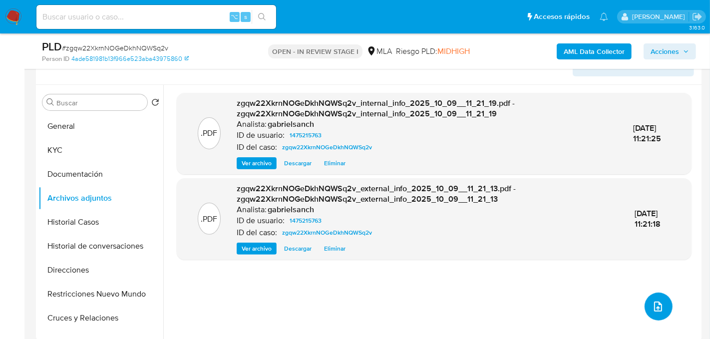
click at [647, 300] on button "upload-file" at bounding box center [658, 307] width 28 height 28
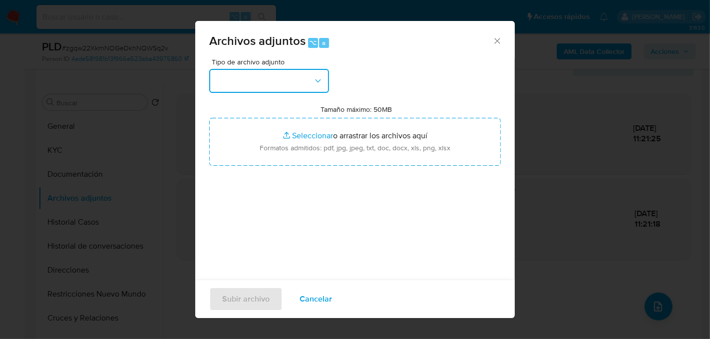
click at [304, 91] on button "button" at bounding box center [269, 81] width 120 height 24
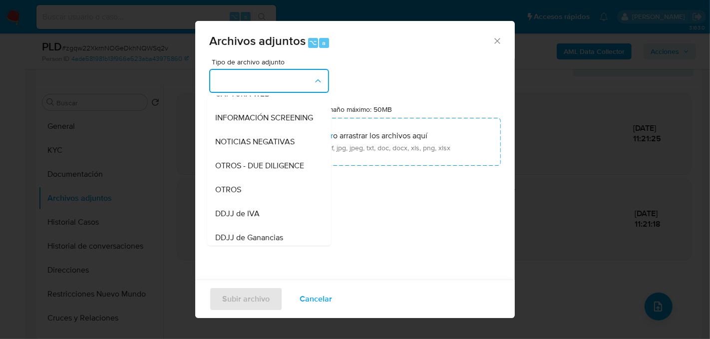
scroll to position [112, 0]
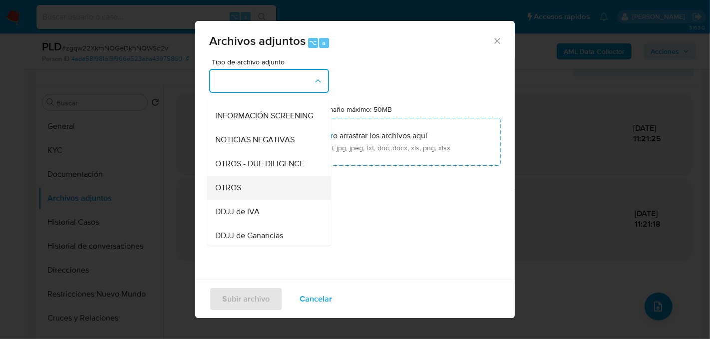
click at [258, 187] on div "OTROS" at bounding box center [266, 187] width 102 height 24
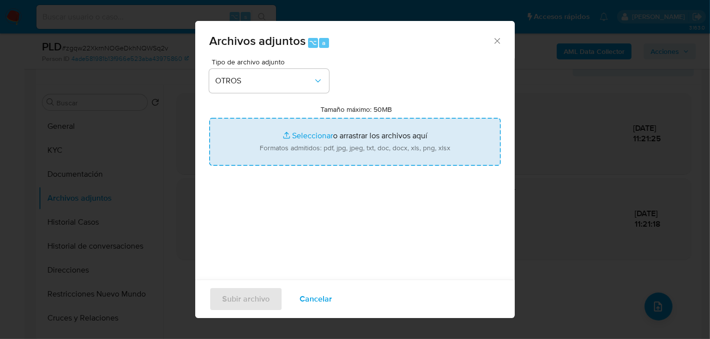
click at [294, 152] on input "Tamaño máximo: 50MB Seleccionar archivos" at bounding box center [355, 142] width 292 height 48
type input "C:\fakepath\Caselog zgqw22XkrnNOGeDkhNQWSq2v_2025_08_18_16_05_30.docx"
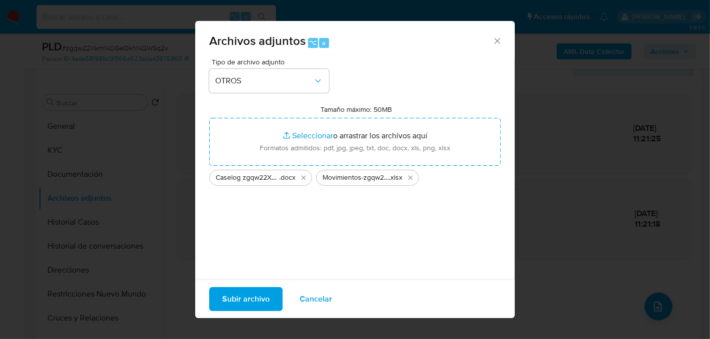
click at [237, 295] on span "Subir archivo" at bounding box center [245, 299] width 47 height 22
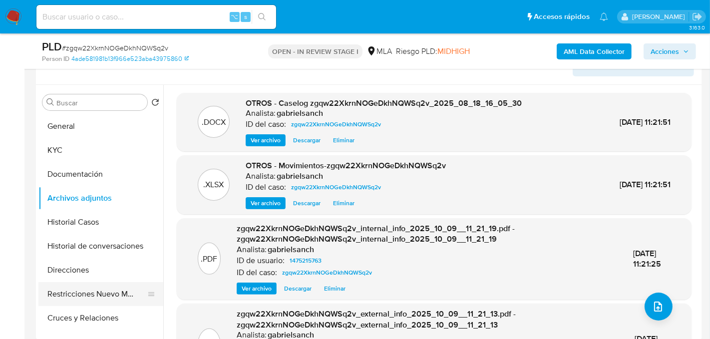
click at [110, 301] on button "Restricciones Nuevo Mundo" at bounding box center [96, 294] width 117 height 24
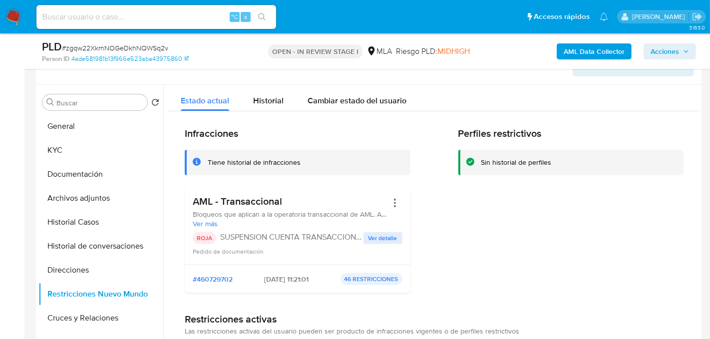
click at [660, 50] on span "Acciones" at bounding box center [664, 51] width 28 height 16
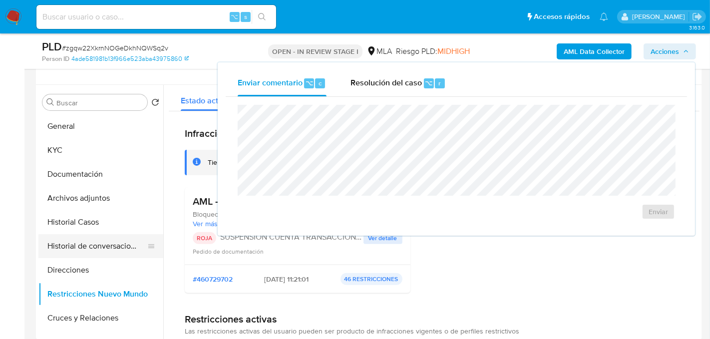
click at [88, 239] on button "Historial de conversaciones" at bounding box center [96, 246] width 117 height 24
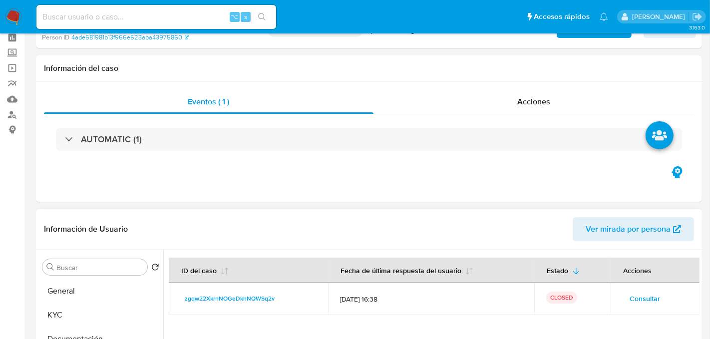
scroll to position [0, 0]
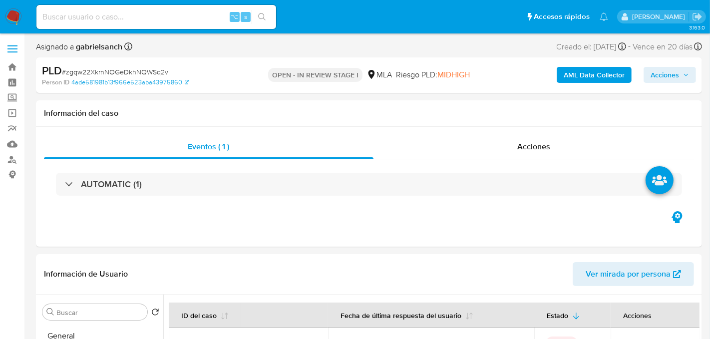
click at [658, 71] on span "Acciones" at bounding box center [664, 75] width 28 height 16
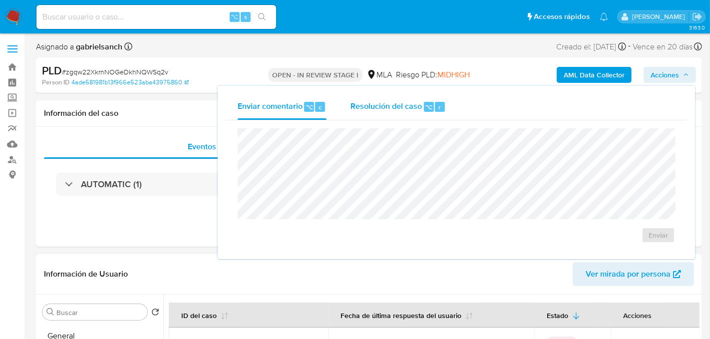
click at [399, 110] on span "Resolución del caso" at bounding box center [385, 106] width 71 height 11
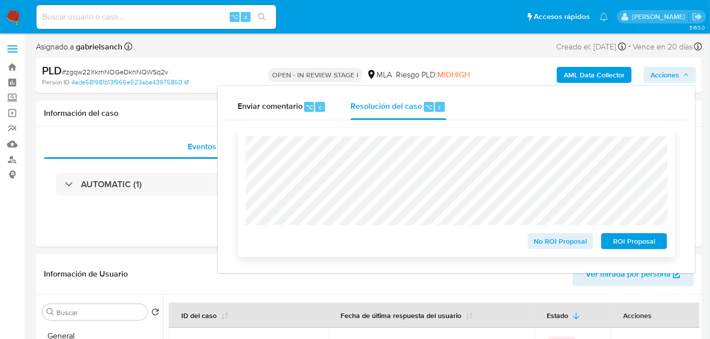
click at [605, 236] on button "ROI Proposal" at bounding box center [634, 241] width 66 height 16
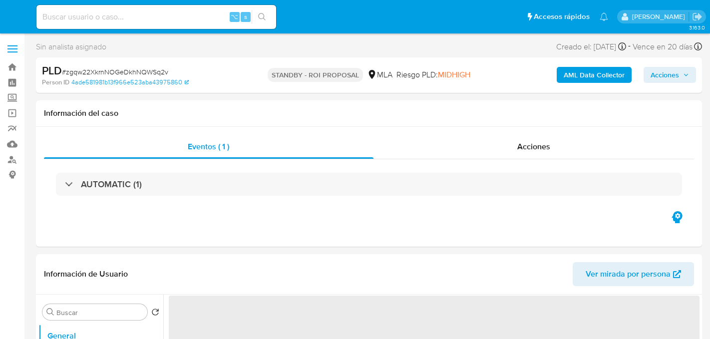
select select "10"
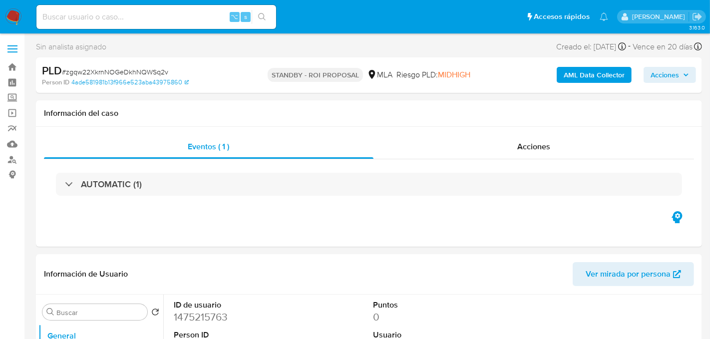
click at [139, 13] on input at bounding box center [156, 16] width 240 height 13
paste input "zjk6FREljnYVQLS6YG89EZVY"
type input "zjk6FREljnYVQLS6YG89EZVY"
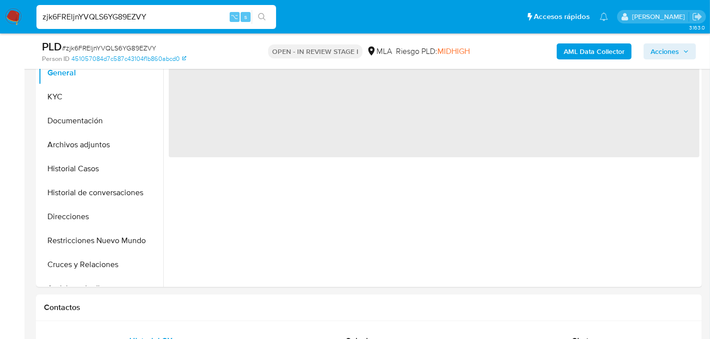
select select "10"
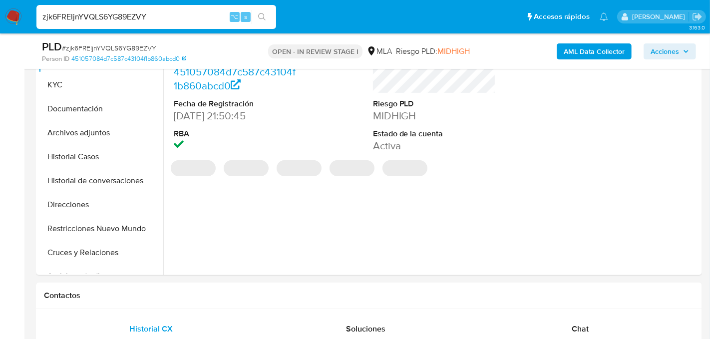
scroll to position [241, 0]
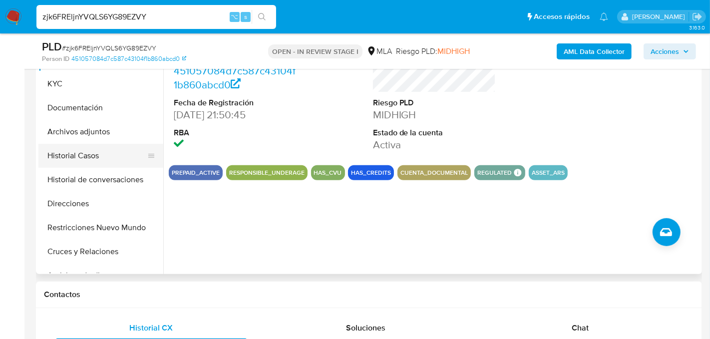
click at [97, 159] on button "Historial Casos" at bounding box center [96, 156] width 117 height 24
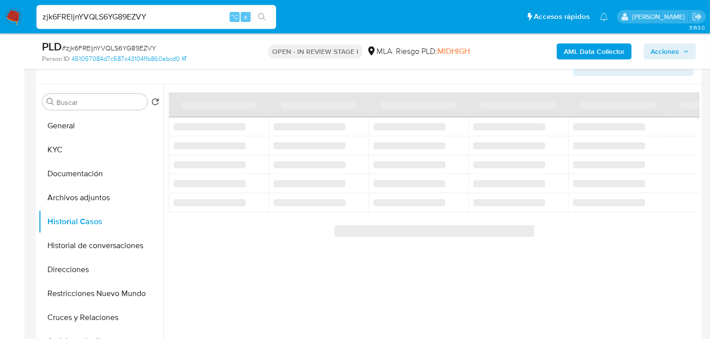
scroll to position [175, 0]
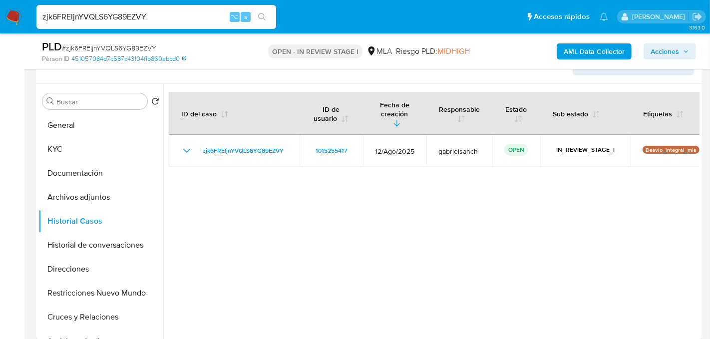
click at [119, 19] on input "zjk6FREljnYVQLS6YG89EZVY" at bounding box center [156, 16] width 240 height 13
paste input "VCl9kKKfKQmtbcyb162tpY46"
type input "VCl9kKKfKQmtbcyb162tpY46"
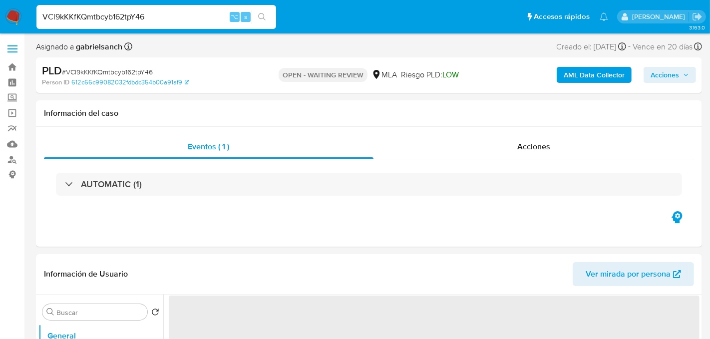
select select "10"
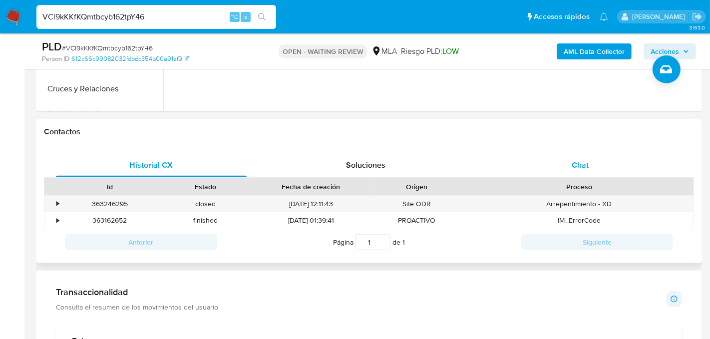
click at [488, 156] on div "Chat" at bounding box center [580, 165] width 191 height 24
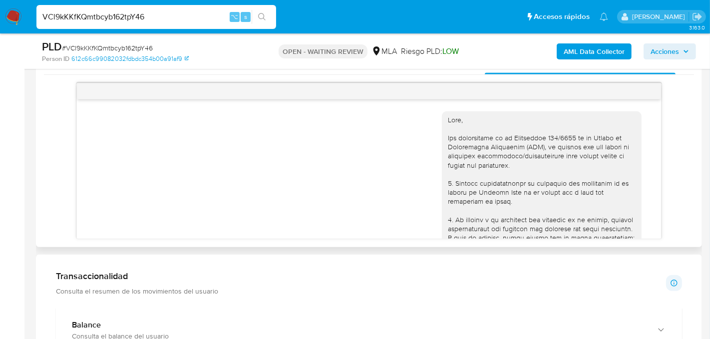
scroll to position [676, 0]
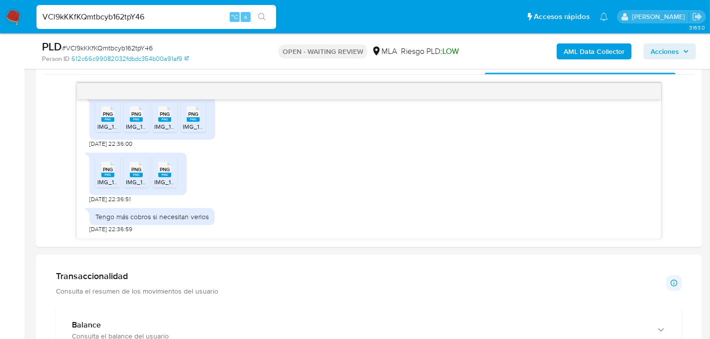
click at [92, 18] on input "VCl9kKKfKQmtbcyb162tpY46" at bounding box center [156, 16] width 240 height 13
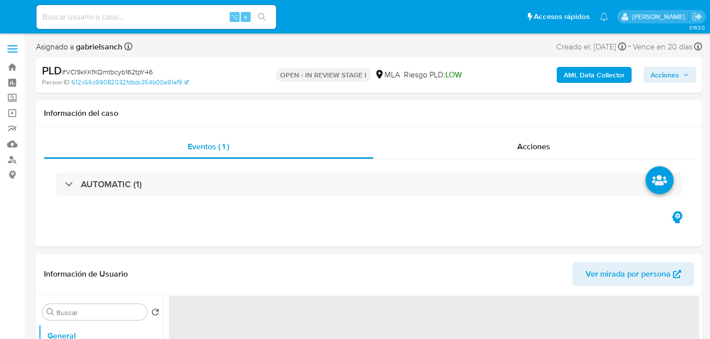
select select "10"
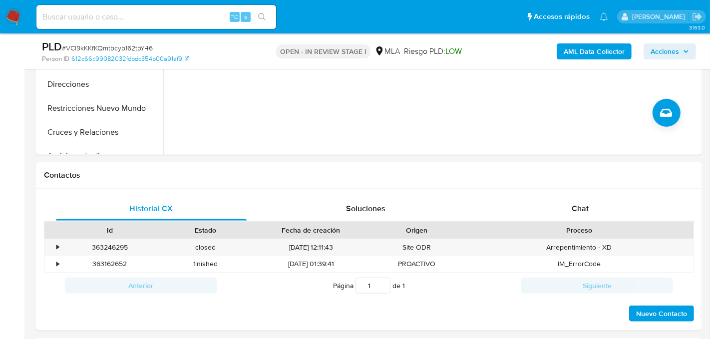
scroll to position [363, 0]
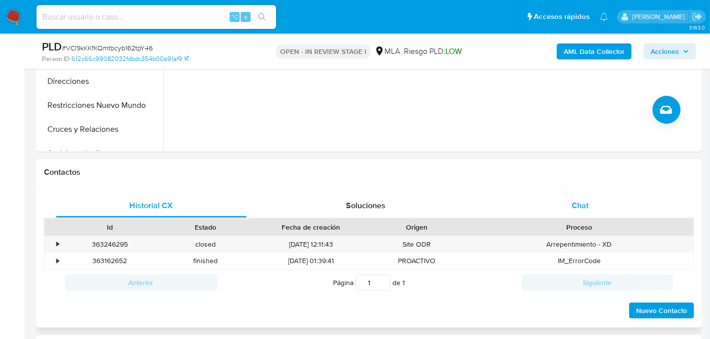
click at [506, 202] on div "Chat" at bounding box center [580, 206] width 191 height 24
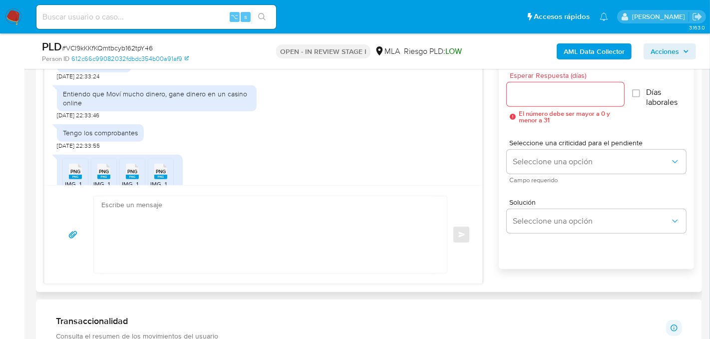
scroll to position [563, 0]
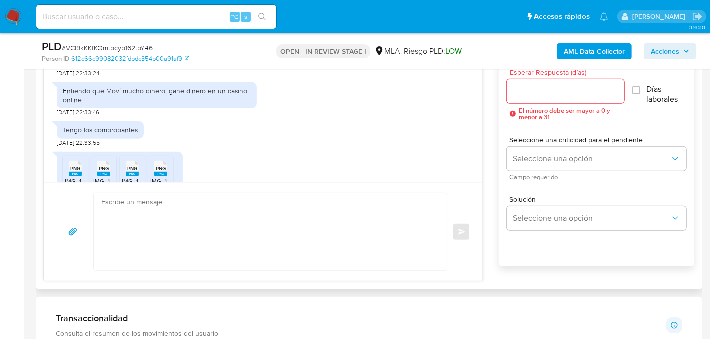
click at [339, 206] on textarea at bounding box center [267, 231] width 333 height 77
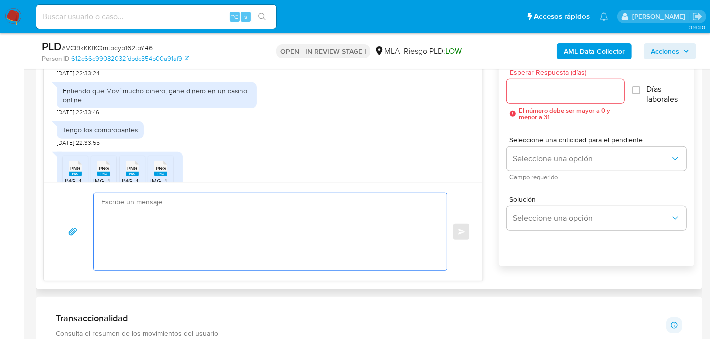
paste textarea "Hola, Muchas gracias por la respuesta. Analizamos tu caso y notamos que la info…"
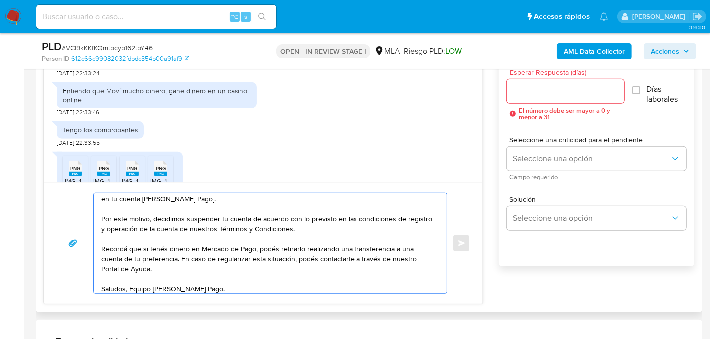
scroll to position [76, 0]
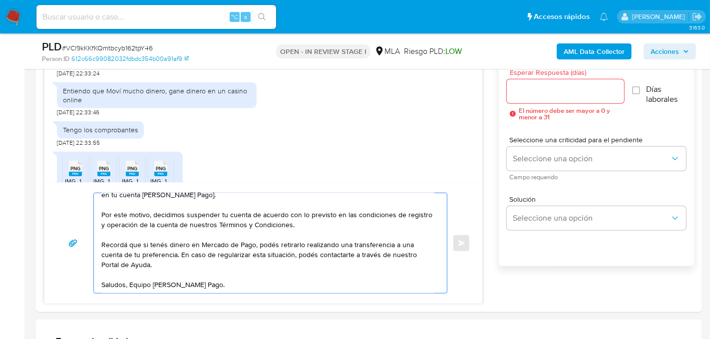
drag, startPoint x: 101, startPoint y: 217, endPoint x: 223, endPoint y: 312, distance: 153.7
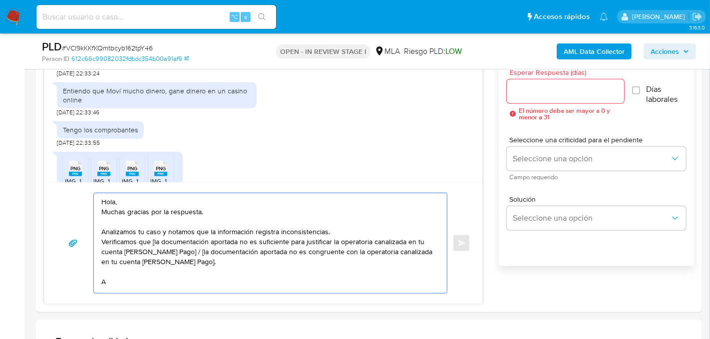
scroll to position [0, 0]
paste textarea "verificamos que no te encontrás registrado impositivamente ni eres empleado baj…"
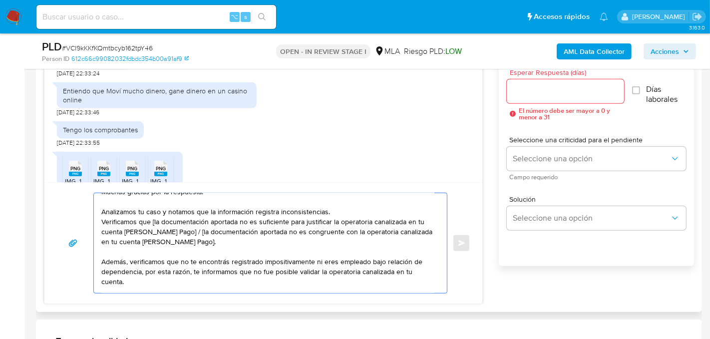
scroll to position [22, 0]
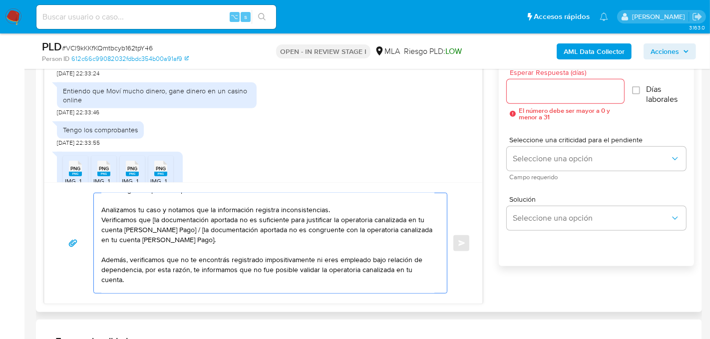
click at [154, 218] on textarea "Hola, Muchas gracias por la respuesta. Analizamos tu caso y notamos que la info…" at bounding box center [267, 243] width 333 height 100
drag, startPoint x: 178, startPoint y: 228, endPoint x: 182, endPoint y: 237, distance: 10.0
click at [182, 237] on textarea "Hola, Muchas gracias por la respuesta. Analizamos tu caso y notamos que la info…" at bounding box center [267, 243] width 333 height 100
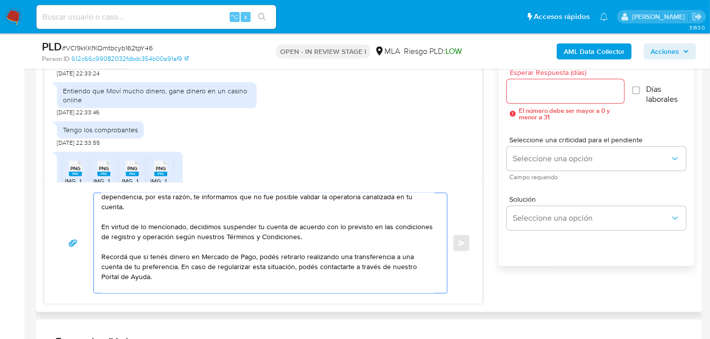
scroll to position [96, 0]
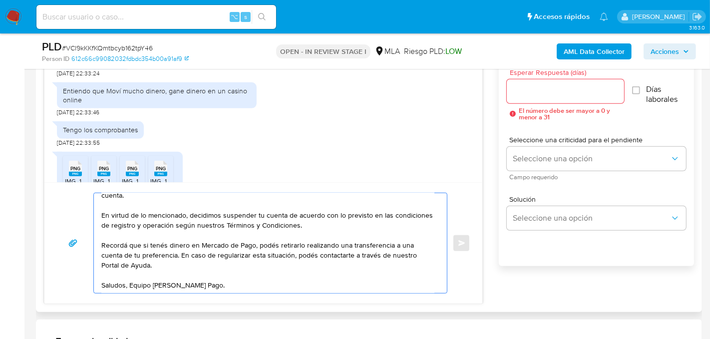
type textarea "Hola, Muchas gracias por la respuesta. Analizamos tu caso y notamos que la info…"
click at [534, 85] on input "Esperar Respuesta (días)" at bounding box center [565, 91] width 117 height 13
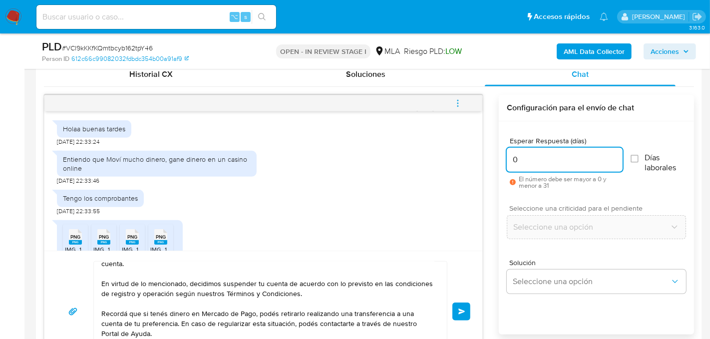
scroll to position [492, 0]
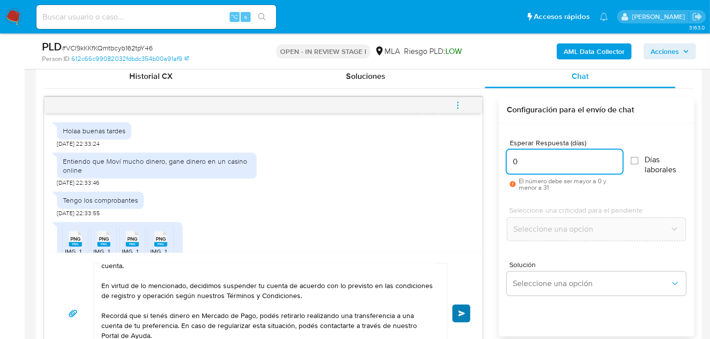
type input "0"
click at [463, 313] on span "Enviar" at bounding box center [461, 314] width 7 height 6
click at [457, 102] on icon "menu-action" at bounding box center [457, 105] width 9 height 9
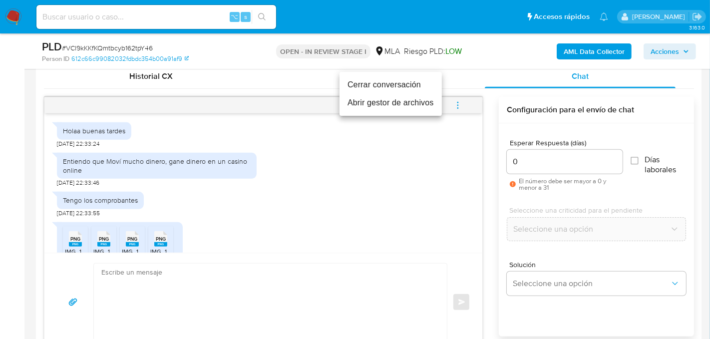
scroll to position [923, 0]
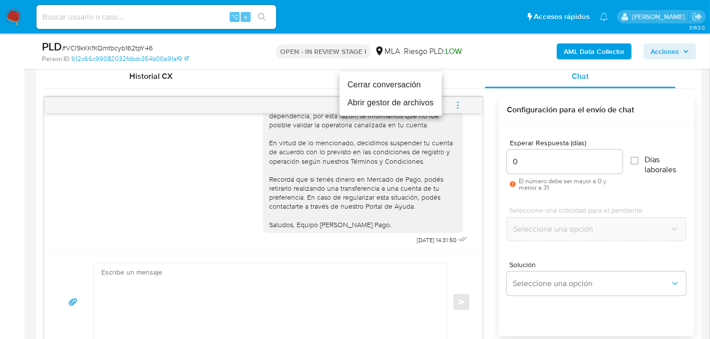
click at [395, 87] on li "Cerrar conversación" at bounding box center [390, 85] width 102 height 18
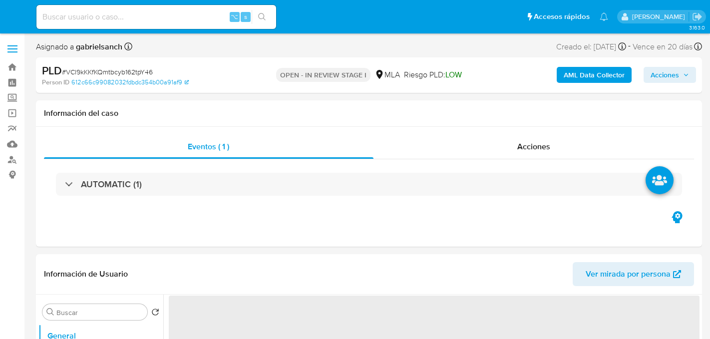
select select "10"
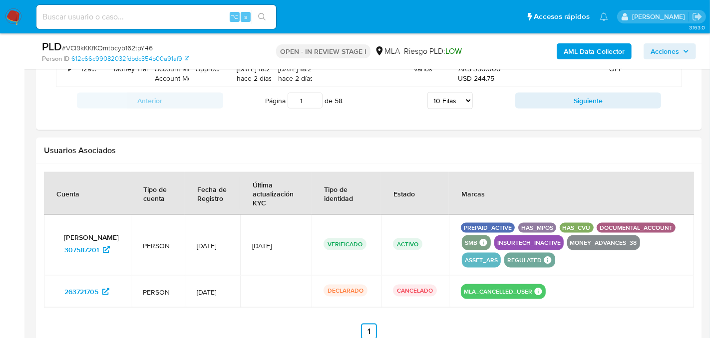
scroll to position [1440, 0]
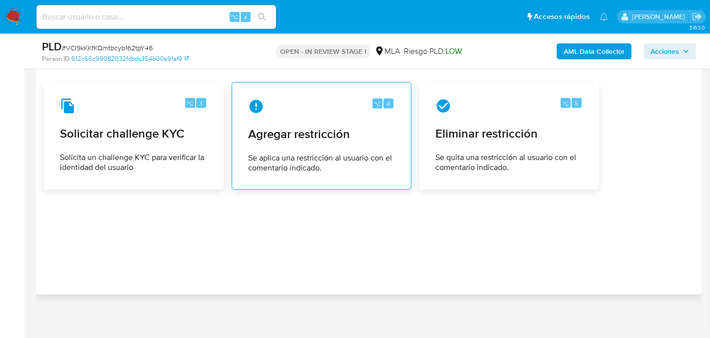
click at [311, 132] on span "Agregar restricción" at bounding box center [321, 134] width 147 height 15
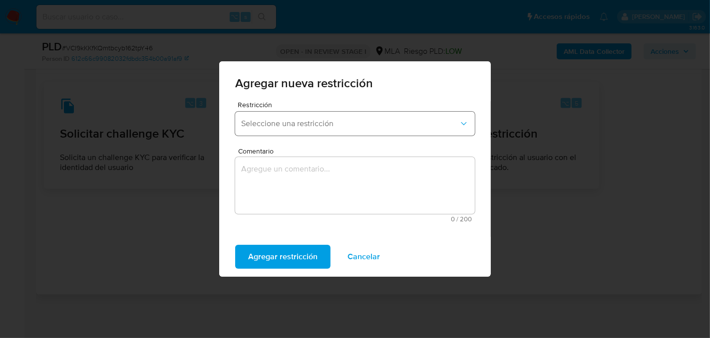
click at [306, 130] on button "Seleccione una restricción" at bounding box center [355, 124] width 240 height 24
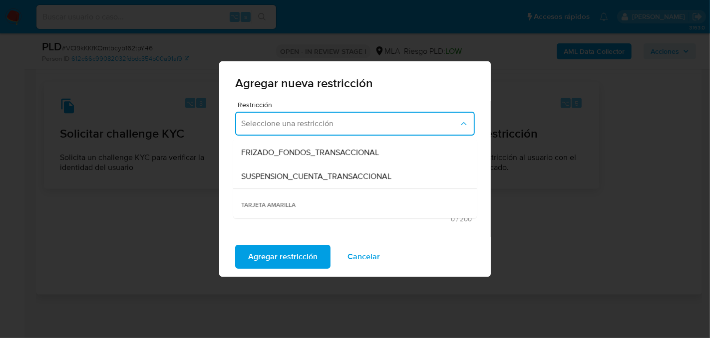
scroll to position [118, 0]
click at [301, 174] on span "SUSPENSION_CUENTA_TRANSACCIONAL" at bounding box center [316, 176] width 150 height 10
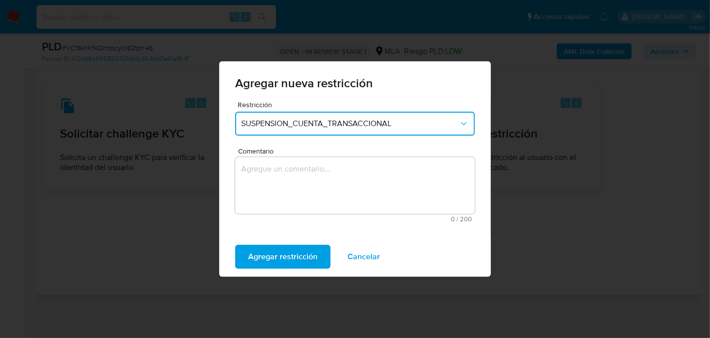
click at [299, 184] on textarea "Comentario" at bounding box center [355, 185] width 240 height 57
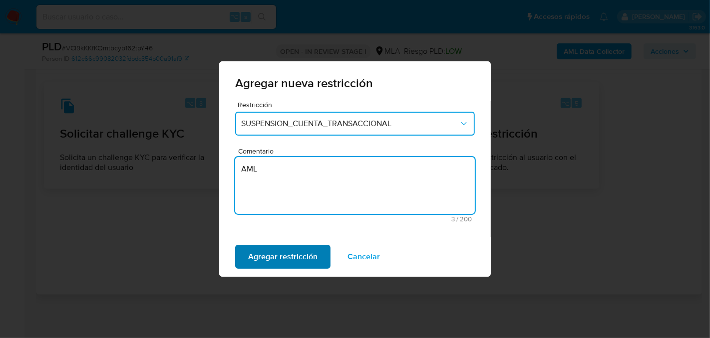
type textarea "AML"
click at [292, 250] on span "Agregar restricción" at bounding box center [282, 257] width 69 height 22
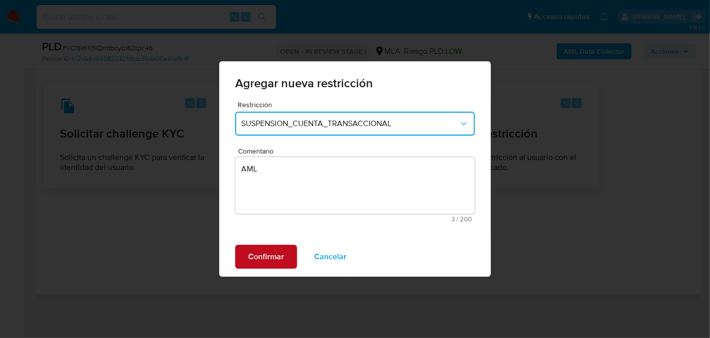
click at [263, 255] on span "Confirmar" at bounding box center [266, 257] width 36 height 22
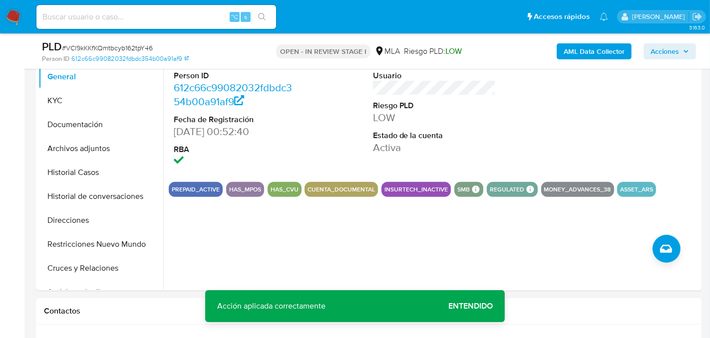
scroll to position [236, 0]
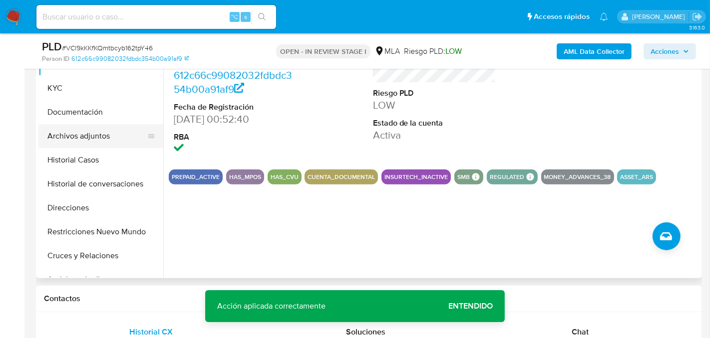
click at [57, 140] on button "Archivos adjuntos" at bounding box center [96, 136] width 117 height 24
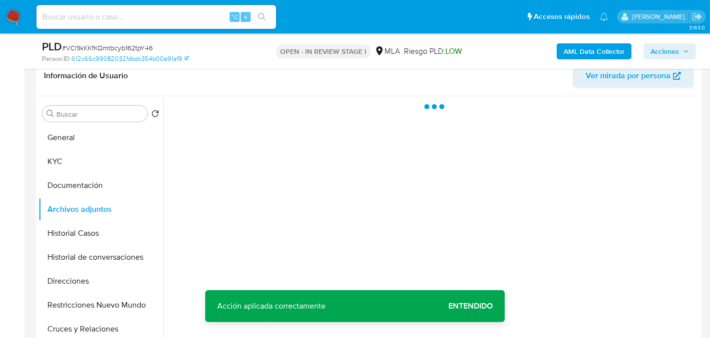
scroll to position [161, 0]
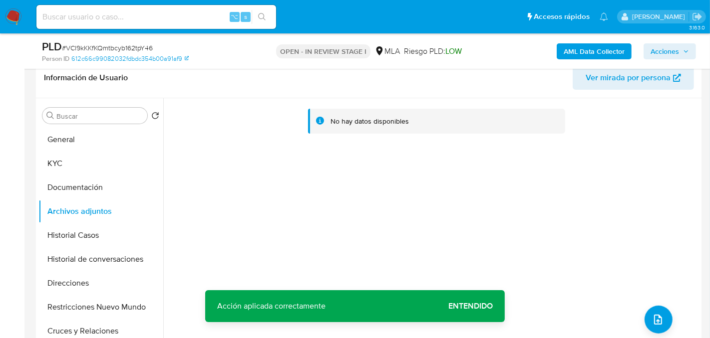
click at [596, 48] on b "AML Data Collector" at bounding box center [594, 51] width 61 height 16
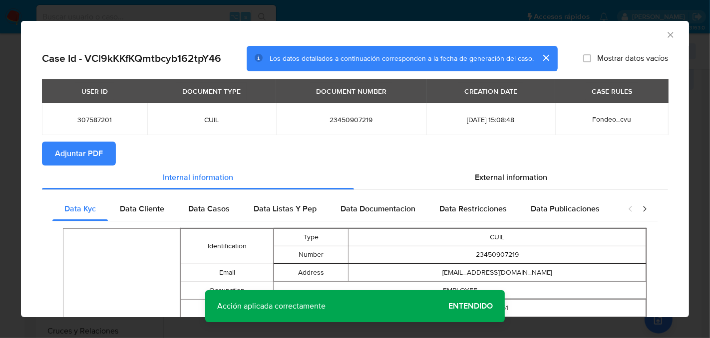
click at [95, 156] on span "Adjuntar PDF" at bounding box center [79, 154] width 48 height 22
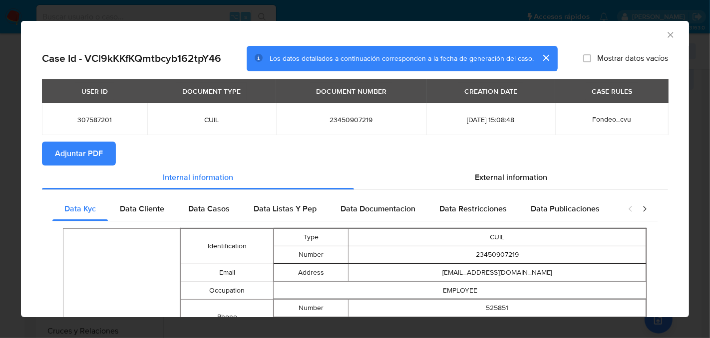
click at [668, 40] on div "AML Data Collector" at bounding box center [355, 33] width 668 height 25
click at [669, 37] on icon "Cerrar ventana" at bounding box center [670, 35] width 10 height 10
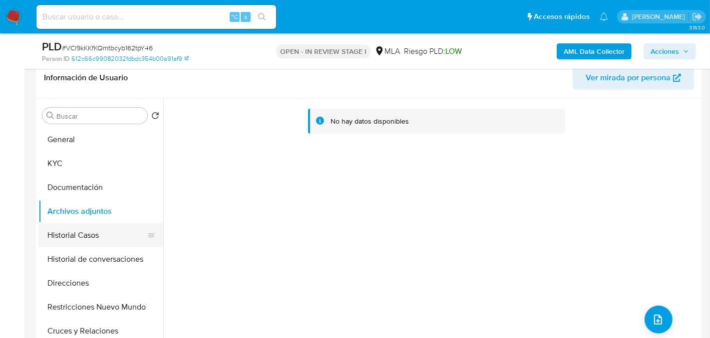
click at [81, 236] on button "Historial Casos" at bounding box center [96, 236] width 117 height 24
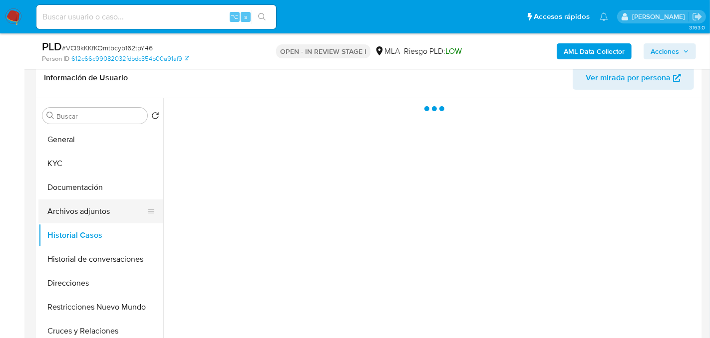
click at [79, 206] on button "Archivos adjuntos" at bounding box center [96, 212] width 117 height 24
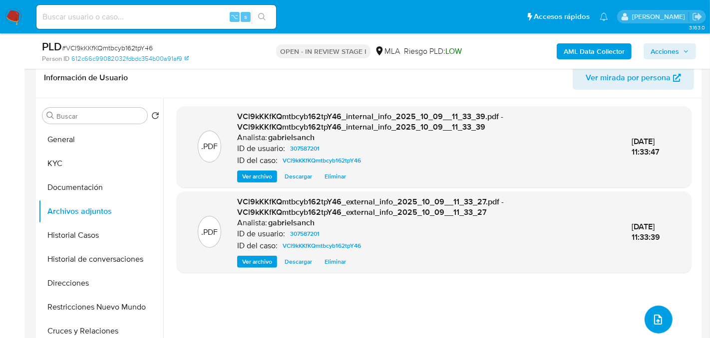
click at [650, 312] on button "upload-file" at bounding box center [658, 320] width 28 height 28
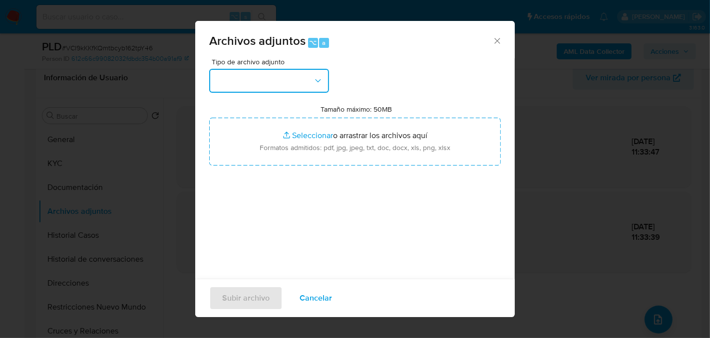
click at [283, 89] on button "button" at bounding box center [269, 81] width 120 height 24
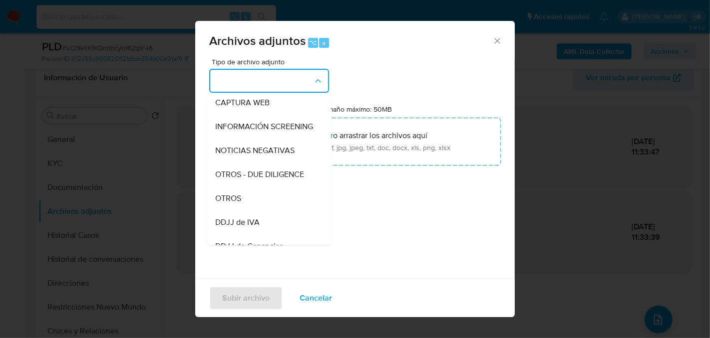
scroll to position [103, 0]
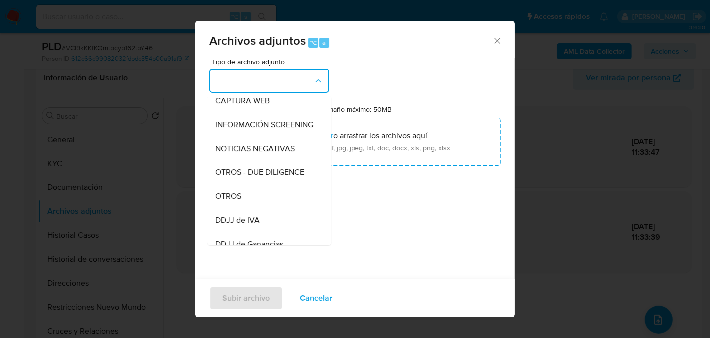
click at [257, 185] on div "OTROS" at bounding box center [266, 196] width 102 height 24
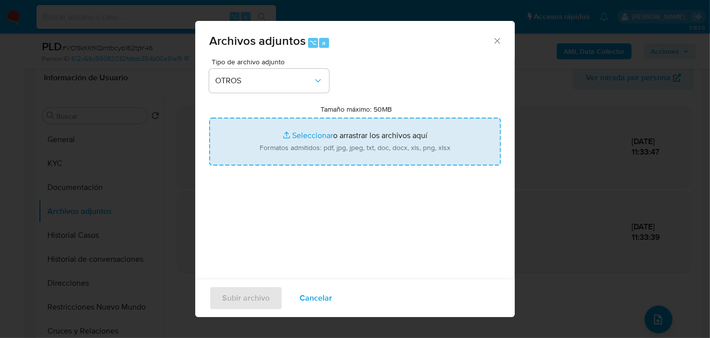
click at [298, 129] on input "Tamaño máximo: 50MB Seleccionar archivos" at bounding box center [355, 142] width 292 height 48
type input "C:\fakepath\Caselog VCl9kKKfKQmtbcyb162tpY46_2025_08_18_18_57_05 (1).docx"
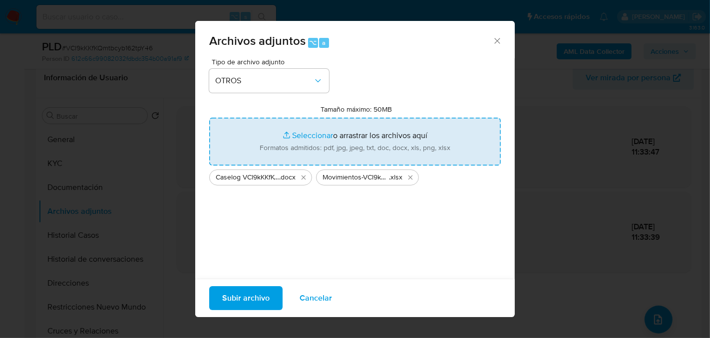
click at [231, 303] on span "Subir archivo" at bounding box center [245, 299] width 47 height 22
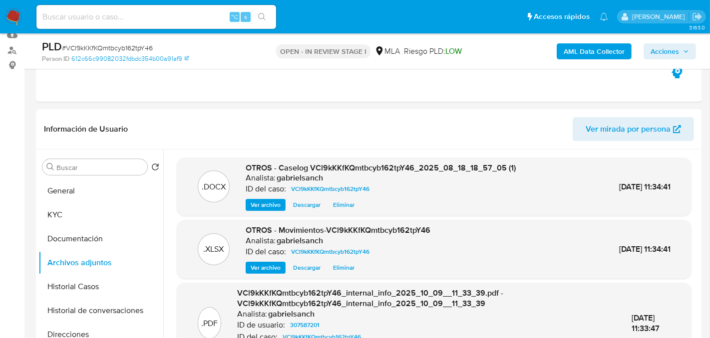
scroll to position [107, 0]
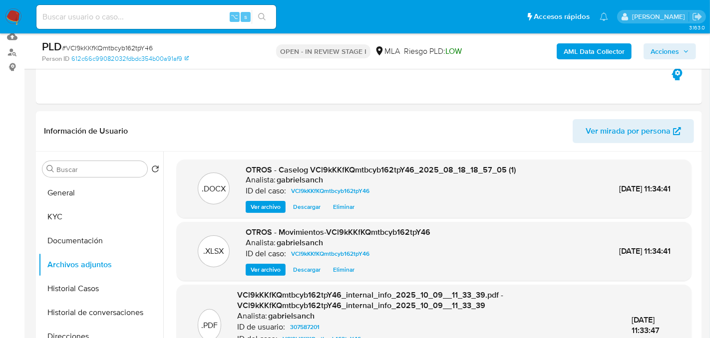
click at [665, 47] on span "Acciones" at bounding box center [664, 51] width 28 height 16
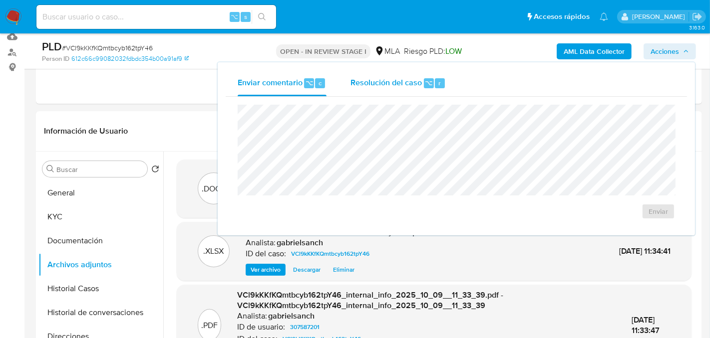
click at [422, 75] on div "Resolución del caso ⌥ r" at bounding box center [397, 83] width 95 height 26
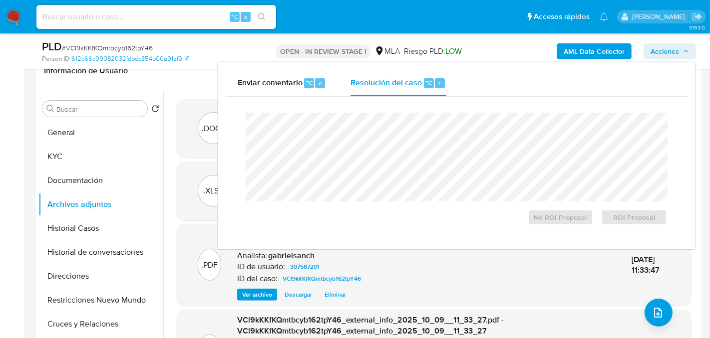
scroll to position [171, 0]
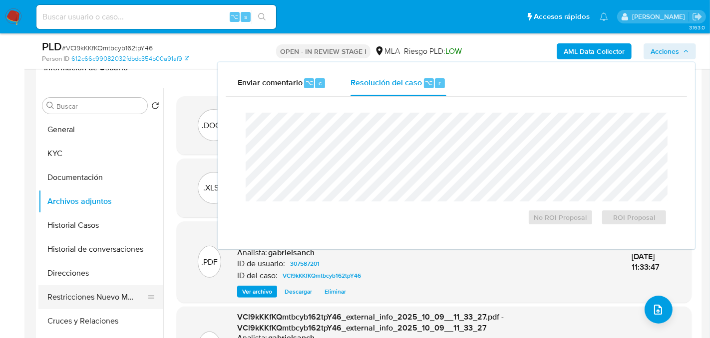
click at [81, 296] on button "Restricciones Nuevo Mundo" at bounding box center [96, 298] width 117 height 24
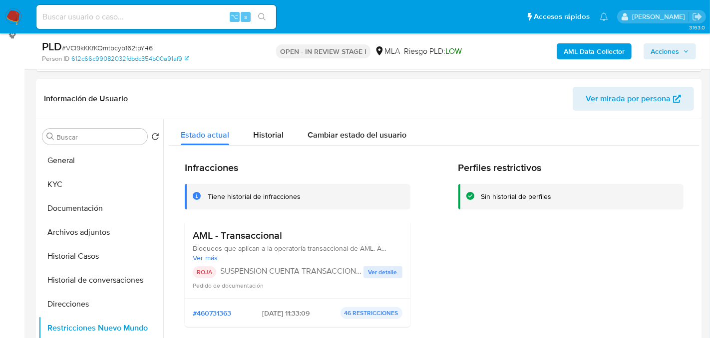
scroll to position [0, 0]
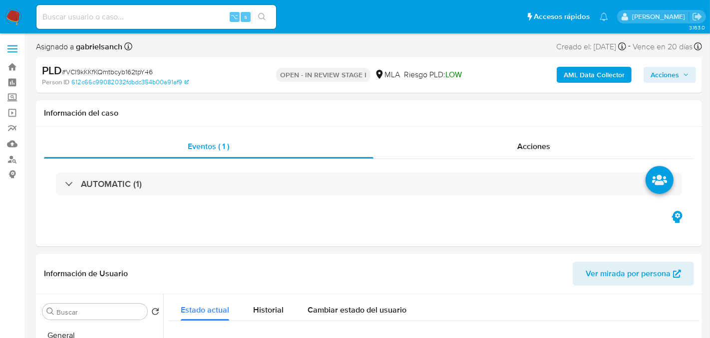
click at [666, 83] on div "AML Data Collector Acciones" at bounding box center [588, 74] width 215 height 23
click at [653, 72] on span "Acciones" at bounding box center [664, 75] width 28 height 16
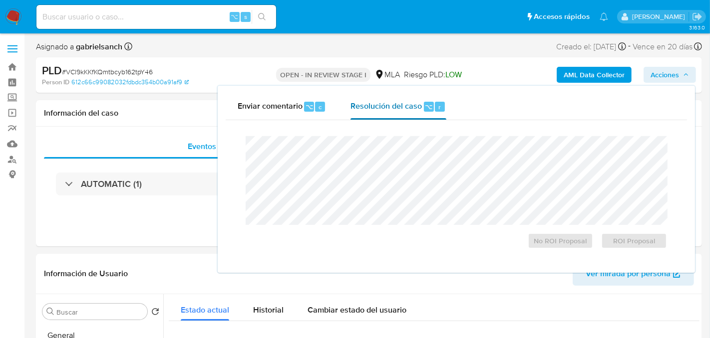
click at [420, 118] on div "Resolución del caso ⌥ r" at bounding box center [397, 107] width 95 height 26
click at [611, 248] on span "ROI Proposal" at bounding box center [634, 241] width 52 height 14
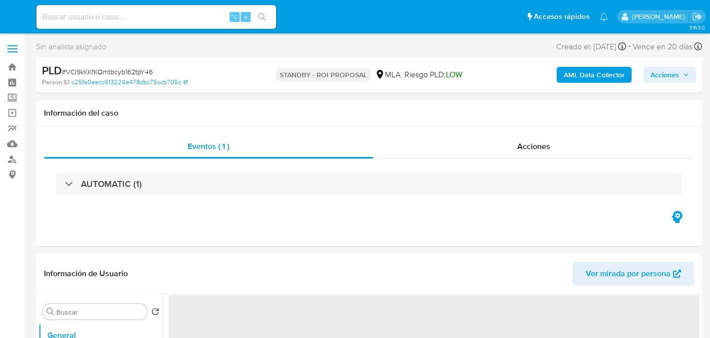
select select "10"
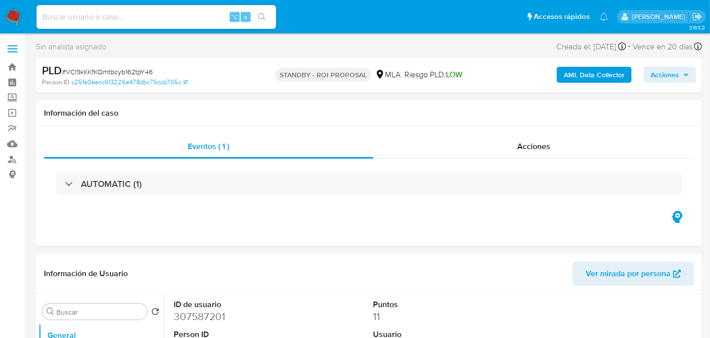
click at [115, 21] on input at bounding box center [156, 16] width 240 height 13
paste input "zA6uurYjsghh9BfCmVQrwE2K"
type input "zA6uurYjsghh9BfCmVQrwE2K"
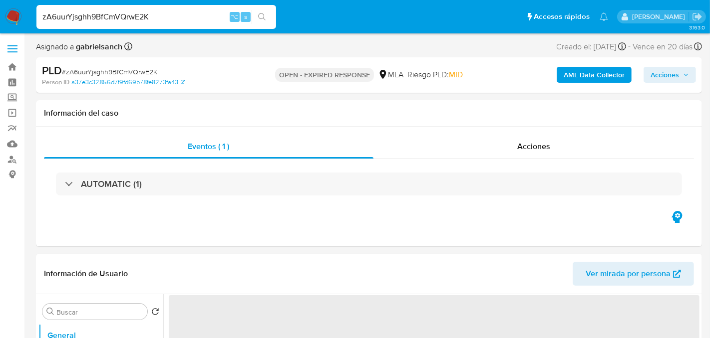
select select "10"
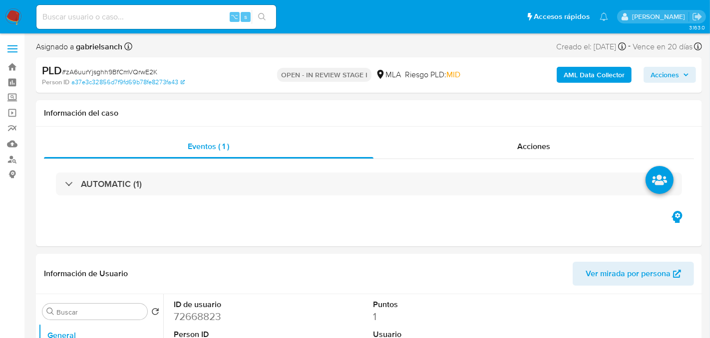
click at [158, 18] on input at bounding box center [156, 16] width 240 height 13
paste input "jnEhVvZJV51g6pzt5vMXAyvf"
type input "jnEhVvZJV51g6pzt5vMXAyvf"
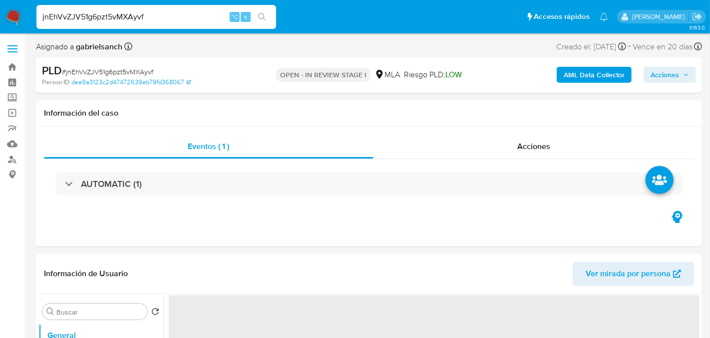
select select "10"
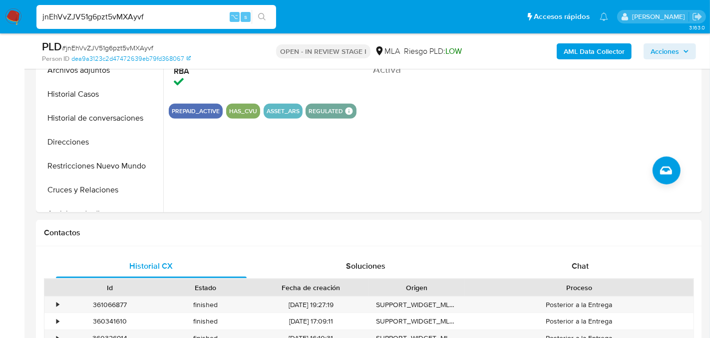
scroll to position [323, 0]
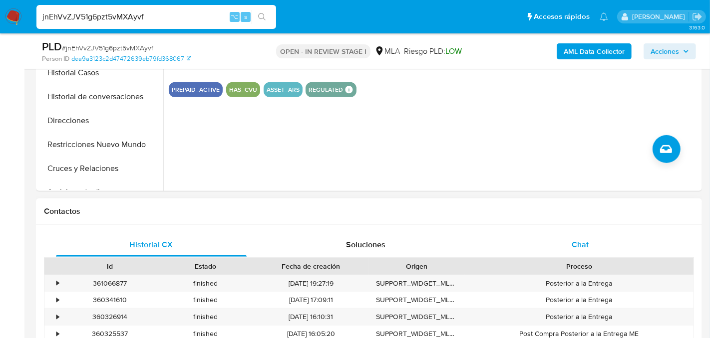
click at [578, 252] on div "Chat" at bounding box center [580, 245] width 191 height 24
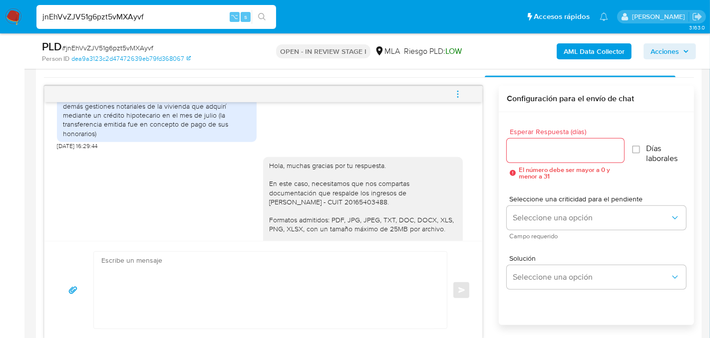
scroll to position [1154, 0]
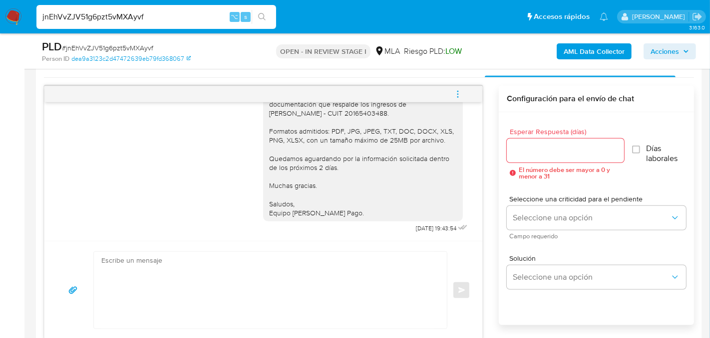
click at [453, 91] on button "menu-action" at bounding box center [457, 94] width 33 height 24
click at [407, 163] on div at bounding box center [355, 169] width 710 height 338
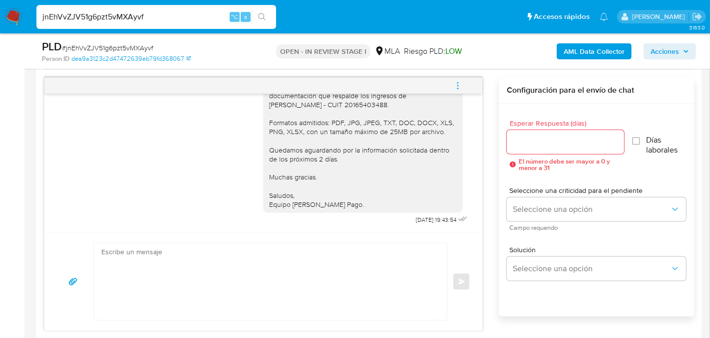
scroll to position [496, 0]
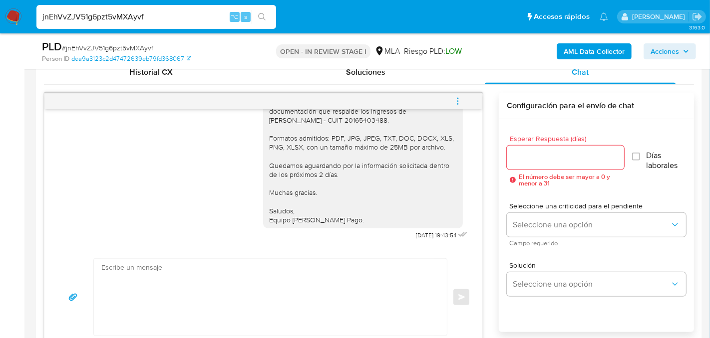
click at [464, 96] on button "menu-action" at bounding box center [457, 101] width 33 height 24
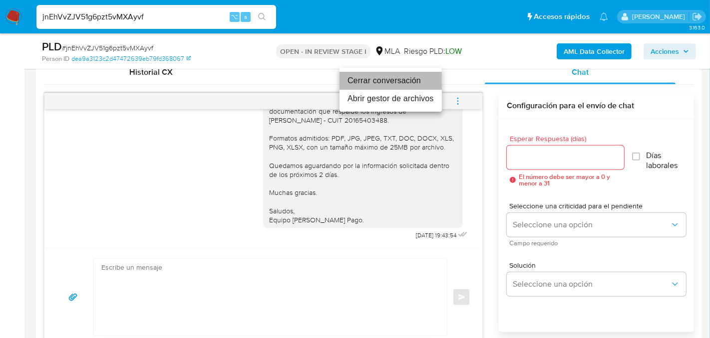
click at [387, 81] on li "Cerrar conversación" at bounding box center [390, 81] width 102 height 18
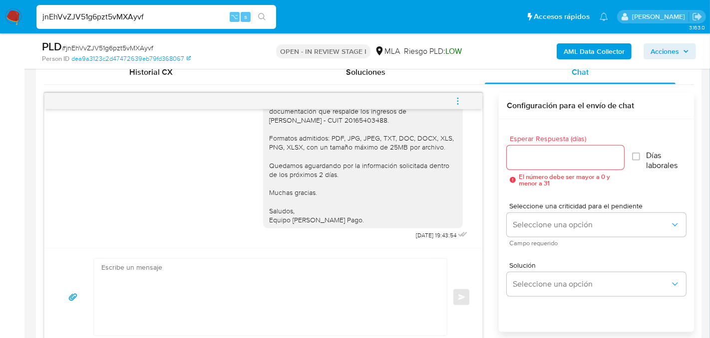
click at [589, 46] on b "AML Data Collector" at bounding box center [594, 51] width 61 height 16
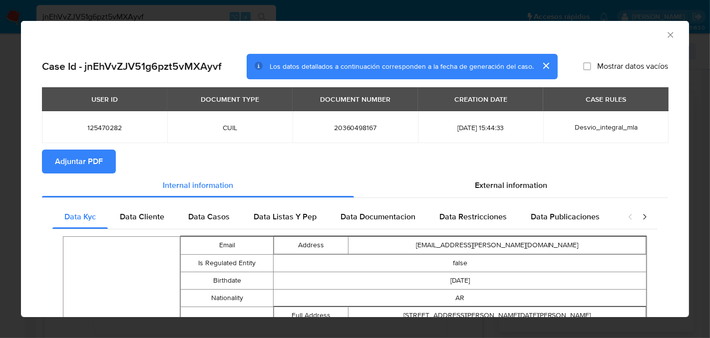
click at [78, 165] on span "Adjuntar PDF" at bounding box center [79, 162] width 48 height 22
click at [670, 32] on icon "Cerrar ventana" at bounding box center [670, 35] width 10 height 10
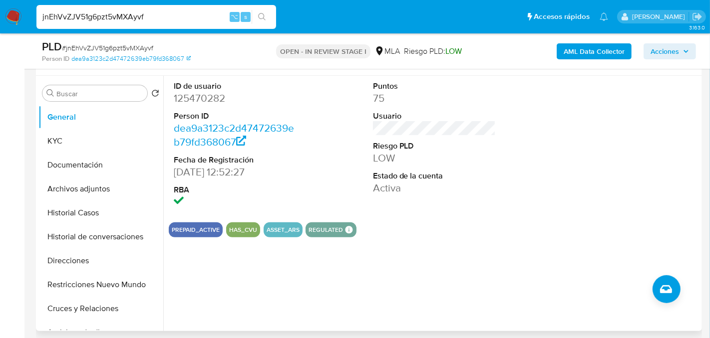
scroll to position [185, 0]
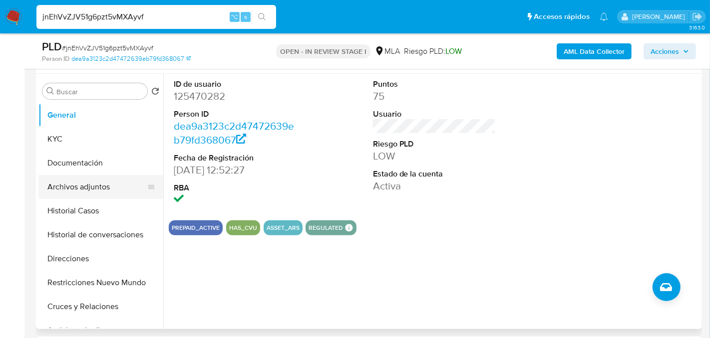
click at [100, 184] on button "Archivos adjuntos" at bounding box center [96, 187] width 117 height 24
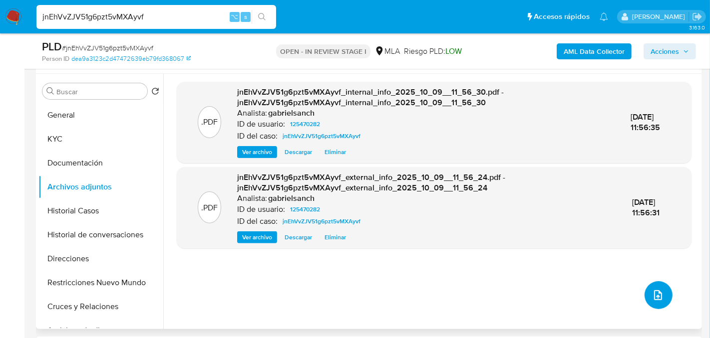
click at [653, 298] on icon "upload-file" at bounding box center [658, 296] width 12 height 12
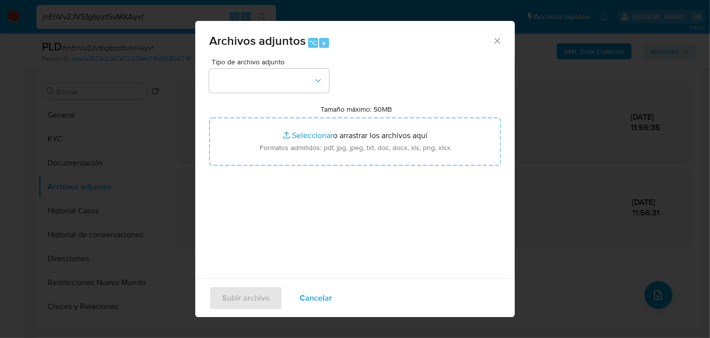
click at [254, 92] on div "Tipo de archivo adjunto" at bounding box center [269, 75] width 120 height 34
click at [251, 86] on button "button" at bounding box center [269, 81] width 120 height 24
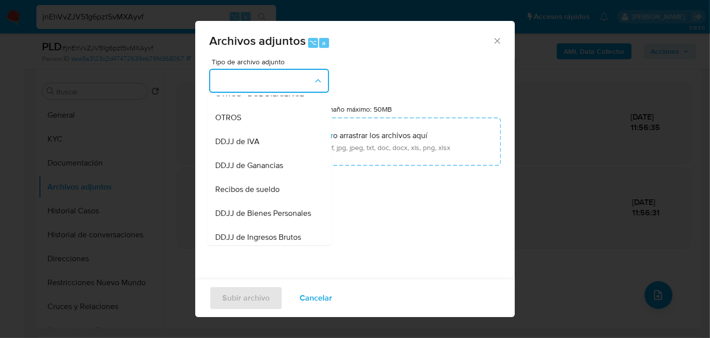
scroll to position [224, 0]
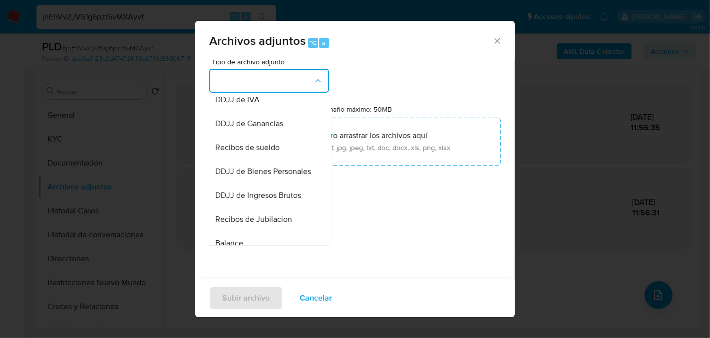
click at [252, 148] on span "Recibos de sueldo" at bounding box center [247, 147] width 64 height 10
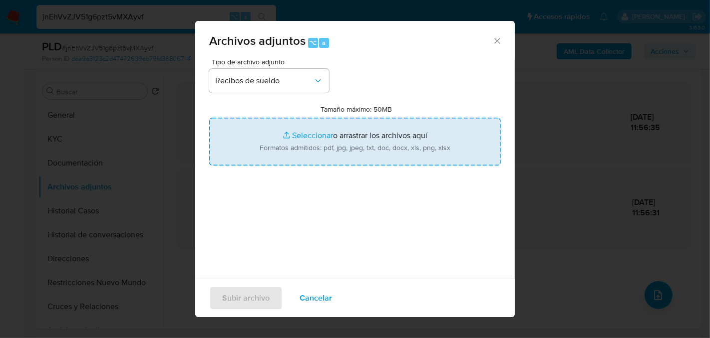
click at [270, 147] on input "Tamaño máximo: 50MB Seleccionar archivos" at bounding box center [355, 142] width 292 height 48
type input "C:\fakepath\Recibos de sueldo.pdf"
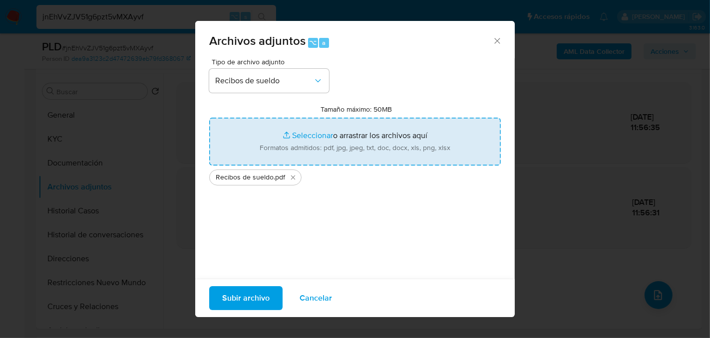
click at [243, 303] on span "Subir archivo" at bounding box center [245, 299] width 47 height 22
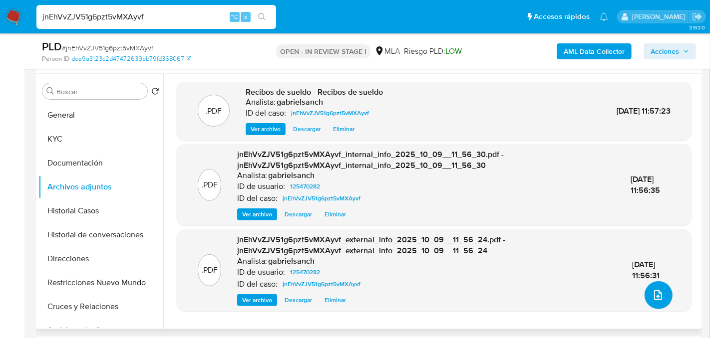
click at [654, 290] on icon "upload-file" at bounding box center [658, 296] width 12 height 12
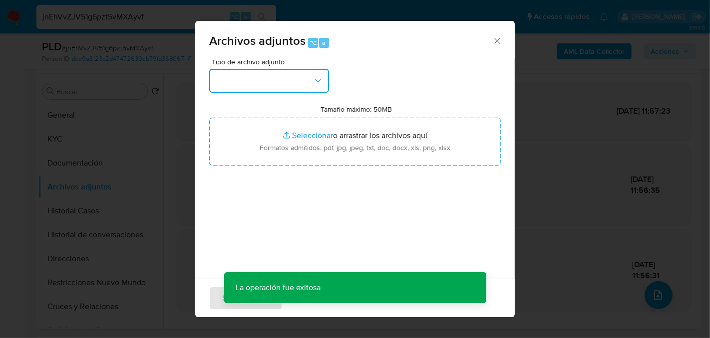
click at [274, 81] on button "button" at bounding box center [269, 81] width 120 height 24
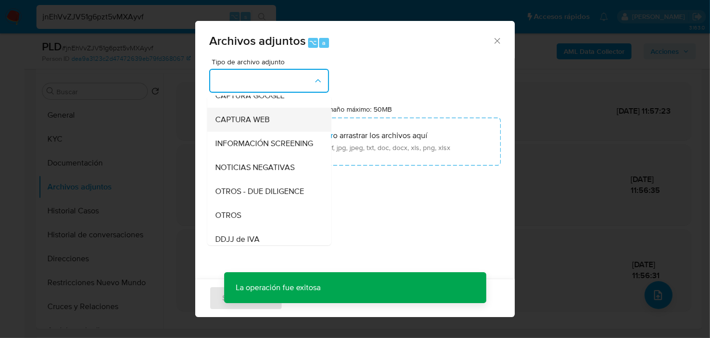
scroll to position [85, 0]
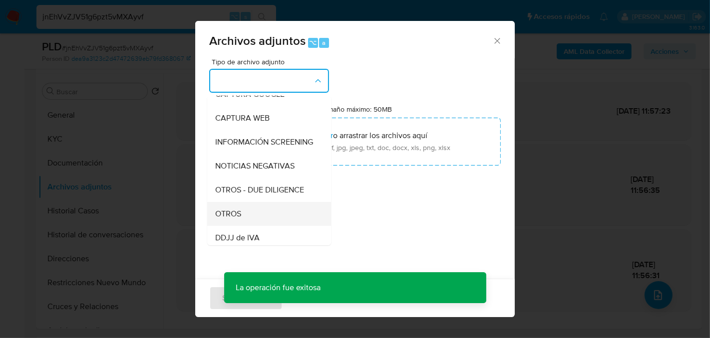
click at [241, 215] on div "OTROS" at bounding box center [266, 214] width 102 height 24
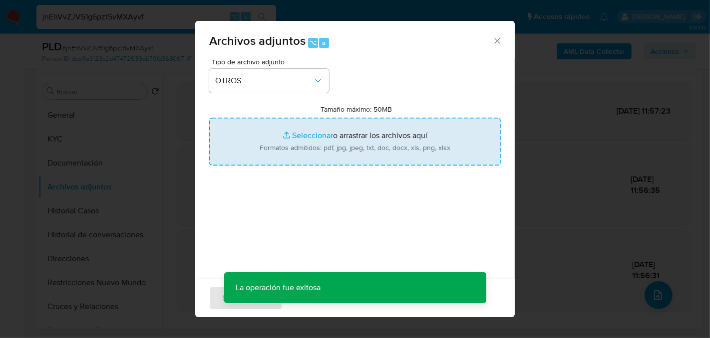
click at [311, 133] on input "Tamaño máximo: 50MB Seleccionar archivos" at bounding box center [355, 142] width 292 height 48
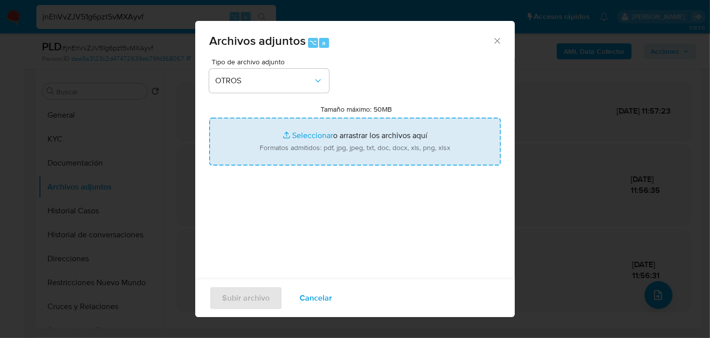
type input "C:\fakepath\Caselog jnEhVvZJV51g6pzt5vMXAyvf_2025_08_19_14_36_20.docx"
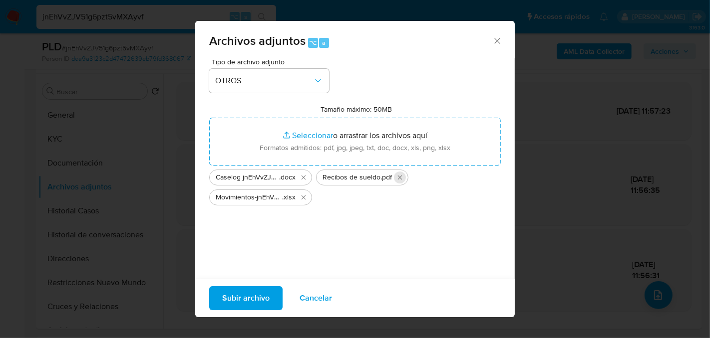
click at [399, 178] on icon "Eliminar Recibos de sueldo.pdf" at bounding box center [400, 177] width 4 height 4
click at [239, 296] on span "Subir archivo" at bounding box center [245, 299] width 47 height 22
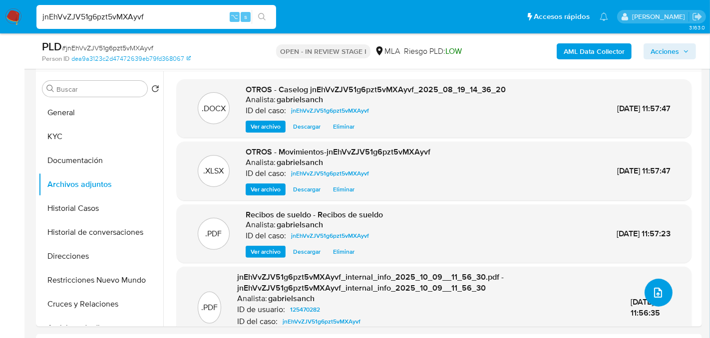
scroll to position [188, 0]
click at [63, 205] on button "Historial Casos" at bounding box center [96, 208] width 117 height 24
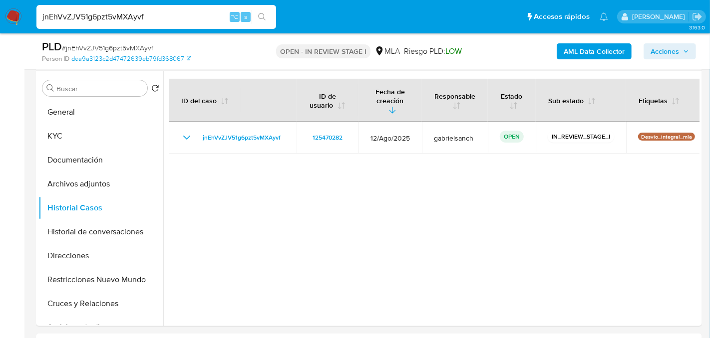
click at [656, 52] on span "Acciones" at bounding box center [664, 51] width 28 height 16
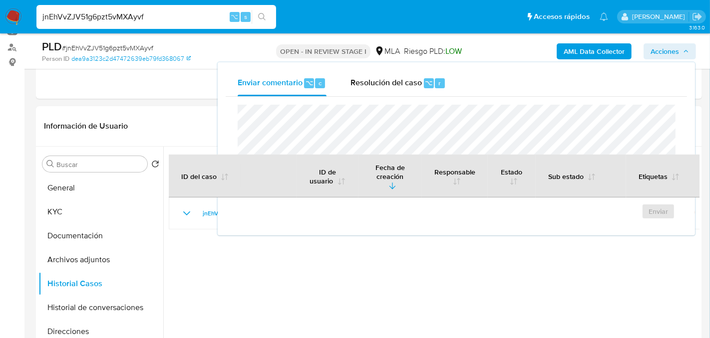
scroll to position [0, 0]
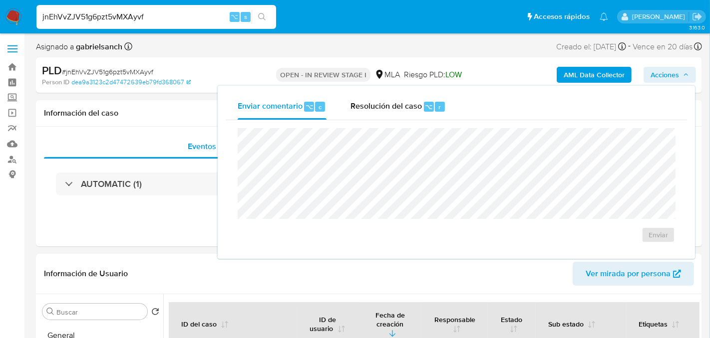
click at [367, 123] on div "Enviar" at bounding box center [456, 185] width 461 height 131
click at [365, 115] on div "Resolución del caso ⌥ r" at bounding box center [397, 107] width 95 height 26
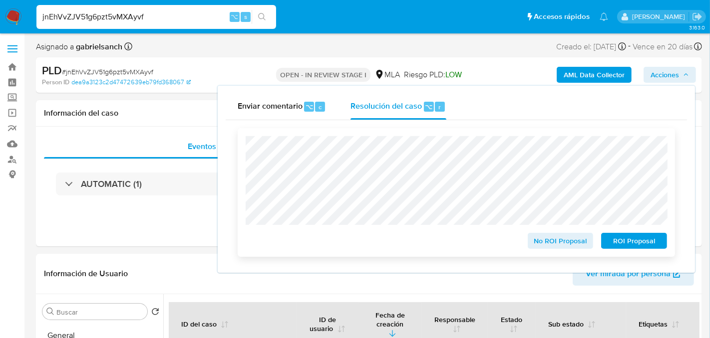
click at [550, 246] on span "No ROI Proposal" at bounding box center [561, 241] width 52 height 14
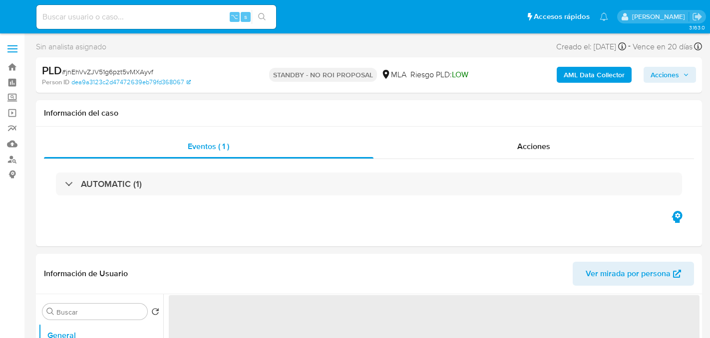
select select "10"
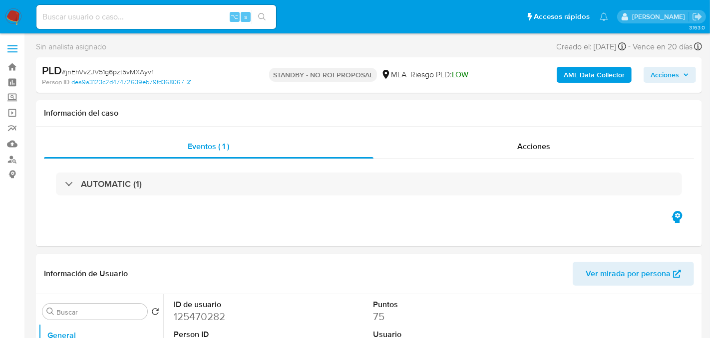
click at [125, 29] on div "⌥ s" at bounding box center [156, 17] width 240 height 28
click at [125, 23] on input at bounding box center [156, 16] width 240 height 13
paste input "Xyb0Z2QnPz6qYqWgTORn1dpA"
type input "Xyb0Z2QnPz6qYqWgTORn1dpA"
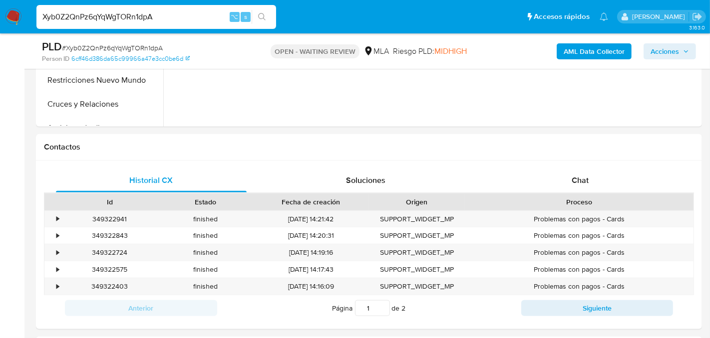
select select "10"
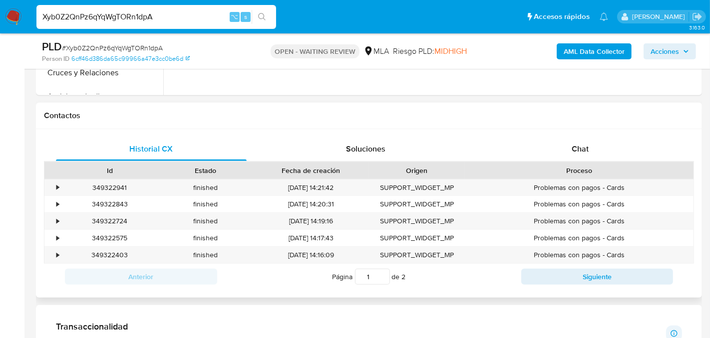
click at [593, 162] on div "Proceso" at bounding box center [578, 170] width 229 height 17
click at [593, 156] on div "Chat" at bounding box center [580, 149] width 191 height 24
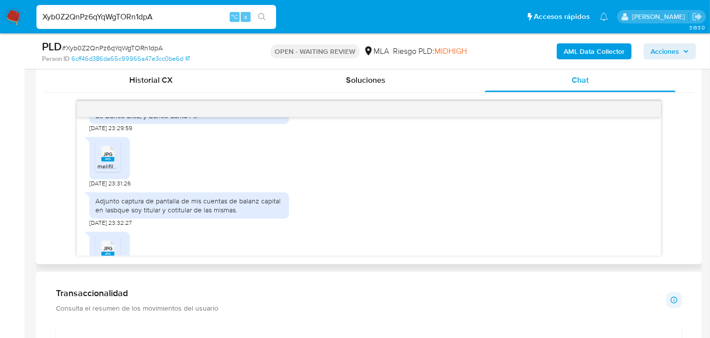
scroll to position [335, 0]
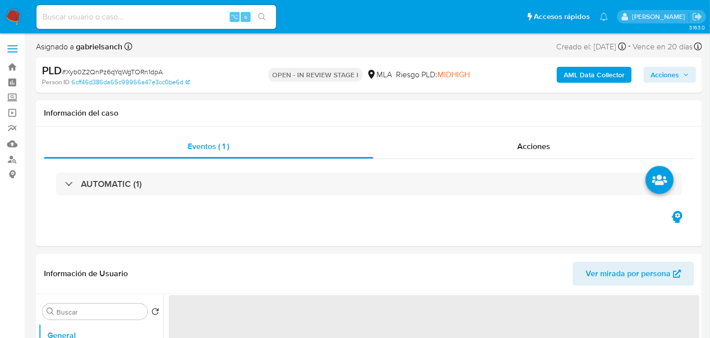
select select "10"
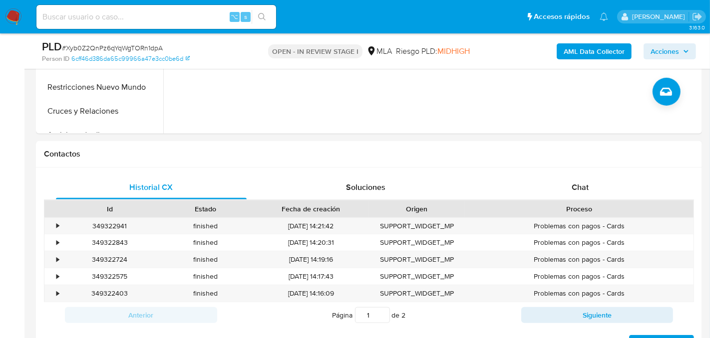
scroll to position [381, 0]
click at [555, 195] on div "Chat" at bounding box center [580, 187] width 191 height 24
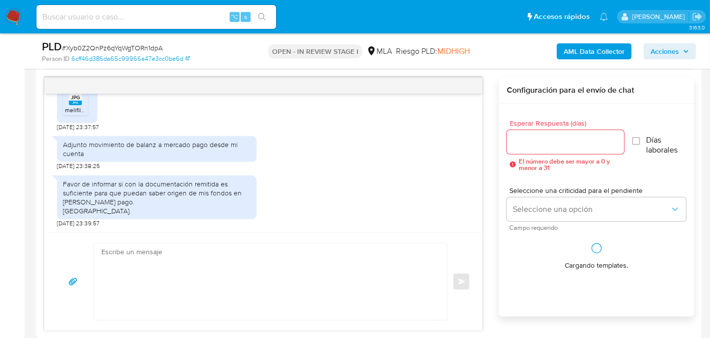
scroll to position [512, 0]
click at [495, 121] on div "JPG JPG melifile7502450431883369617.jpg JPG JPG melifile8102995570144980098.jpg…" at bounding box center [369, 204] width 650 height 254
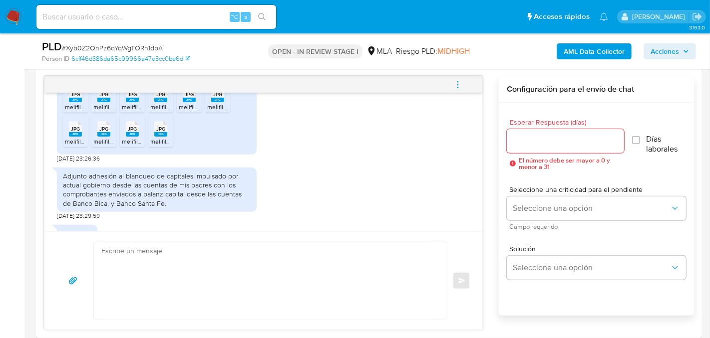
scroll to position [468, 0]
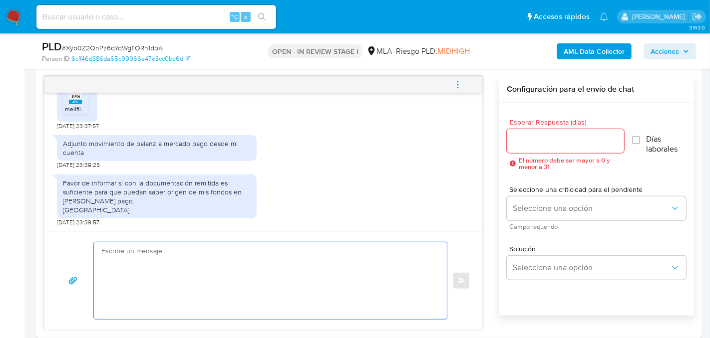
click at [198, 296] on textarea at bounding box center [267, 281] width 333 height 77
paste textarea "Hola, ¡Muchas gracias por tu respuesta! Confirmamos la recepción de la document…"
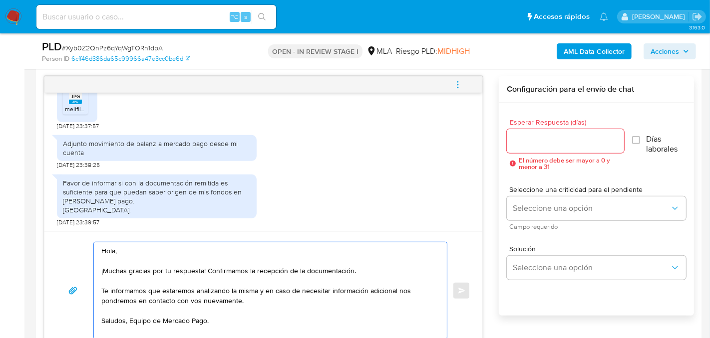
type textarea "Hola, ¡Muchas gracias por tu respuesta! Confirmamos la recepción de la document…"
click at [544, 130] on div at bounding box center [565, 141] width 117 height 24
click at [543, 141] on input "Esperar Respuesta (días)" at bounding box center [565, 141] width 117 height 13
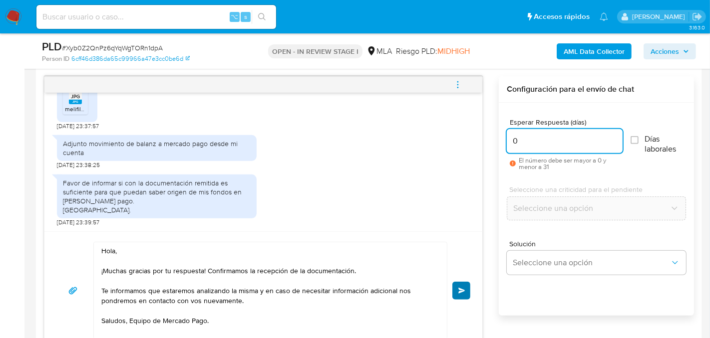
type input "0"
click at [465, 288] on span "Enviar" at bounding box center [461, 291] width 7 height 6
click at [459, 80] on icon "menu-action" at bounding box center [457, 84] width 9 height 9
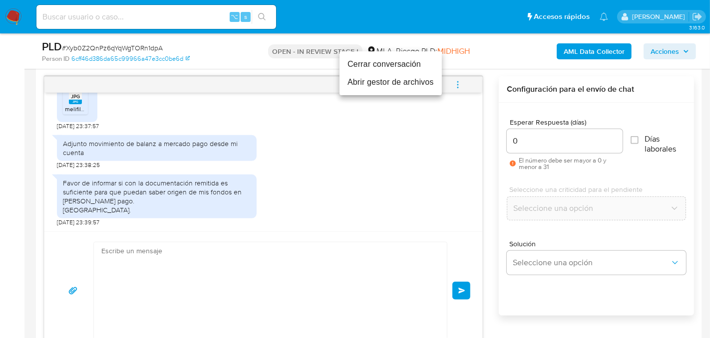
scroll to position [588, 0]
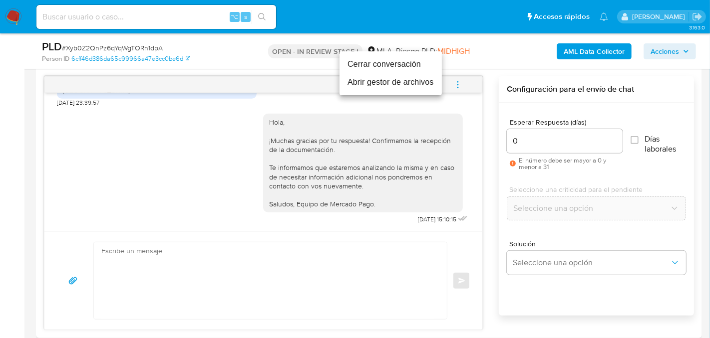
click at [389, 65] on li "Cerrar conversación" at bounding box center [390, 64] width 102 height 18
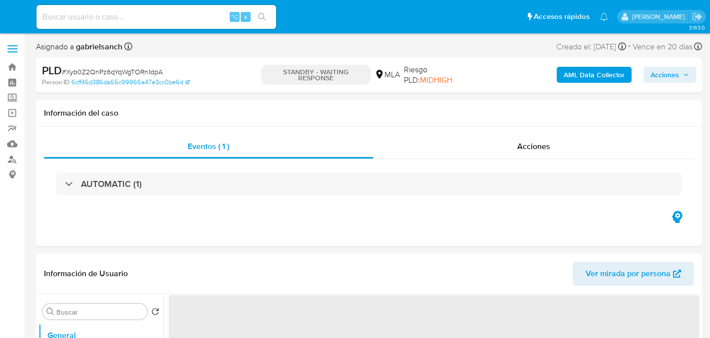
select select "10"
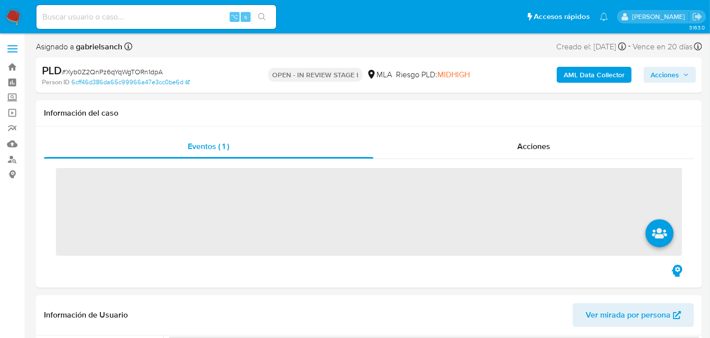
select select "10"
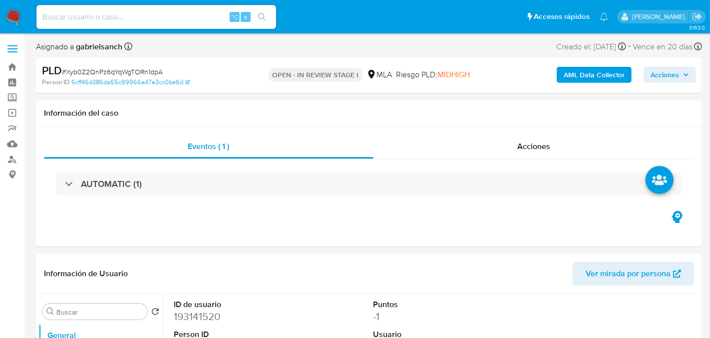
click at [624, 74] on b "AML Data Collector" at bounding box center [594, 75] width 61 height 16
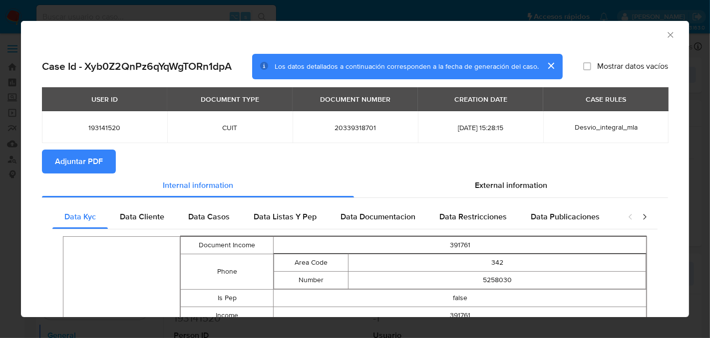
click at [64, 156] on span "Adjuntar PDF" at bounding box center [79, 162] width 48 height 22
click at [670, 37] on icon "Cerrar ventana" at bounding box center [670, 35] width 10 height 10
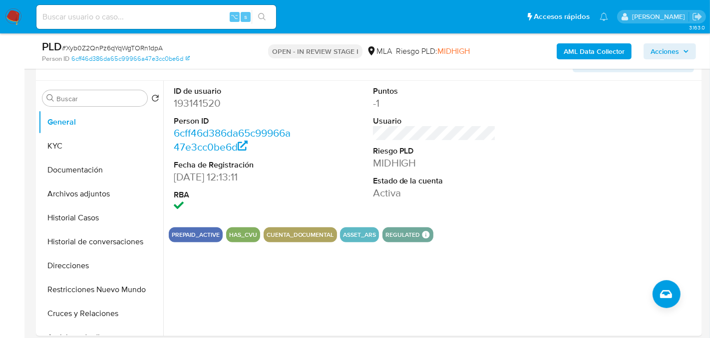
scroll to position [184, 0]
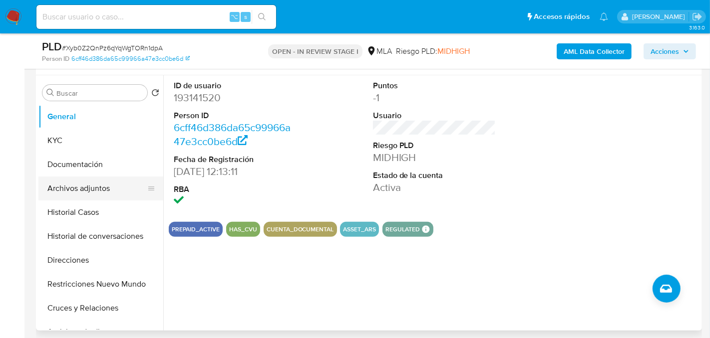
click at [86, 185] on button "Archivos adjuntos" at bounding box center [96, 189] width 117 height 24
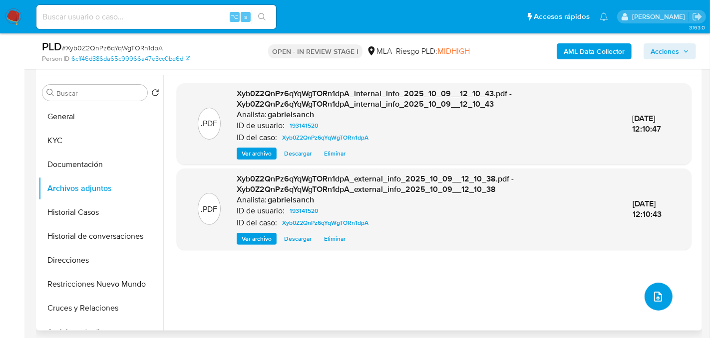
click at [658, 297] on icon "upload-file" at bounding box center [658, 297] width 12 height 12
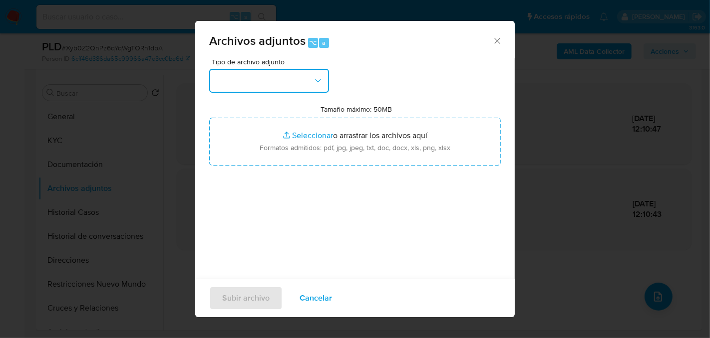
click at [288, 85] on button "button" at bounding box center [269, 81] width 120 height 24
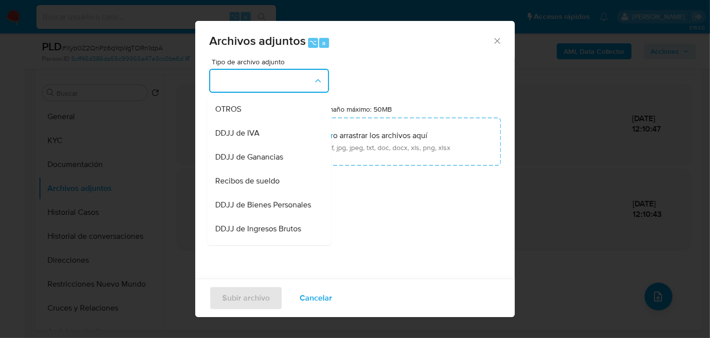
scroll to position [196, 0]
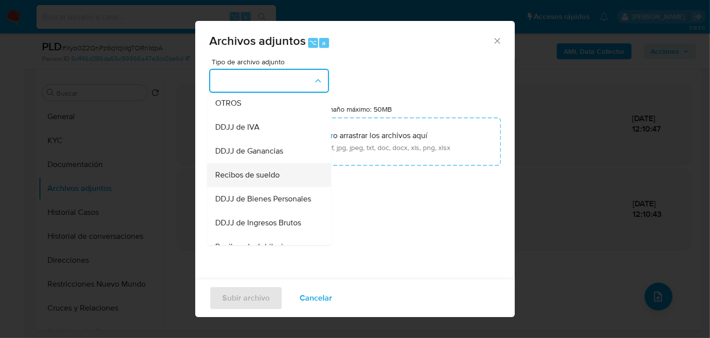
click at [268, 174] on span "Recibos de sueldo" at bounding box center [247, 175] width 64 height 10
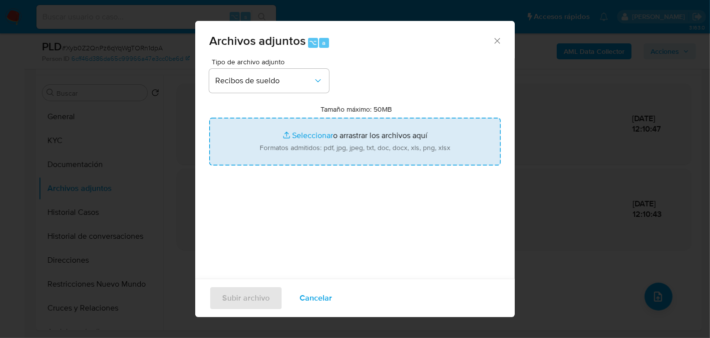
click at [294, 137] on input "Tamaño máximo: 50MB Seleccionar archivos" at bounding box center [355, 142] width 292 height 48
type input "C:\fakepath\Recido de sueldo.pdf"
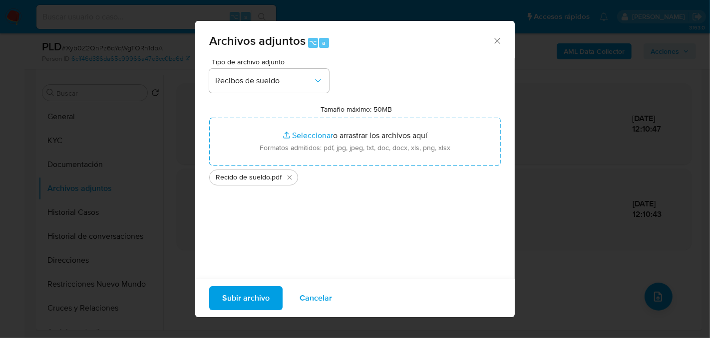
click at [240, 302] on span "Subir archivo" at bounding box center [245, 299] width 47 height 22
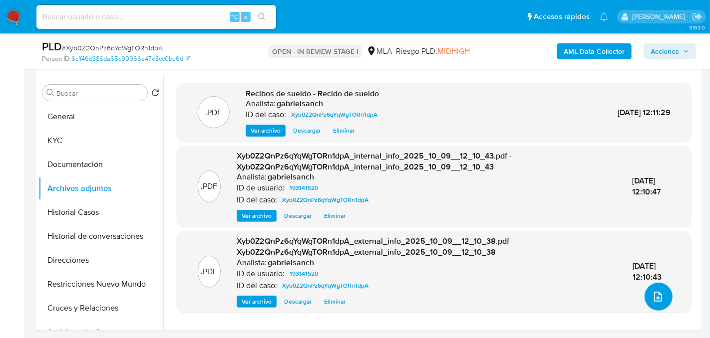
click at [655, 292] on icon "upload-file" at bounding box center [658, 297] width 12 height 12
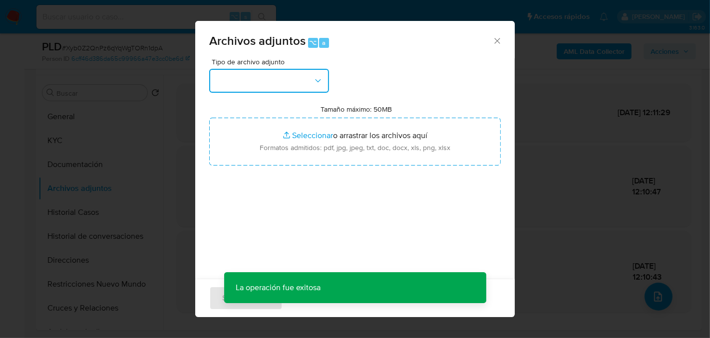
click at [289, 88] on button "button" at bounding box center [269, 81] width 120 height 24
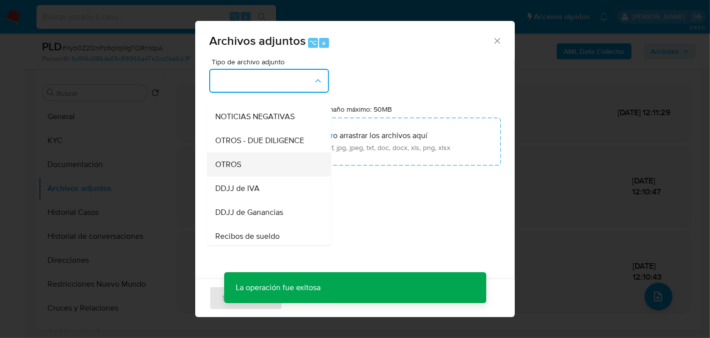
scroll to position [136, 0]
click at [240, 163] on span "OTROS" at bounding box center [228, 163] width 26 height 10
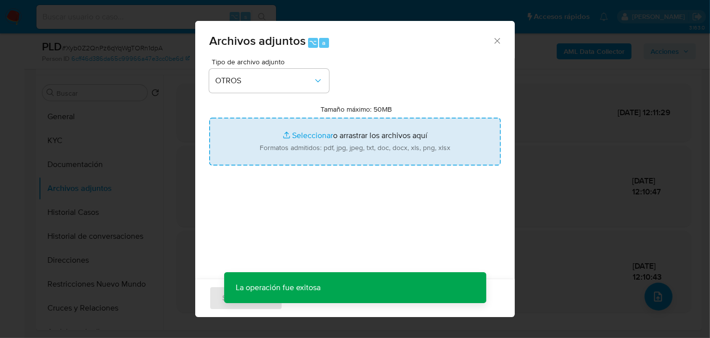
click at [295, 147] on input "Tamaño máximo: 50MB Seleccionar archivos" at bounding box center [355, 142] width 292 height 48
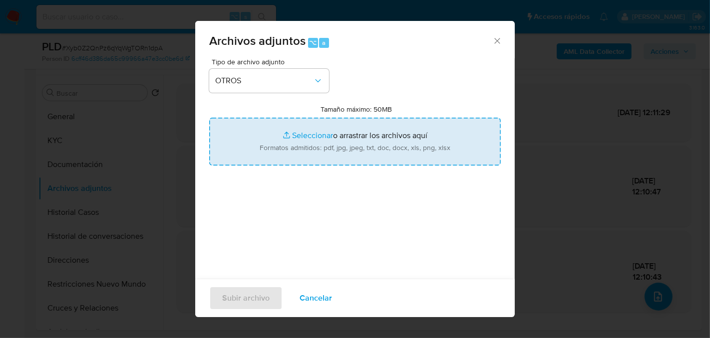
type input "C:\fakepath\Caselog Xyb0Z2QnPz6qYqWgTORn1dpA_2025_08_18_21_16_04.docx"
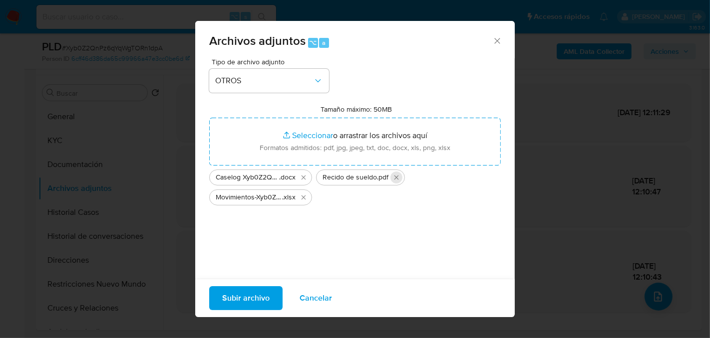
click at [393, 174] on icon "Eliminar Recido de sueldo.pdf" at bounding box center [396, 178] width 8 height 8
click at [246, 296] on span "Subir archivo" at bounding box center [245, 299] width 47 height 22
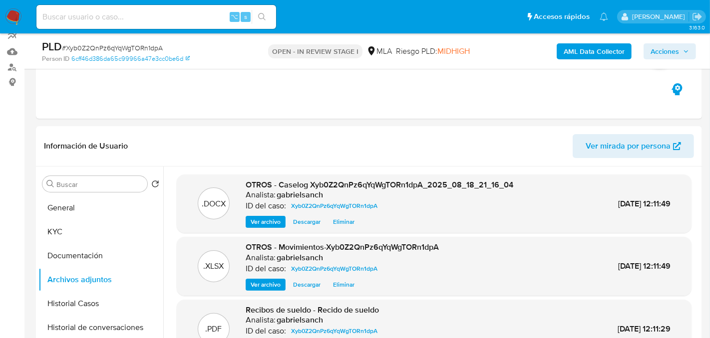
scroll to position [93, 0]
click at [660, 57] on span "Acciones" at bounding box center [664, 51] width 28 height 16
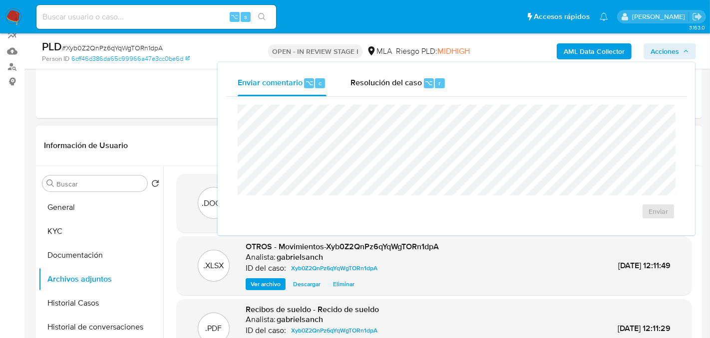
scroll to position [0, 0]
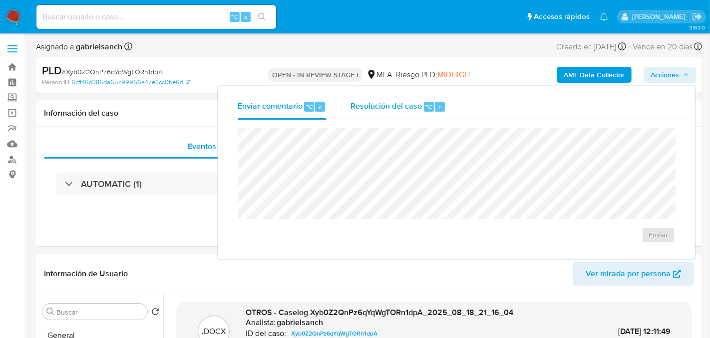
click at [351, 108] on span "Resolución del caso" at bounding box center [385, 106] width 71 height 11
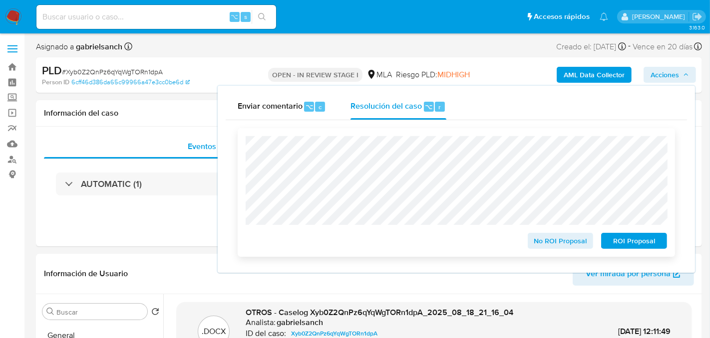
click at [554, 247] on span "No ROI Proposal" at bounding box center [561, 241] width 52 height 14
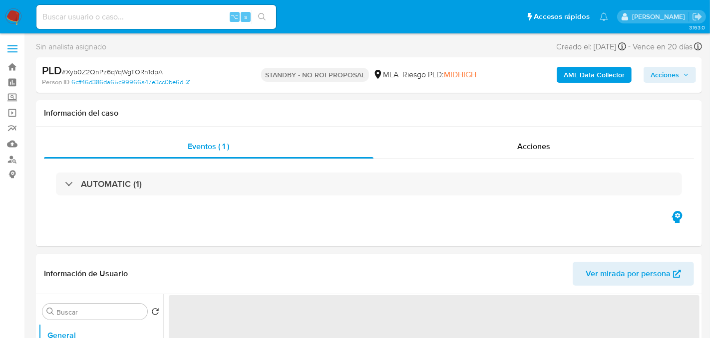
select select "10"
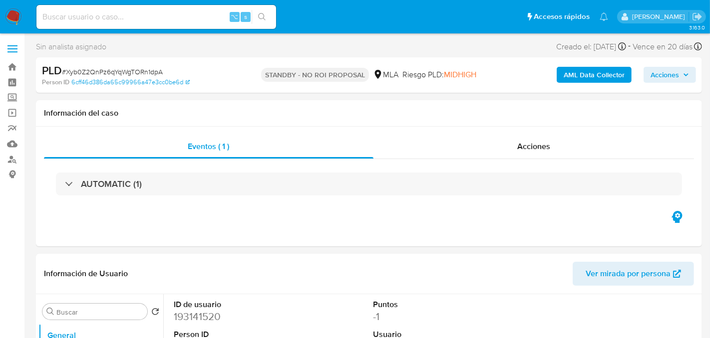
click at [152, 27] on div "⌥ s" at bounding box center [156, 17] width 240 height 24
click at [152, 23] on div "⌥ s" at bounding box center [156, 17] width 240 height 24
click at [139, 19] on input at bounding box center [156, 16] width 240 height 13
paste input "P1kdI9LlHWIwzeY3AYg6cU4Y"
type input "P1kdI9LlHWIwzeY3AYg6cU4Y"
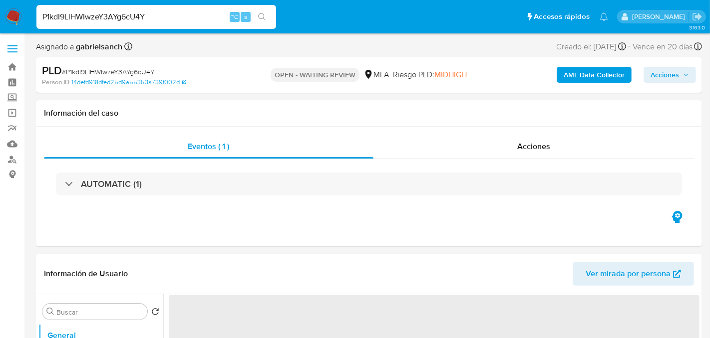
select select "10"
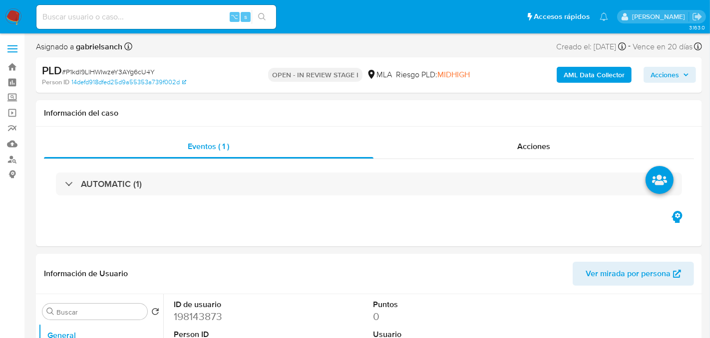
click at [135, 12] on input at bounding box center [156, 16] width 240 height 13
paste input "1zks9NnjVJsf4so3xQqAmz1y"
type input "1zks9NnjVJsf4so3xQqAmz1y"
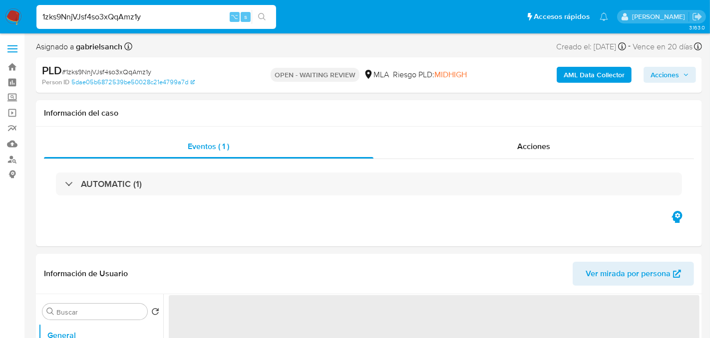
select select "10"
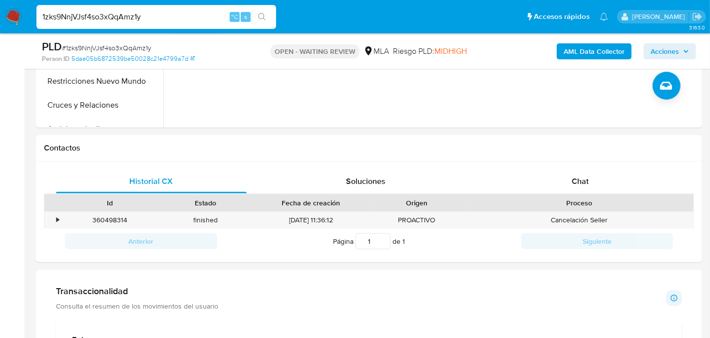
scroll to position [387, 0]
click at [557, 184] on div "Chat" at bounding box center [580, 181] width 191 height 24
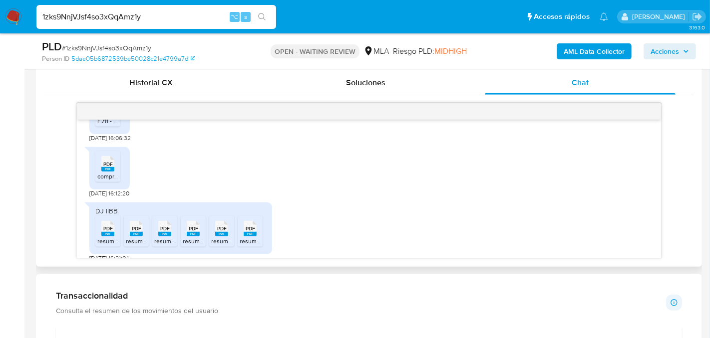
scroll to position [717, 0]
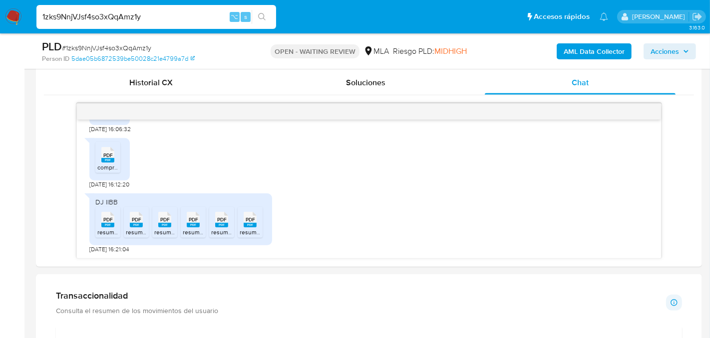
click at [126, 15] on input "1zks9NnjVJsf4so3xQqAmz1y" at bounding box center [156, 16] width 240 height 13
paste input "ZQFtdSQ1yZYlk6n4r0T1VfkX"
type input "ZQFtdSQ1yZYlk6n4r0T1VfkX"
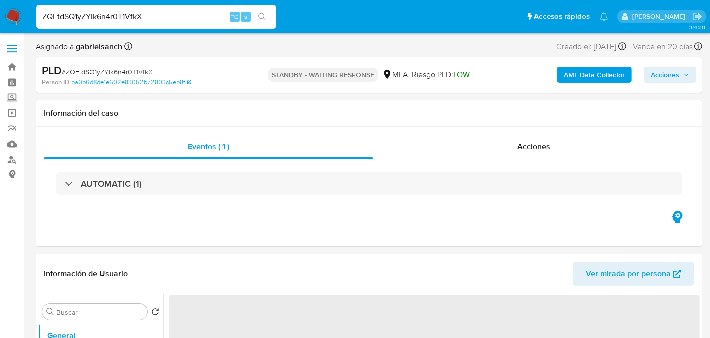
select select "10"
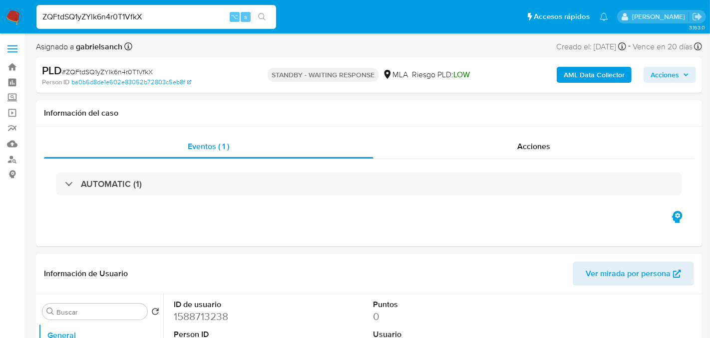
click at [135, 12] on input "ZQFtdSQ1yZYlk6n4r0T1VfkX" at bounding box center [156, 16] width 240 height 13
paste input "HFjZ1NNe9szyk9af00JL8TkM"
type input "HFjZ1NNe9szyk9af00JL8TkM"
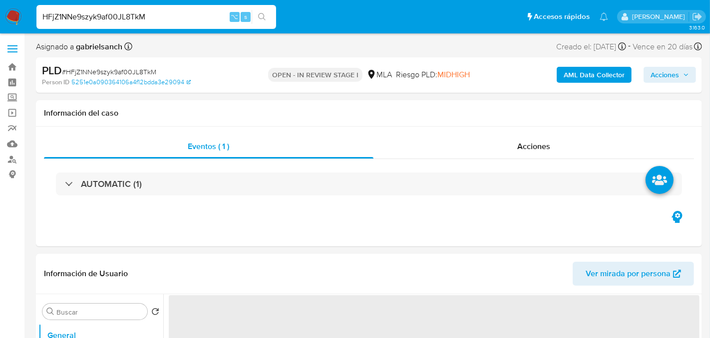
select select "10"
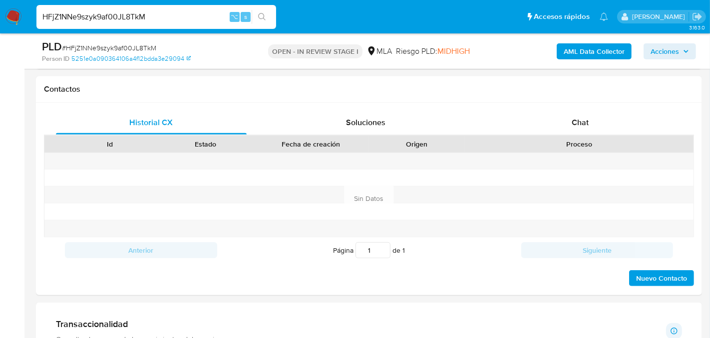
scroll to position [457, 0]
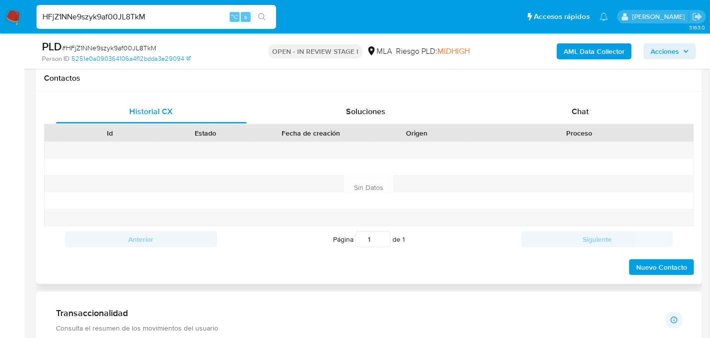
click at [592, 125] on div "Proceso" at bounding box center [578, 133] width 229 height 17
click at [590, 118] on div "Chat" at bounding box center [580, 112] width 191 height 24
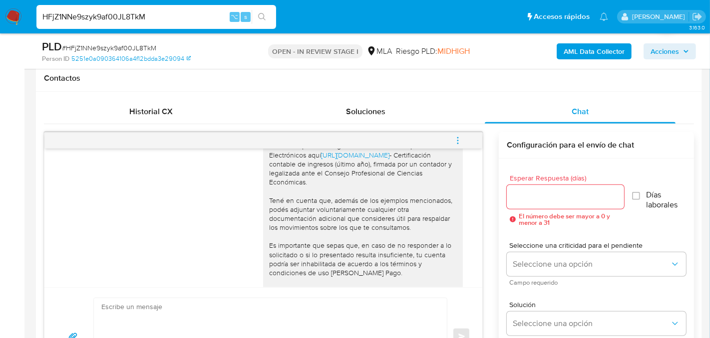
scroll to position [801, 0]
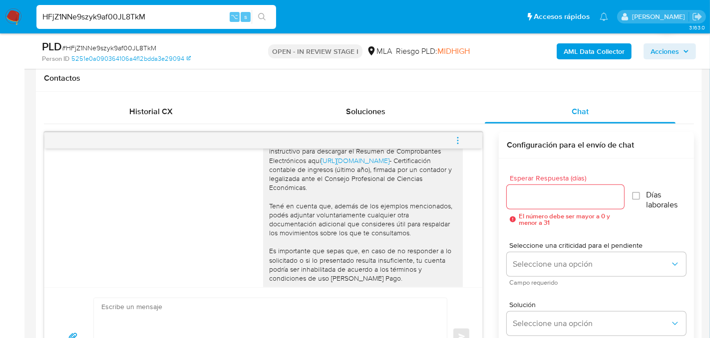
click at [230, 314] on textarea at bounding box center [267, 337] width 333 height 77
paste textarea "Hola, Esperamos que te encuentres muy bien. Te consultamos si tuviste oportunid…"
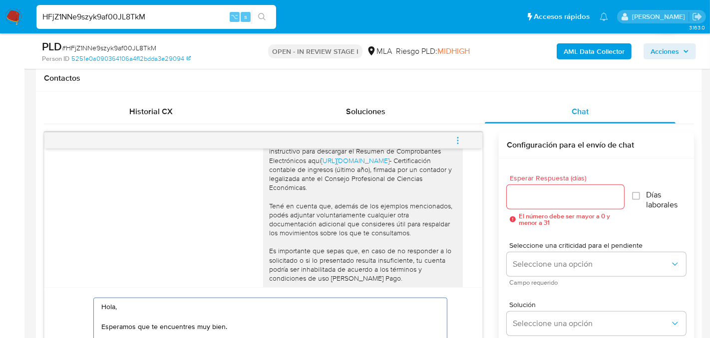
scroll to position [515, 0]
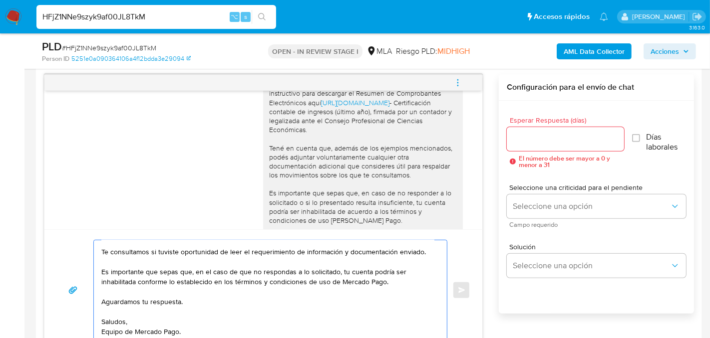
type textarea "Hola, Esperamos que te encuentres muy bien. Te consultamos si tuviste oportunid…"
click at [550, 136] on input "Esperar Respuesta (días)" at bounding box center [565, 139] width 117 height 13
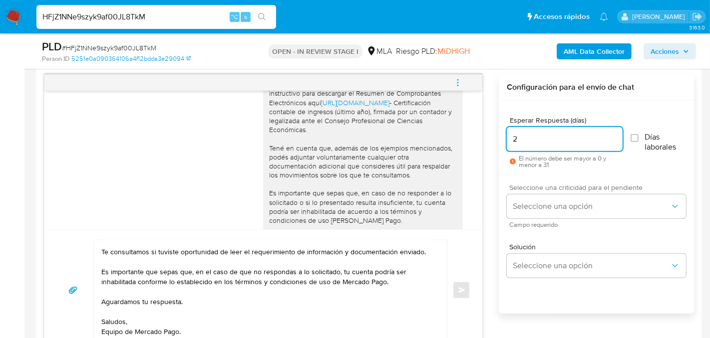
type input "2"
click at [527, 218] on div "Seleccione una criticidad para el pendiente Seleccione una opción Campo requeri…" at bounding box center [596, 205] width 179 height 43
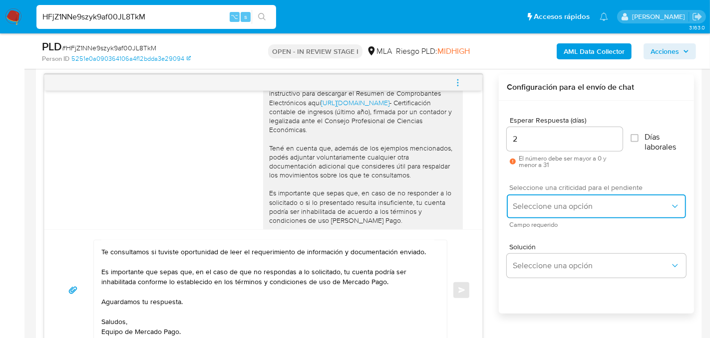
click at [523, 203] on span "Seleccione una opción" at bounding box center [591, 207] width 157 height 10
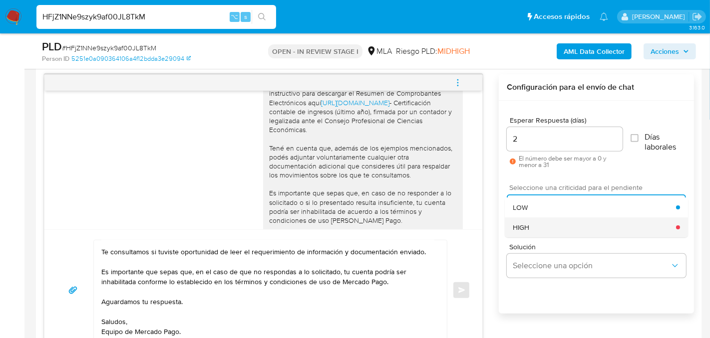
click at [525, 231] on span "HIGH" at bounding box center [521, 227] width 16 height 9
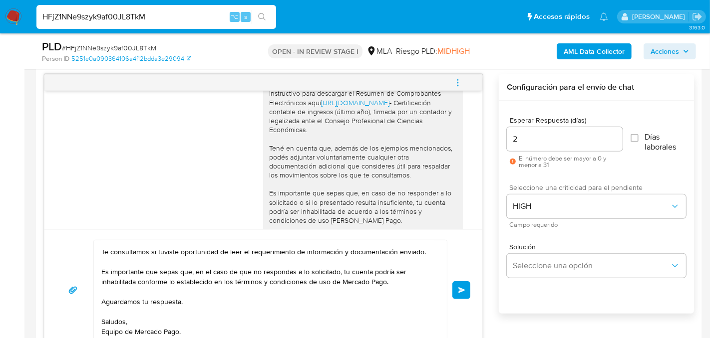
click at [465, 291] on span "Enviar" at bounding box center [461, 291] width 7 height 6
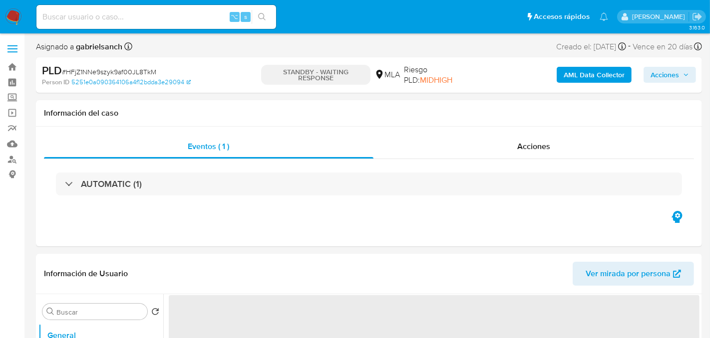
click at [153, 9] on div "⌥ s" at bounding box center [156, 17] width 240 height 24
click at [153, 14] on input at bounding box center [156, 16] width 240 height 13
paste input "lo0dtTWE5LDXxq81b8yaI6fc"
type input "lo0dtTWE5LDXxq81b8yaI6fc"
select select "10"
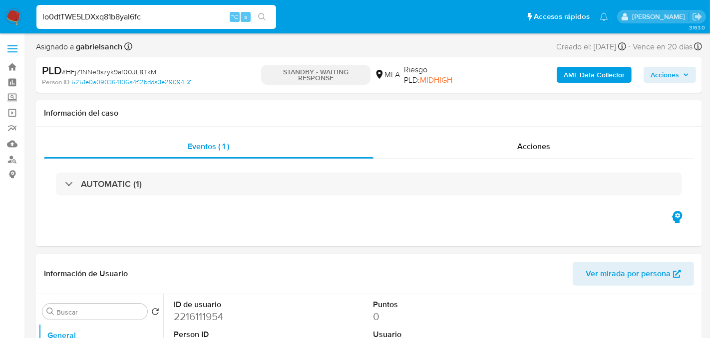
type input "lo0dtTWE5LDXxq81b8yaI6fc"
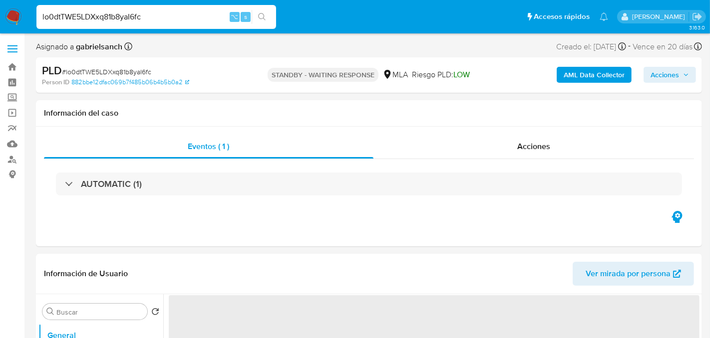
select select "10"
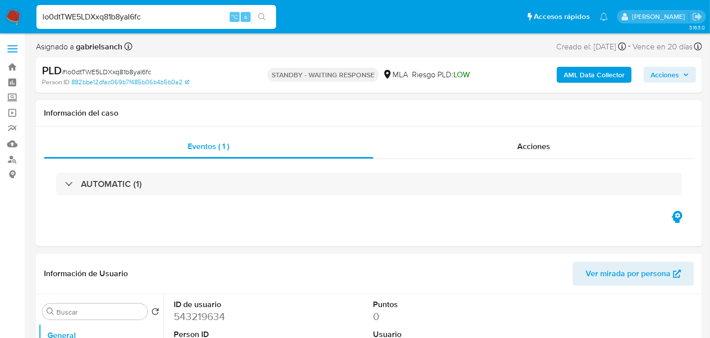
click at [127, 13] on input "lo0dtTWE5LDXxq81b8yaI6fc" at bounding box center [156, 16] width 240 height 13
paste input "e3q1aA05XOWvVqwb9LMaKxjW"
type input "e3q1aA05XOWvVqwb9LMaKxjW"
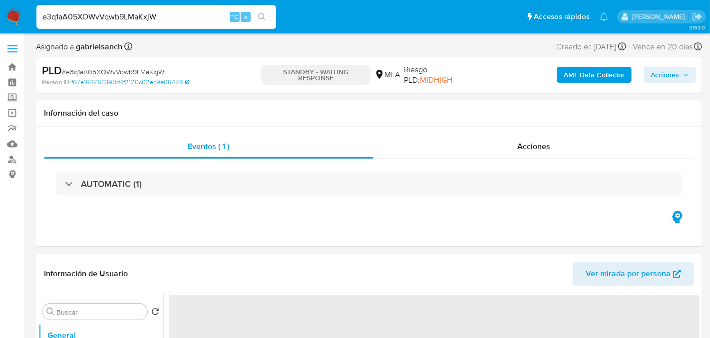
select select "10"
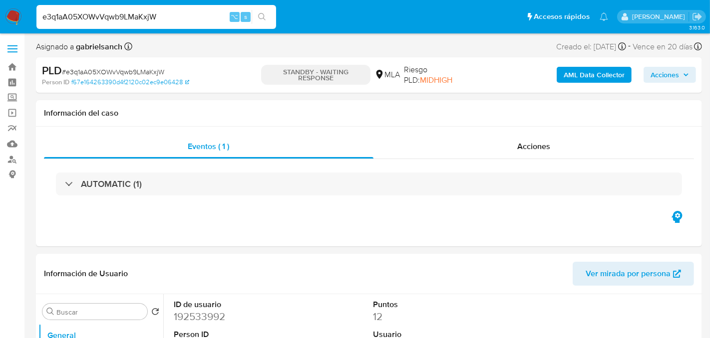
click at [130, 15] on input "e3q1aA05XOWvVqwb9LMaKxjW" at bounding box center [156, 16] width 240 height 13
paste input "wGVoDum3E2lcKbPcAwlJj5zN"
type input "wGVoDum3E2lcKbPcAwlJj5zN"
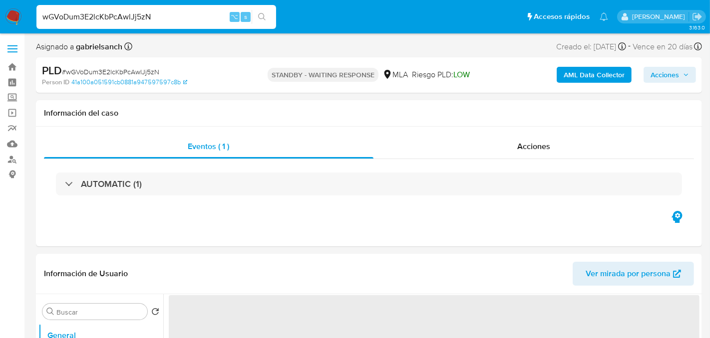
select select "10"
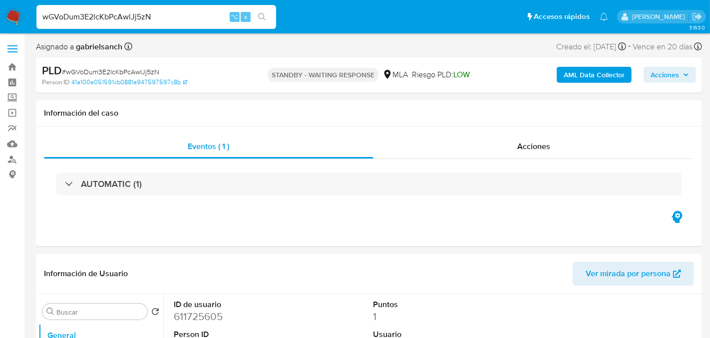
click at [125, 18] on input "wGVoDum3E2lcKbPcAwlJj5zN" at bounding box center [156, 16] width 240 height 13
paste input "fqBwxqL7LgOdL1wh5hfHDFeG"
type input "fqBwxqL7LgOdL1wh5hfHDFeG"
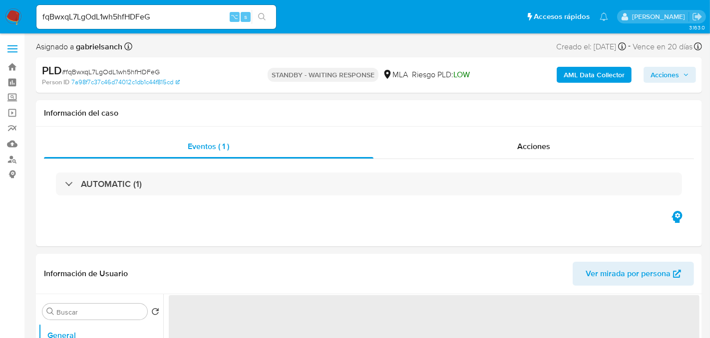
select select "10"
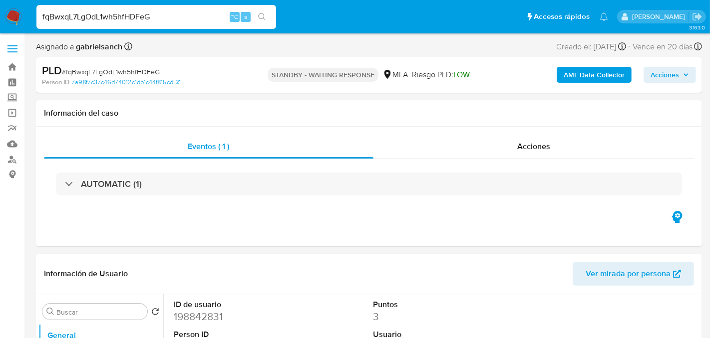
click at [119, 18] on input "fqBwxqL7LgOdL1wh5hfHDFeG" at bounding box center [156, 16] width 240 height 13
paste input "hCvLqPnmnUidkMlTaFqgeGj9"
type input "hCvLqPnmnUidkMlTaFqgeGj9"
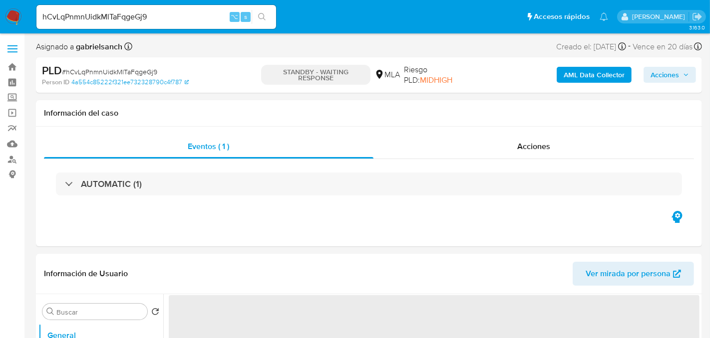
select select "10"
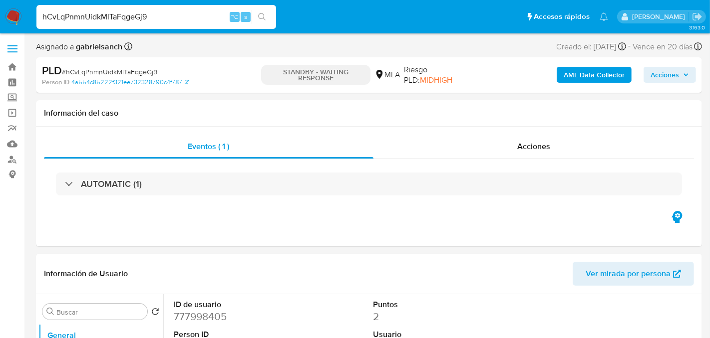
click at [112, 17] on input "hCvLqPnmnUidkMlTaFqgeGj9" at bounding box center [156, 16] width 240 height 13
paste input "lBF86jFHG6qDKFRblaylqwzv"
type input "lBF86jFHG6qDKFRblaylqwzv"
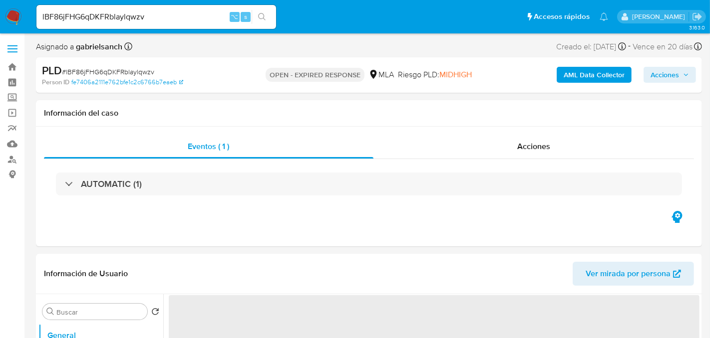
select select "10"
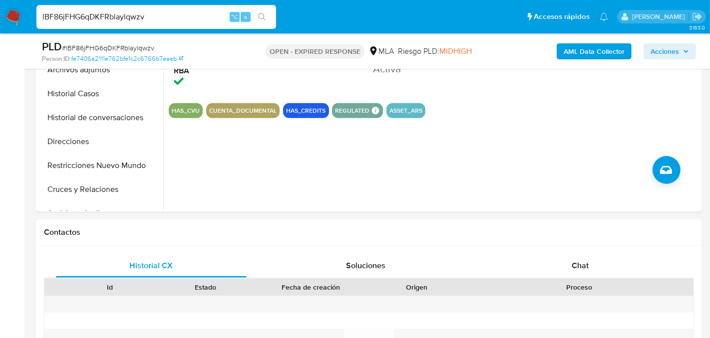
scroll to position [306, 0]
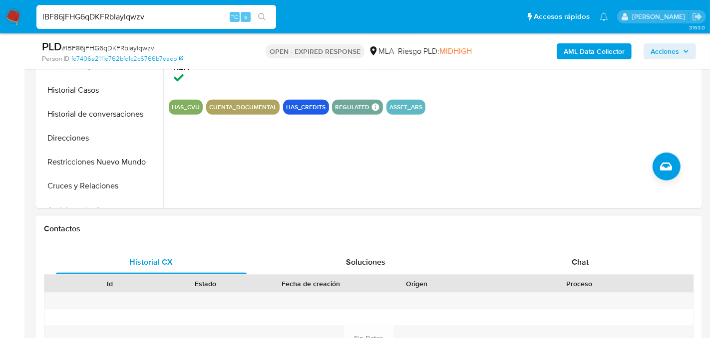
click at [551, 247] on div "Historial CX Soluciones Chat Id Estado Fecha de creación Origen Proceso Anterio…" at bounding box center [369, 327] width 666 height 169
click at [556, 261] on div "Chat" at bounding box center [580, 263] width 191 height 24
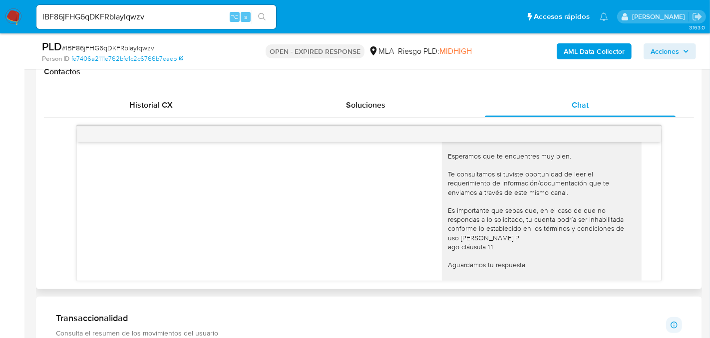
scroll to position [646, 0]
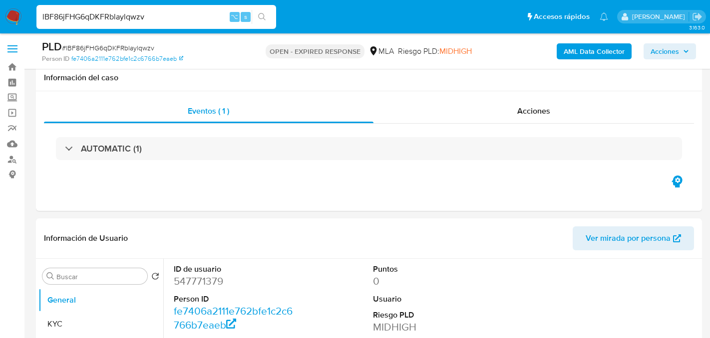
select select "10"
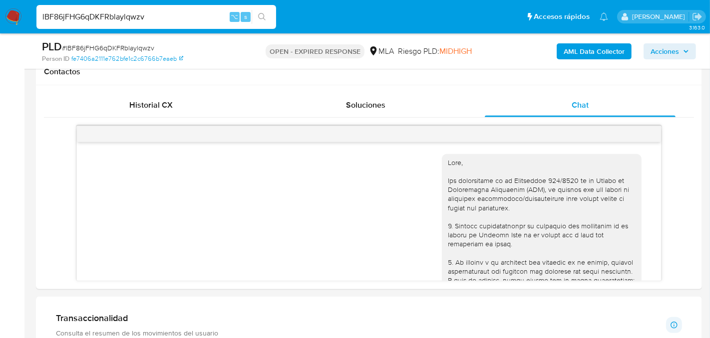
click at [127, 19] on input "lBF86jFHG6qDKFRblaylqwzv" at bounding box center [156, 16] width 240 height 13
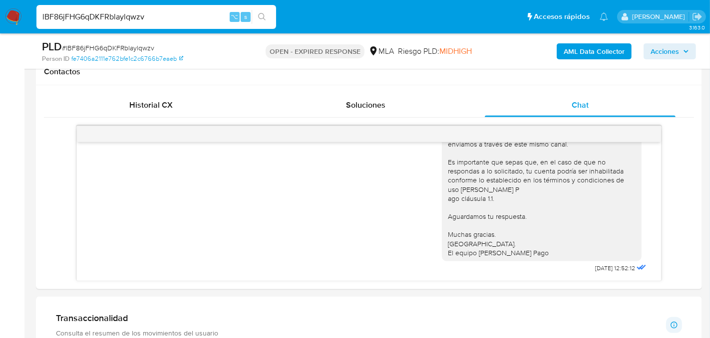
click at [127, 19] on input "lBF86jFHG6qDKFRblaylqwzv" at bounding box center [156, 16] width 240 height 13
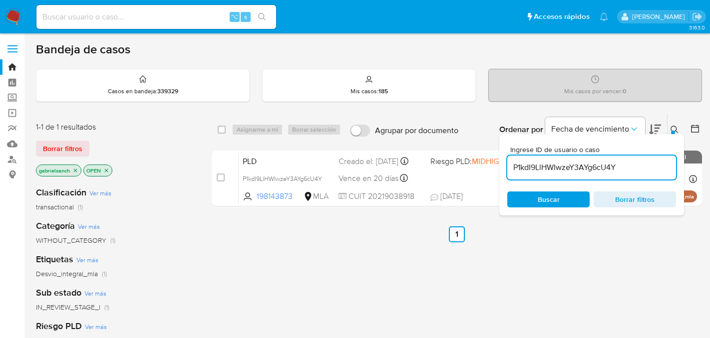
scroll to position [69, 0]
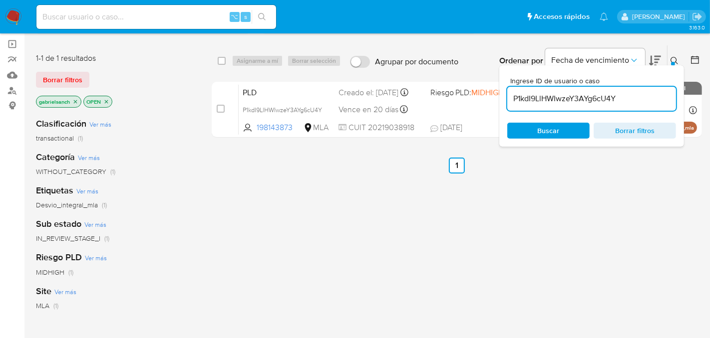
click at [595, 102] on input "P1kdI9LlHWIwzeY3AYg6cU4Y" at bounding box center [591, 98] width 169 height 13
paste input "lBF86jFHG6qDKFRblaylqwzv"
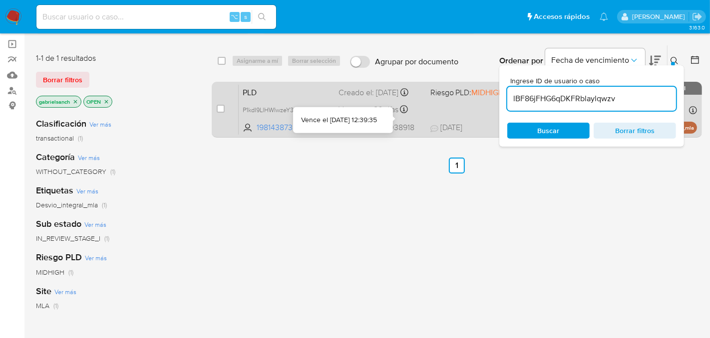
type input "lBF86jFHG6qDKFRblaylqwzv"
click at [222, 107] on input "checkbox" at bounding box center [221, 109] width 8 height 8
checkbox input "true"
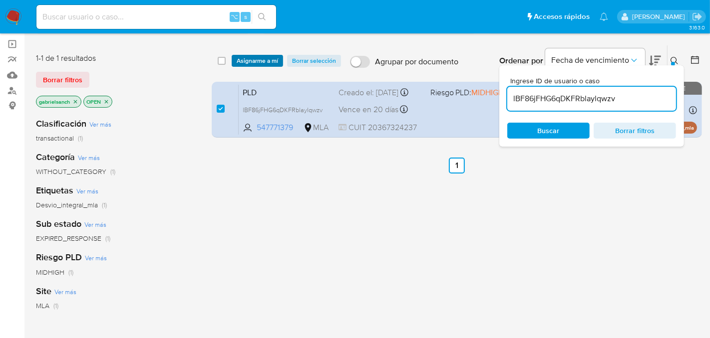
click at [253, 64] on span "Asignarme a mí" at bounding box center [257, 61] width 41 height 10
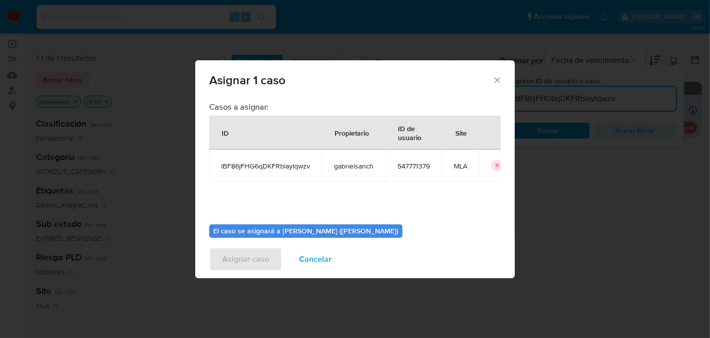
scroll to position [51, 0]
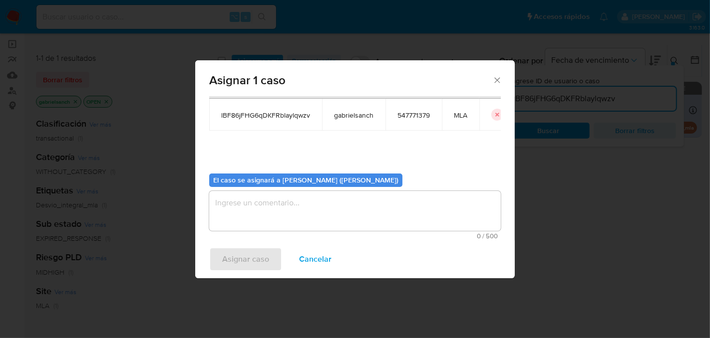
click at [282, 224] on textarea "assign-modal" at bounding box center [355, 211] width 292 height 40
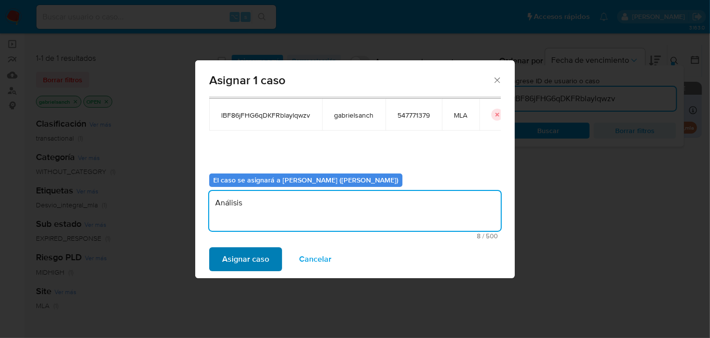
type textarea "Análisis"
click at [250, 258] on span "Asignar caso" at bounding box center [245, 260] width 47 height 22
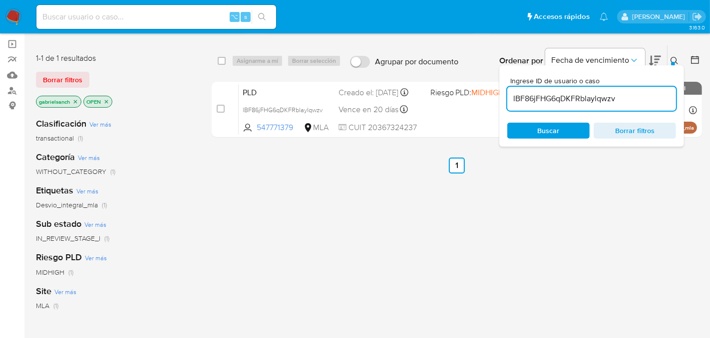
click at [579, 92] on input "lBF86jFHG6qDKFRblaylqwzv" at bounding box center [591, 98] width 169 height 13
paste input "R1Cb3ZlxDlk1XEP5mibHXA10"
type input "R1Cb3ZlxDlk1XEP5mibHXA10"
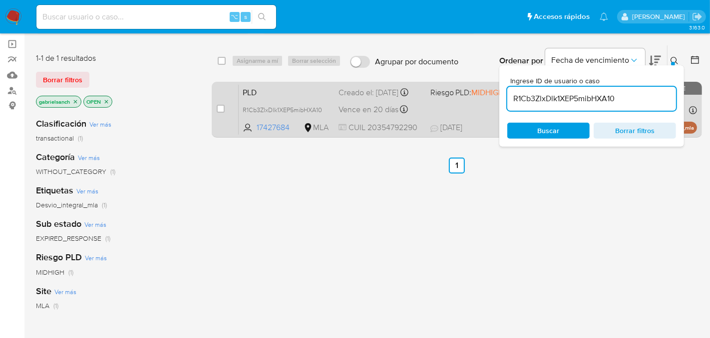
click at [220, 111] on div "case-item-checkbox" at bounding box center [221, 109] width 8 height 10
click at [222, 106] on input "checkbox" at bounding box center [221, 109] width 8 height 8
checkbox input "true"
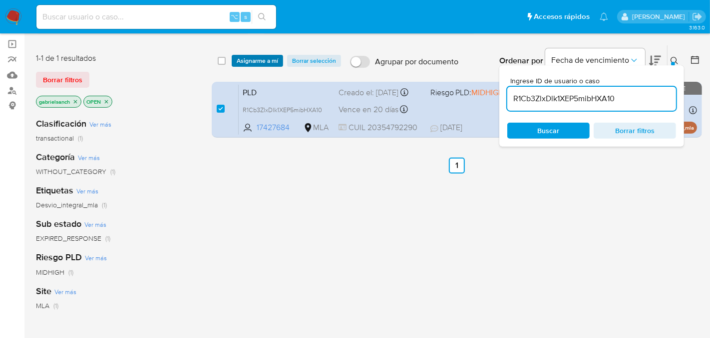
click at [250, 64] on span "Asignarme a mí" at bounding box center [257, 61] width 41 height 10
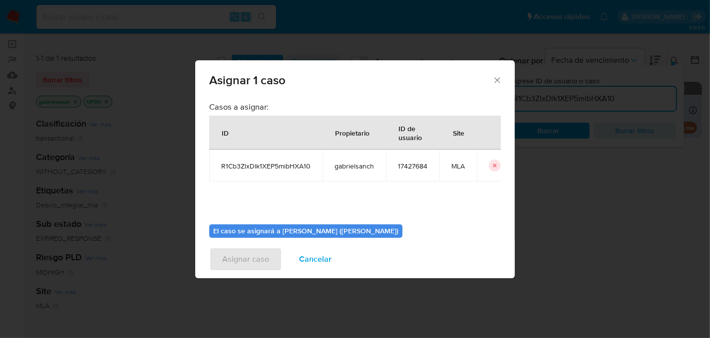
scroll to position [51, 0]
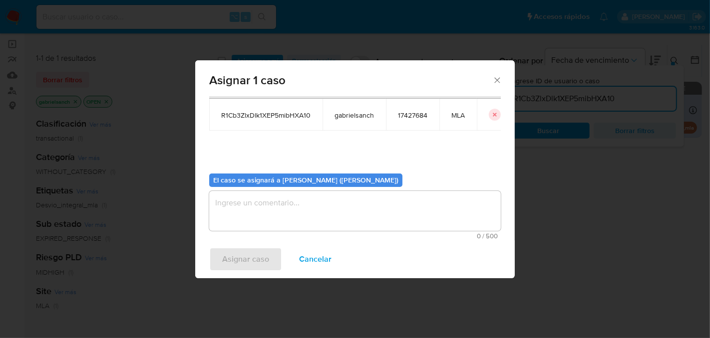
click at [265, 204] on textarea "assign-modal" at bounding box center [355, 211] width 292 height 40
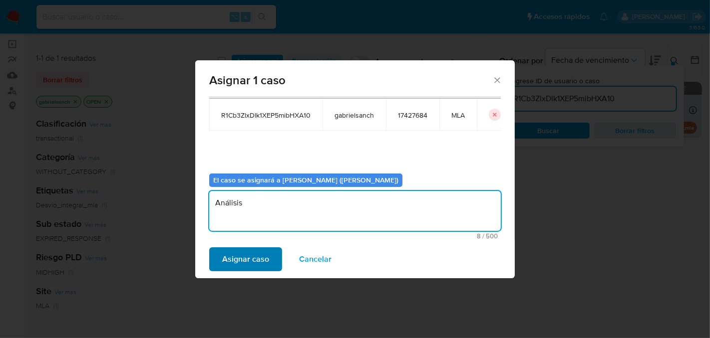
type textarea "Análisis"
click at [237, 253] on span "Asignar caso" at bounding box center [245, 260] width 47 height 22
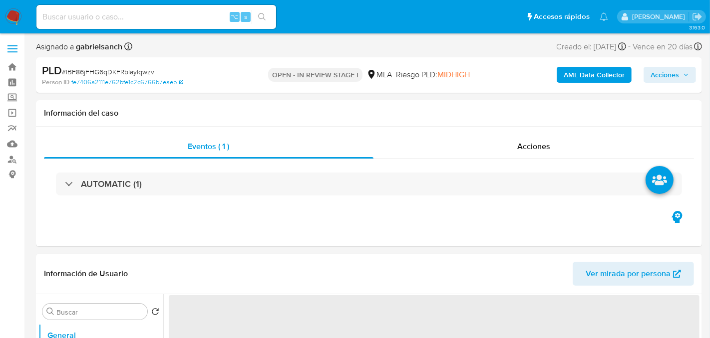
select select "10"
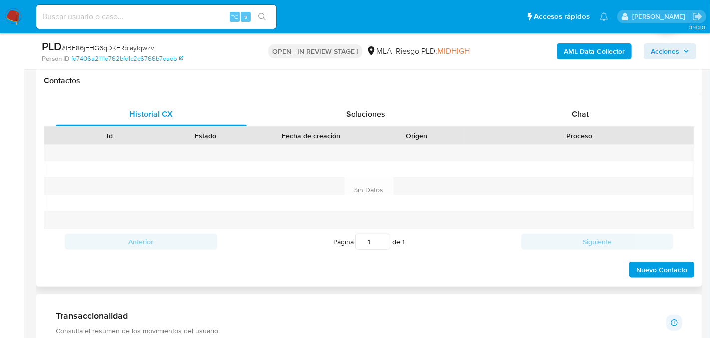
scroll to position [459, 0]
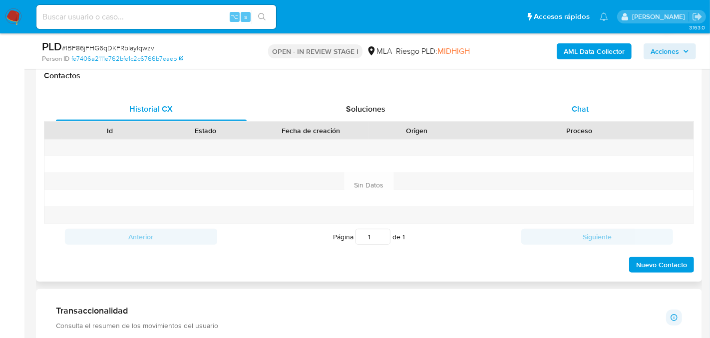
click at [546, 107] on div "Chat" at bounding box center [580, 109] width 191 height 24
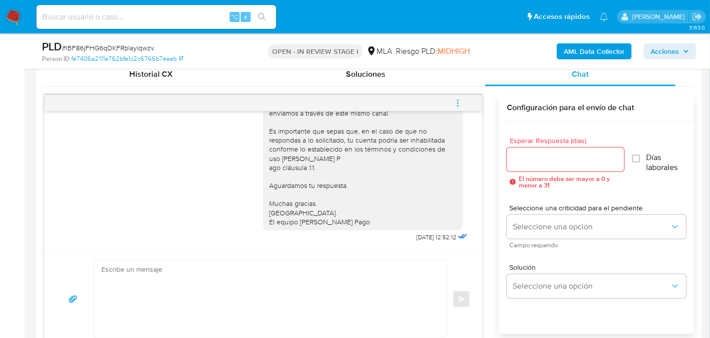
scroll to position [499, 0]
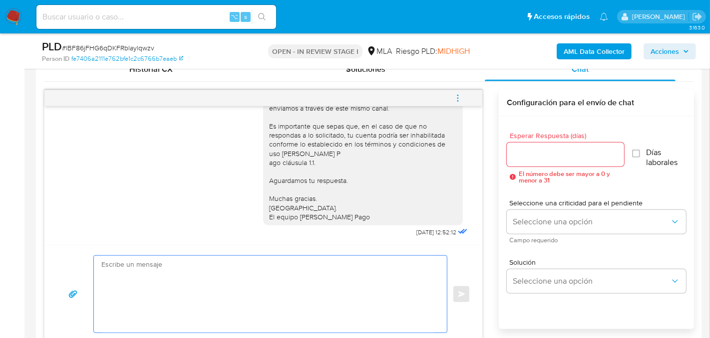
click at [262, 299] on textarea at bounding box center [267, 294] width 333 height 77
paste textarea "Lore, Ip dolorsi am con adipiscinge seddoeiusmo te in utlabo et Dolorem Aliq, e…"
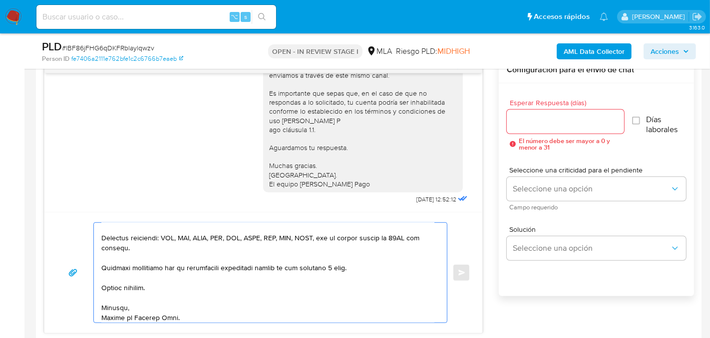
scroll to position [533, 0]
type textarea "Lore, Ip dolorsi am con adipiscinge seddoeiusmo te in utlabo et Dolorem Aliq, e…"
click at [566, 125] on input "Esperar Respuesta (días)" at bounding box center [565, 121] width 117 height 13
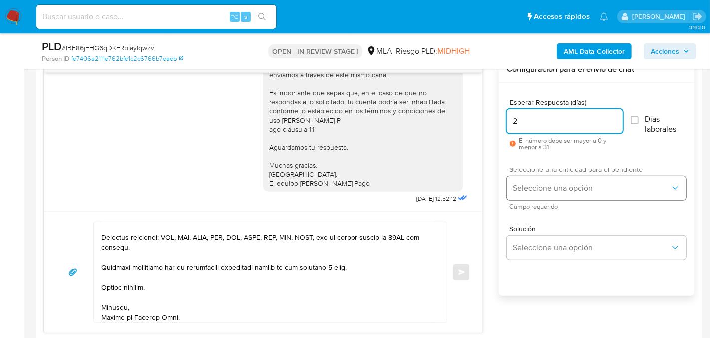
type input "2"
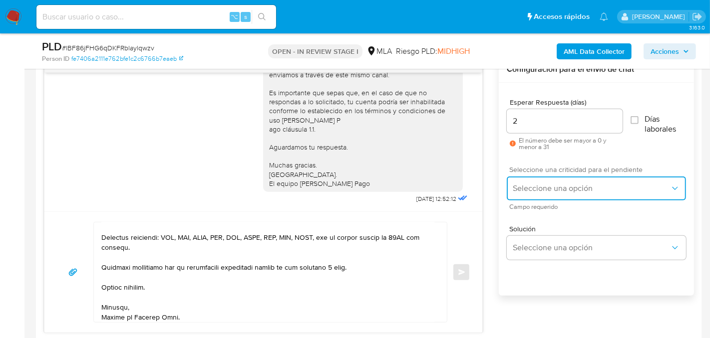
click at [515, 181] on button "Seleccione una opción" at bounding box center [596, 189] width 179 height 24
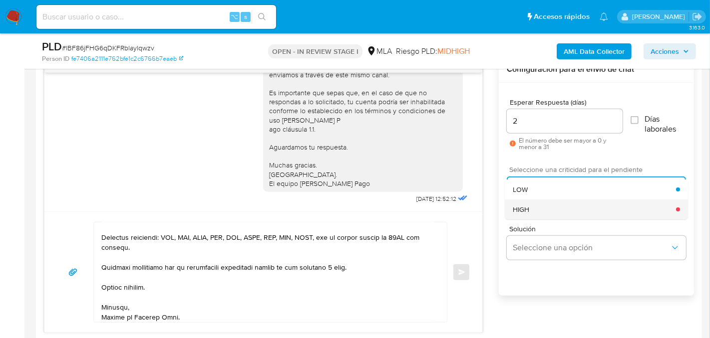
click at [521, 206] on span "HIGH" at bounding box center [521, 209] width 16 height 9
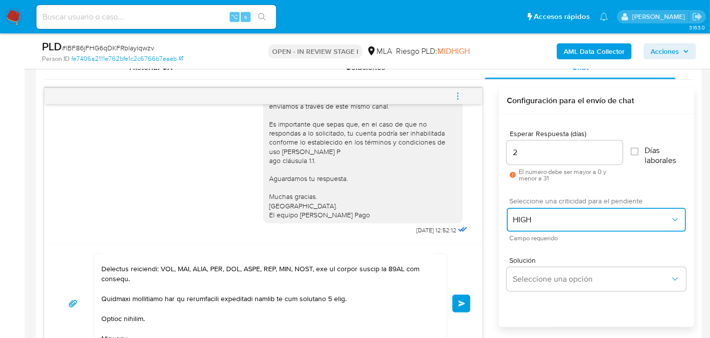
scroll to position [502, 0]
click at [462, 301] on span "Enviar" at bounding box center [461, 304] width 7 height 6
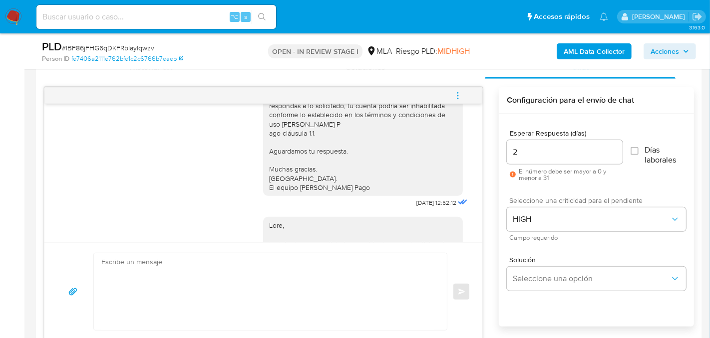
scroll to position [1166, 0]
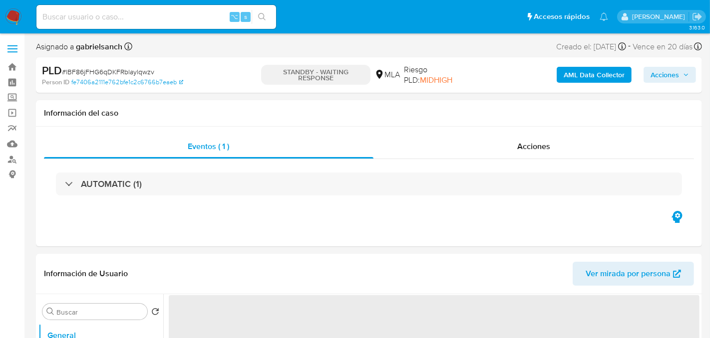
select select "10"
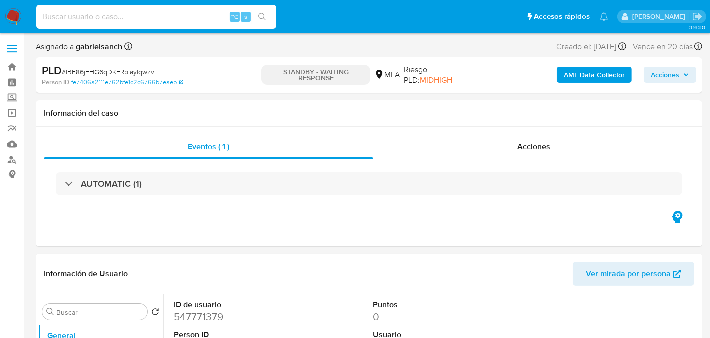
click at [123, 21] on input at bounding box center [156, 16] width 240 height 13
paste input "R1Cb3ZlxDlk1XEP5mibHXA10"
type input "R1Cb3ZlxDlk1XEP5mibHXA10"
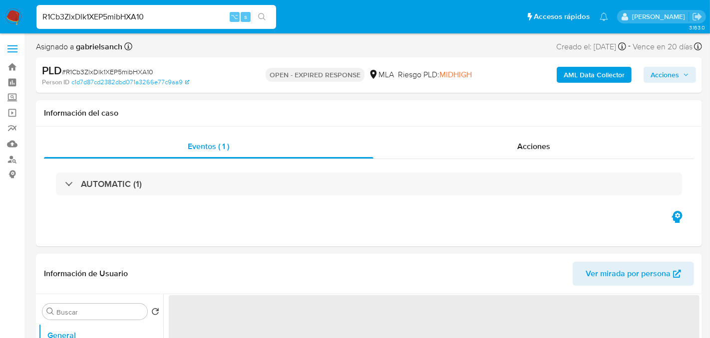
select select "10"
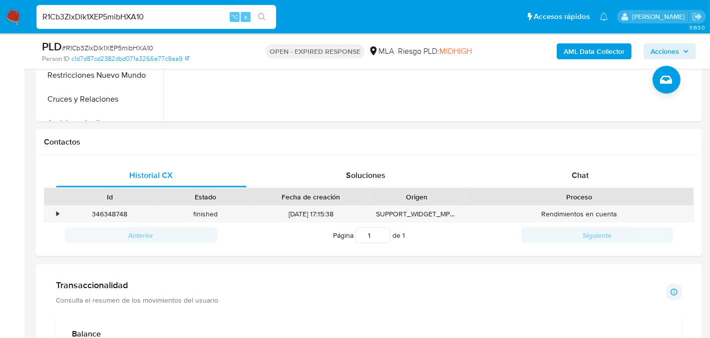
scroll to position [401, 0]
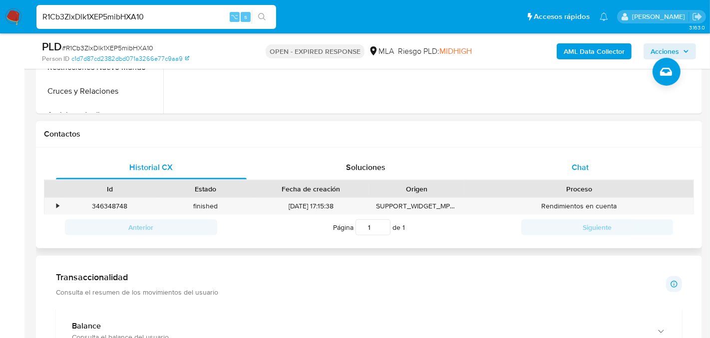
click at [572, 172] on span "Chat" at bounding box center [580, 167] width 17 height 11
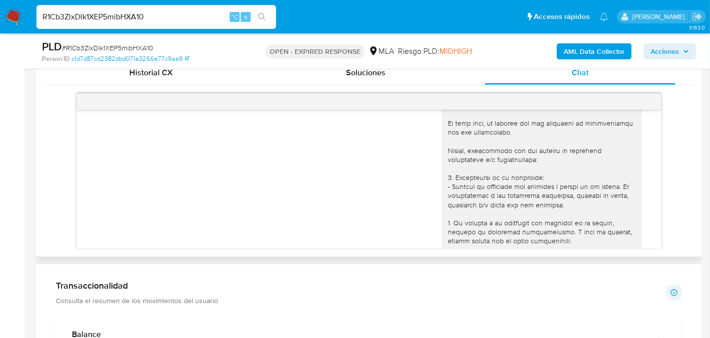
scroll to position [877, 0]
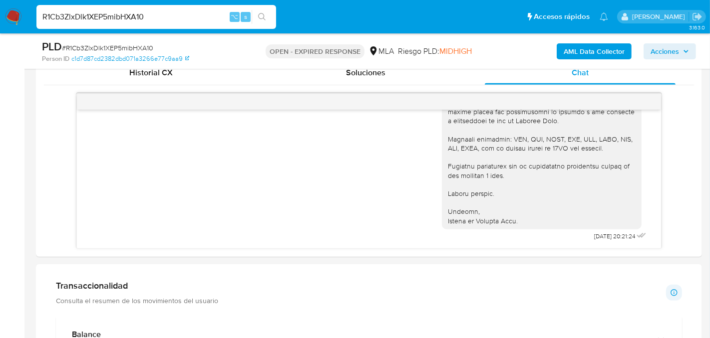
click at [117, 22] on input "R1Cb3ZlxDlk1XEP5mibHXA10" at bounding box center [156, 16] width 240 height 13
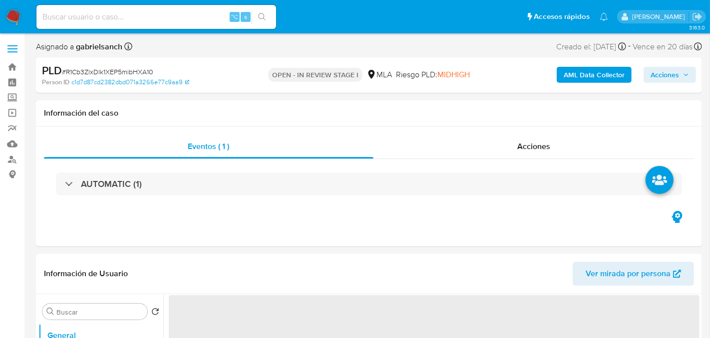
select select "10"
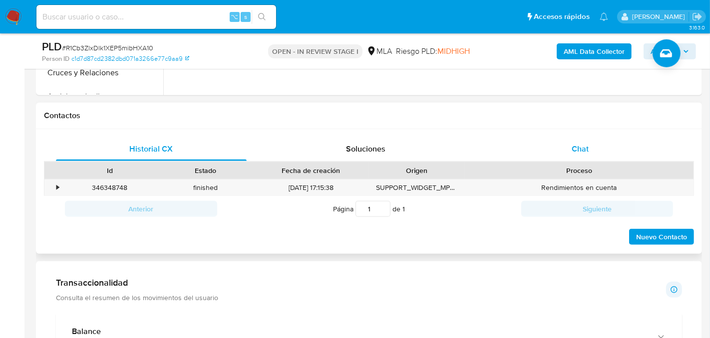
click at [577, 153] on span "Chat" at bounding box center [580, 148] width 17 height 11
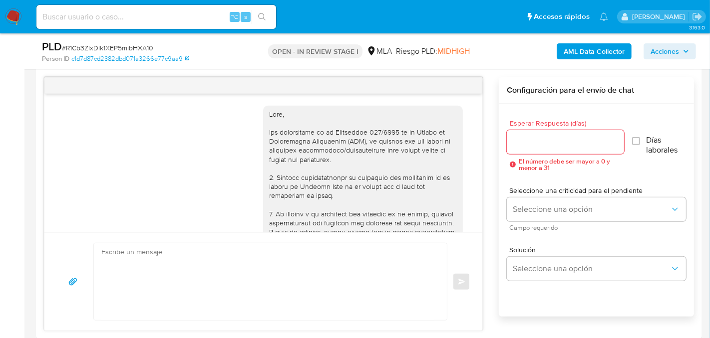
scroll to position [877, 0]
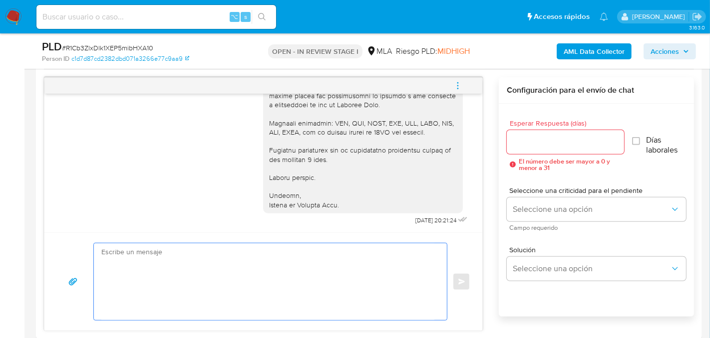
click at [201, 262] on textarea at bounding box center [267, 282] width 333 height 77
paste textarea "Hola, Esperamos que te encuentres muy bien. Te consultamos si tuviste oportunid…"
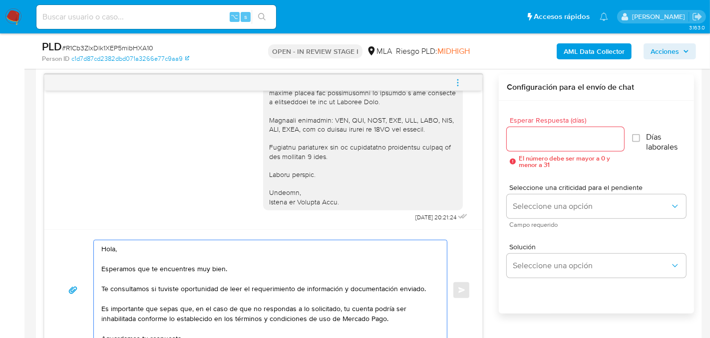
scroll to position [43, 0]
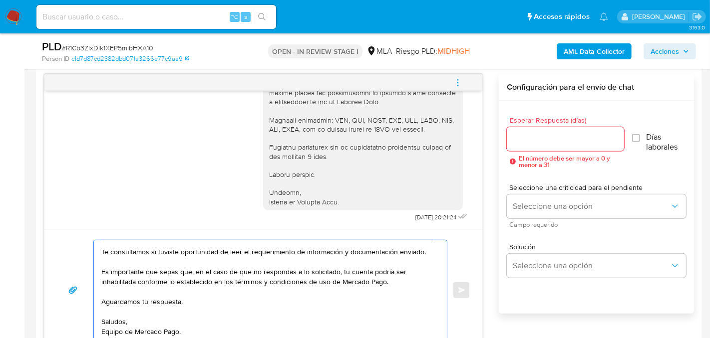
type textarea "Hola, Esperamos que te encuentres muy bien. Te consultamos si tuviste oportunid…"
click at [560, 133] on input "Esperar Respuesta (días)" at bounding box center [565, 139] width 117 height 13
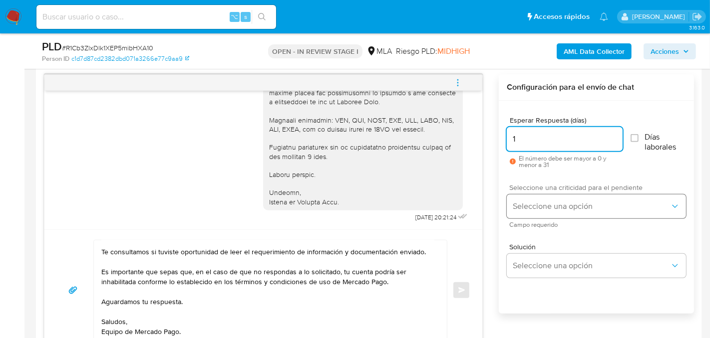
type input "1"
click at [541, 205] on span "Seleccione una opción" at bounding box center [591, 207] width 157 height 10
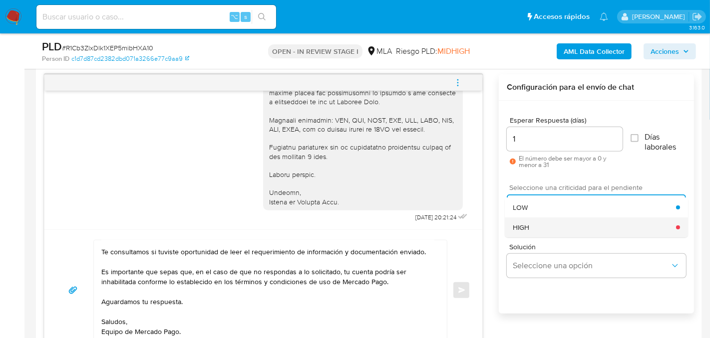
click at [545, 220] on div "HIGH" at bounding box center [594, 228] width 163 height 20
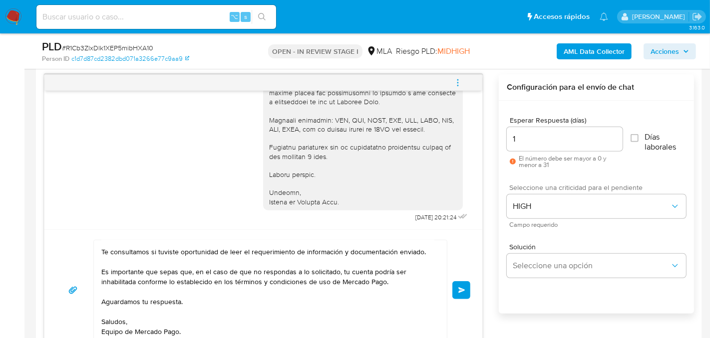
click at [456, 290] on button "Enviar" at bounding box center [461, 291] width 18 height 18
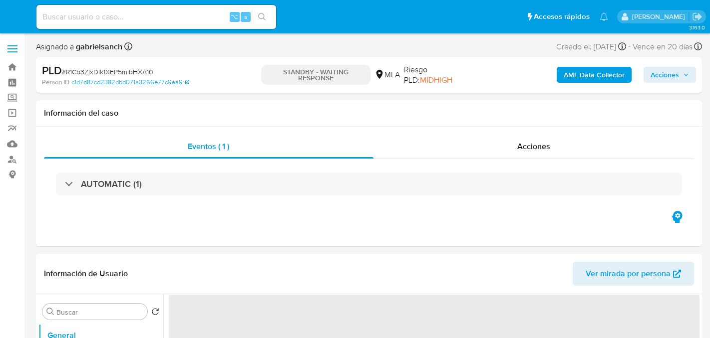
select select "10"
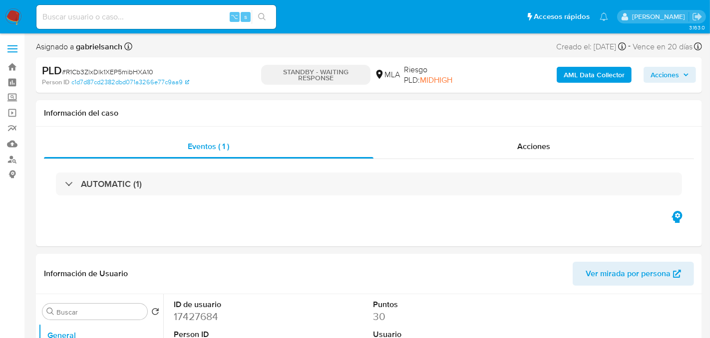
click at [115, 17] on input at bounding box center [156, 16] width 240 height 13
paste input "aatX02YeRYIvCUlVpUmtbGpT"
type input "aatX02YeRYIvCUlVpUmtbGpT"
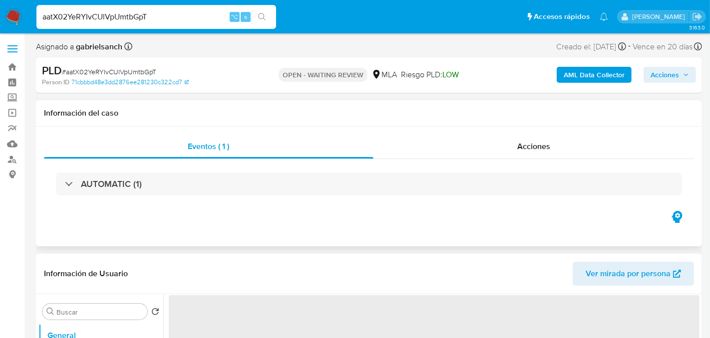
select select "10"
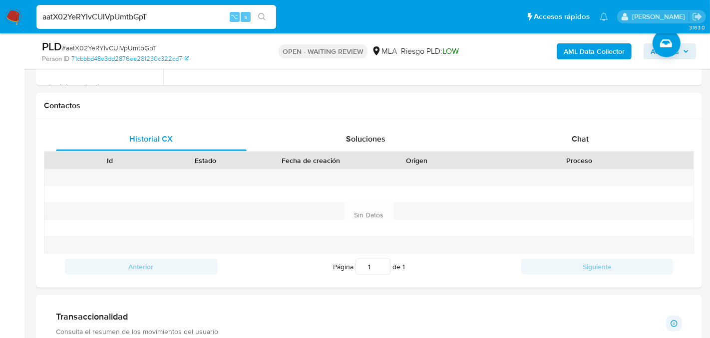
scroll to position [460, 0]
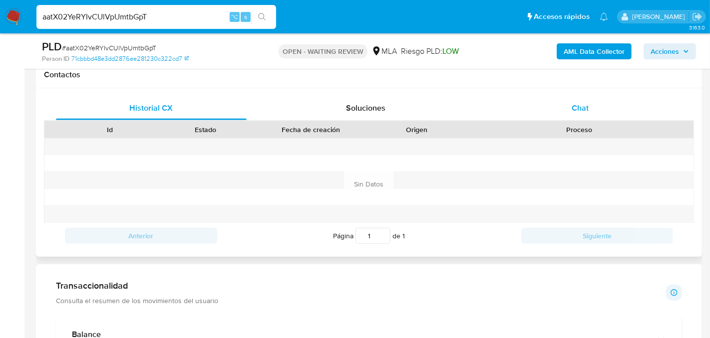
click at [560, 107] on div "Chat" at bounding box center [580, 108] width 191 height 24
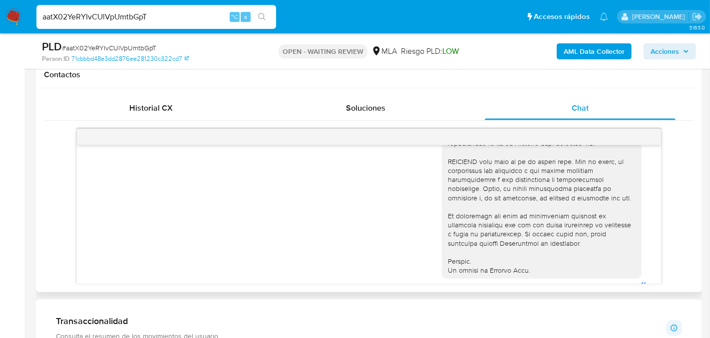
scroll to position [567, 0]
